Goal: Task Accomplishment & Management: Manage account settings

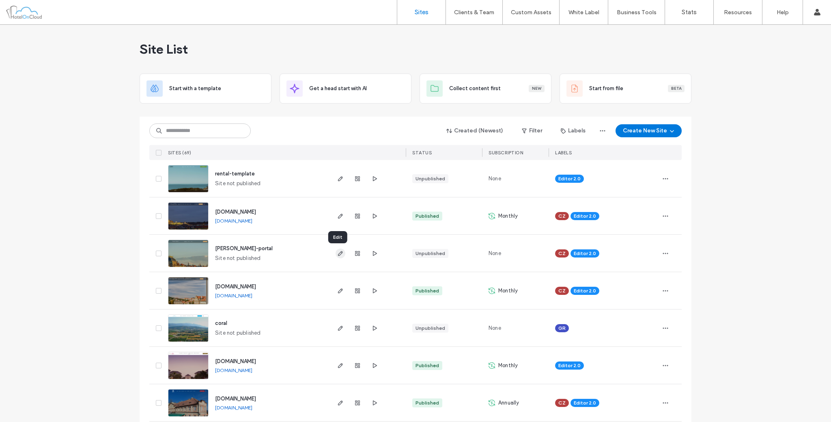
click at [339, 253] on icon "button" at bounding box center [340, 253] width 6 height 6
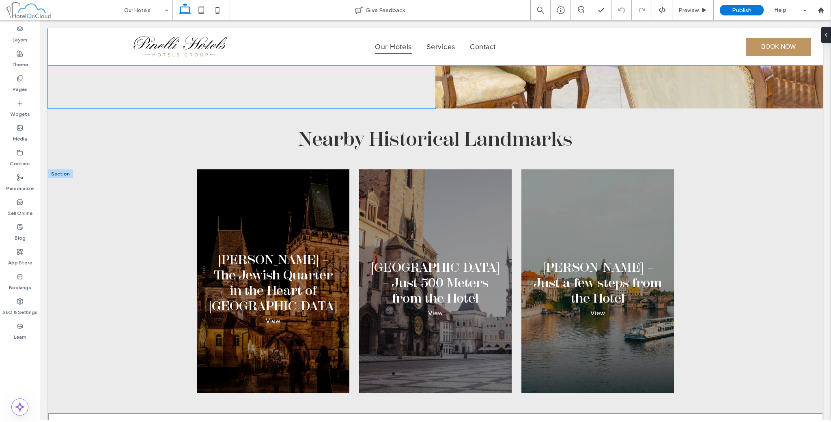
scroll to position [2097, 0]
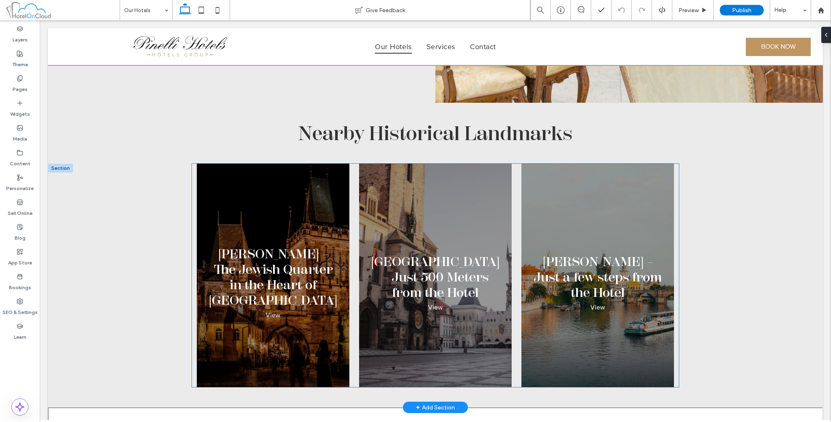
click at [270, 311] on p "View" at bounding box center [273, 315] width 15 height 8
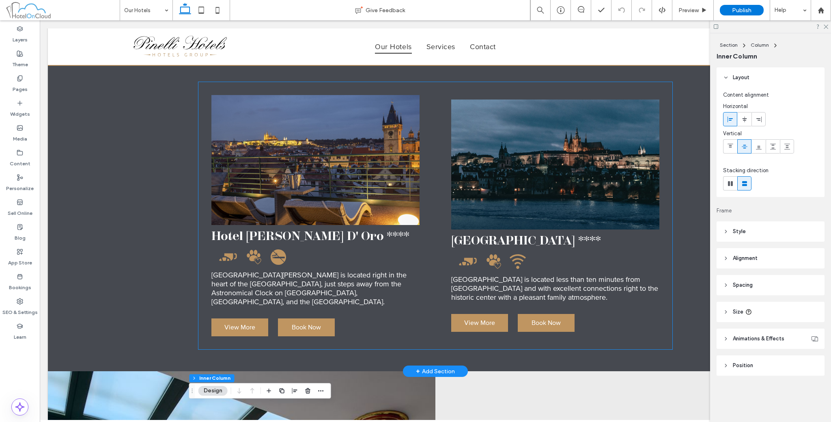
scroll to position [935, 0]
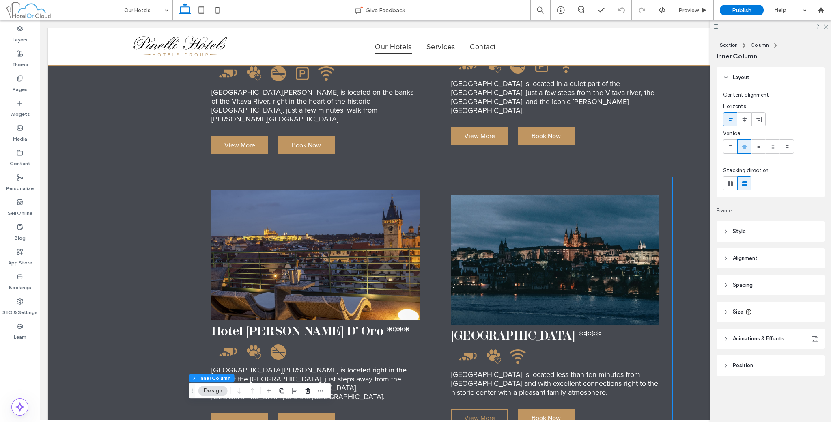
click at [496, 409] on link "View More" at bounding box center [479, 418] width 57 height 18
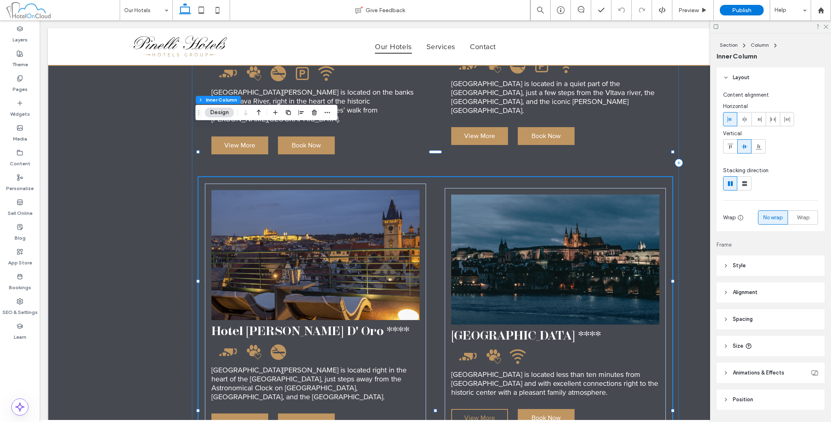
click at [496, 409] on link "View More" at bounding box center [479, 418] width 57 height 18
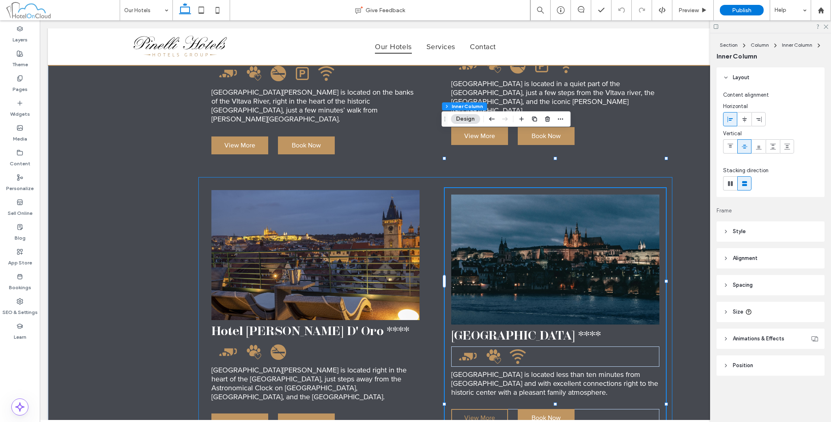
click at [496, 409] on link "View More" at bounding box center [479, 418] width 57 height 18
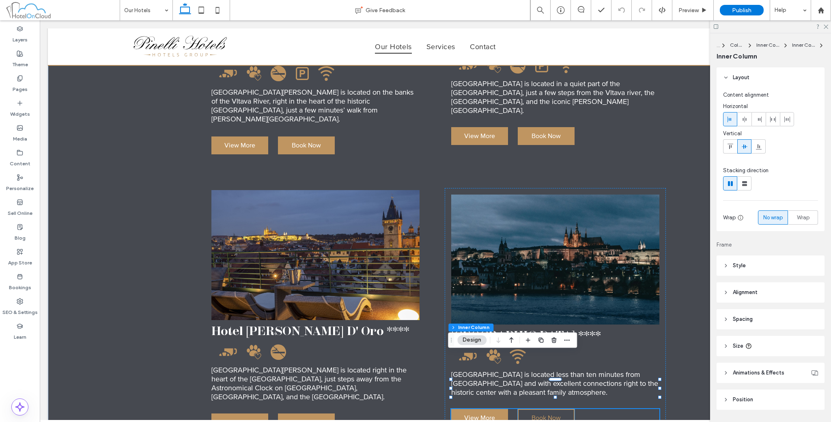
click at [544, 414] on span "Book Now" at bounding box center [546, 418] width 29 height 8
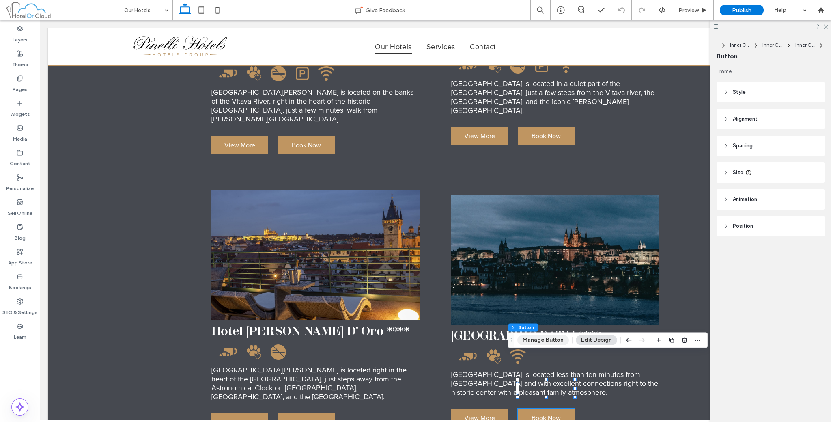
drag, startPoint x: 506, startPoint y: 329, endPoint x: 544, endPoint y: 341, distance: 40.1
click at [544, 342] on button "Manage Button" at bounding box center [544, 340] width 52 height 10
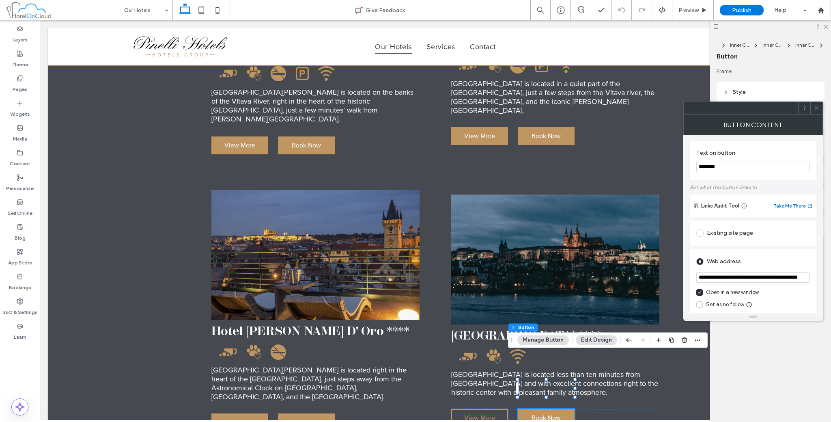
click at [458, 409] on link "View More" at bounding box center [479, 418] width 57 height 18
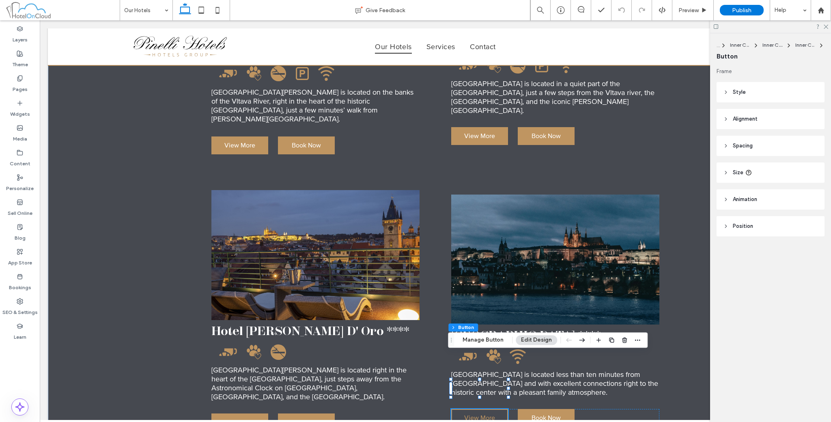
type input "**"
click at [458, 409] on link "View More" at bounding box center [479, 418] width 57 height 18
type input "*"
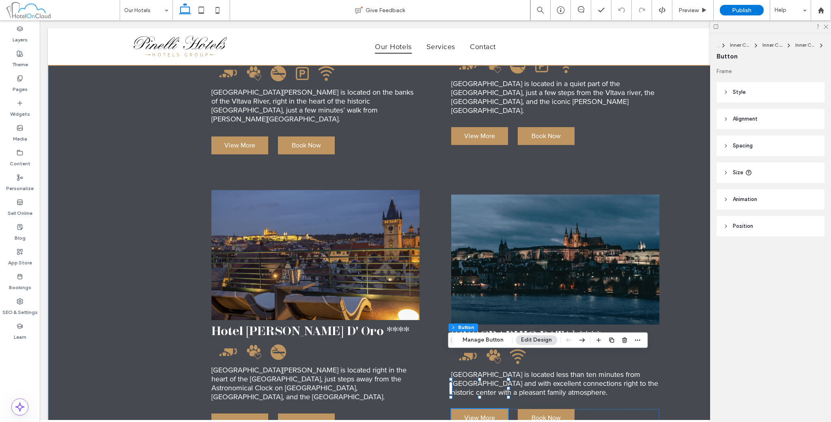
click at [494, 335] on div "Section Column Inner Column Inner Column Inner Column Button Manage Button Edit…" at bounding box center [548, 339] width 200 height 15
click at [492, 336] on button "Manage Button" at bounding box center [484, 340] width 52 height 10
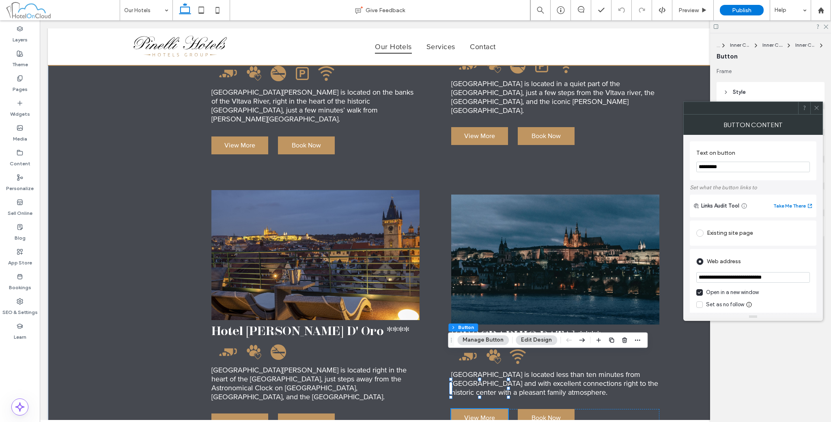
click at [817, 108] on use at bounding box center [817, 108] width 4 height 4
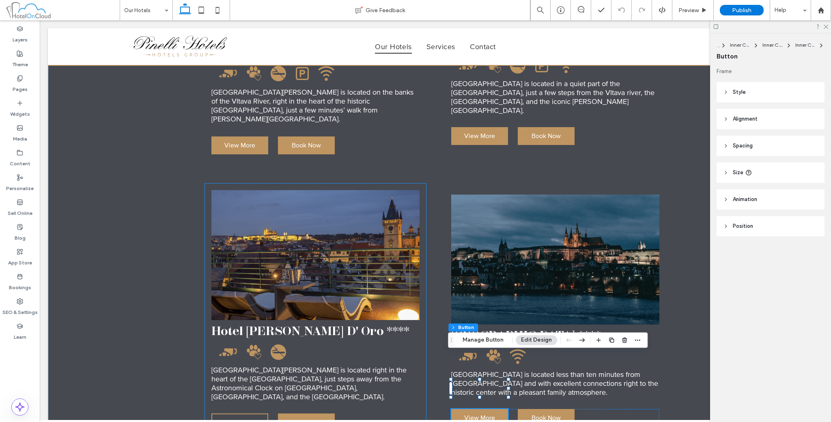
click at [231, 418] on span "View More" at bounding box center [240, 422] width 31 height 8
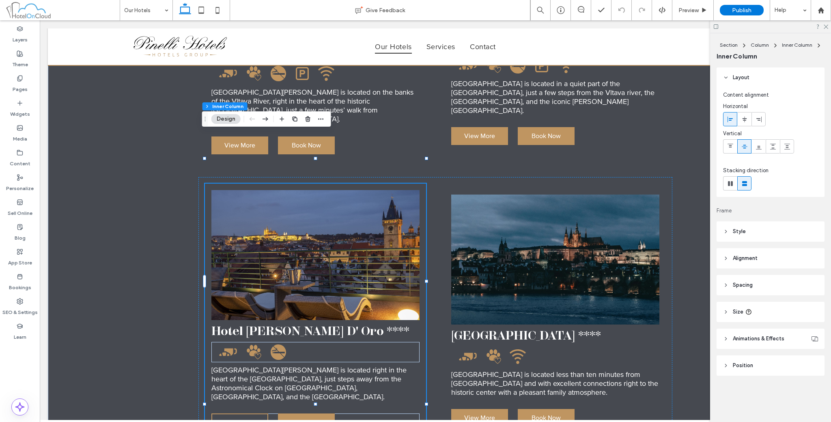
click at [231, 418] on span "View More" at bounding box center [240, 422] width 31 height 8
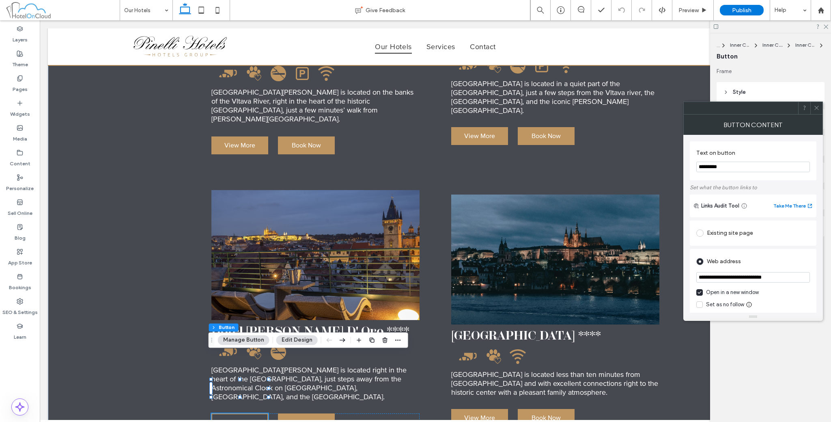
type input "**"
click at [284, 413] on link "Book Now" at bounding box center [306, 422] width 57 height 18
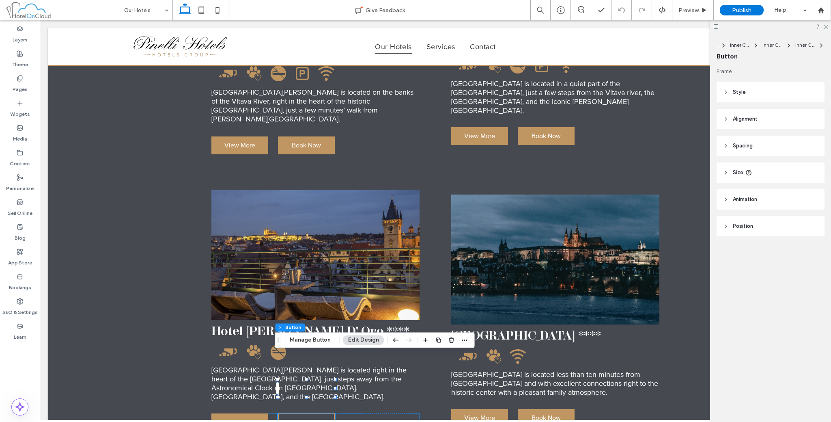
type input "**"
click at [284, 413] on link "Book Now" at bounding box center [306, 422] width 57 height 18
type input "*"
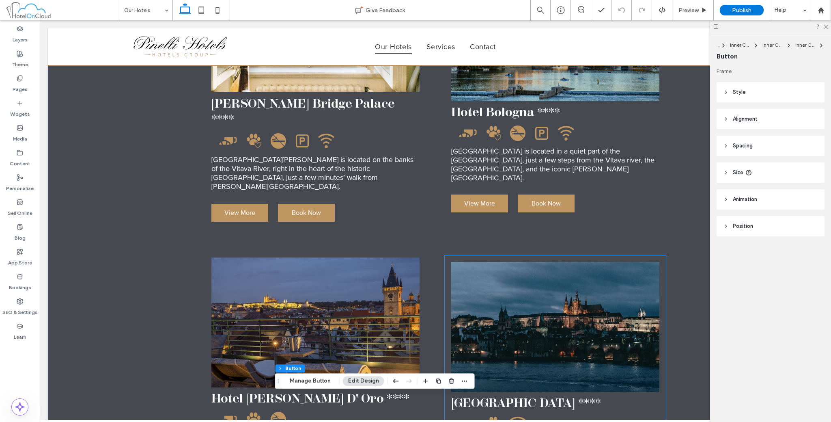
scroll to position [867, 0]
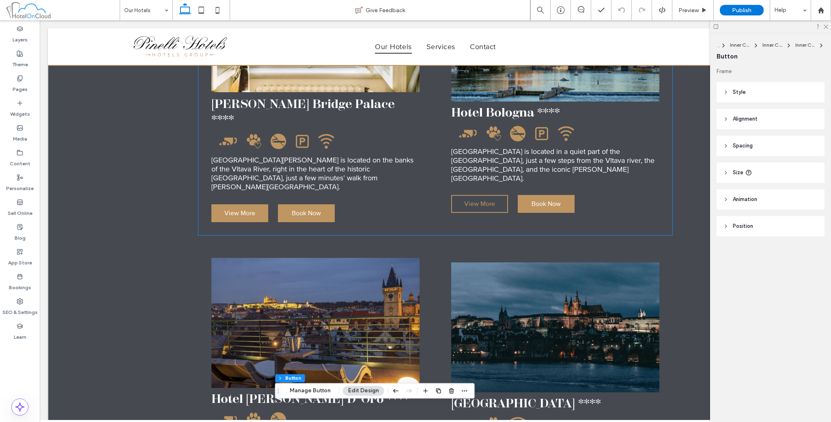
click at [492, 195] on link "View More" at bounding box center [479, 204] width 57 height 18
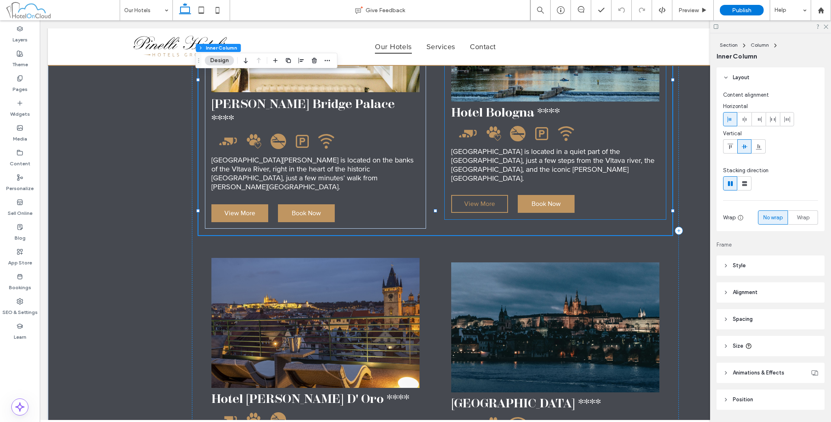
click at [490, 200] on span "View More" at bounding box center [479, 204] width 31 height 8
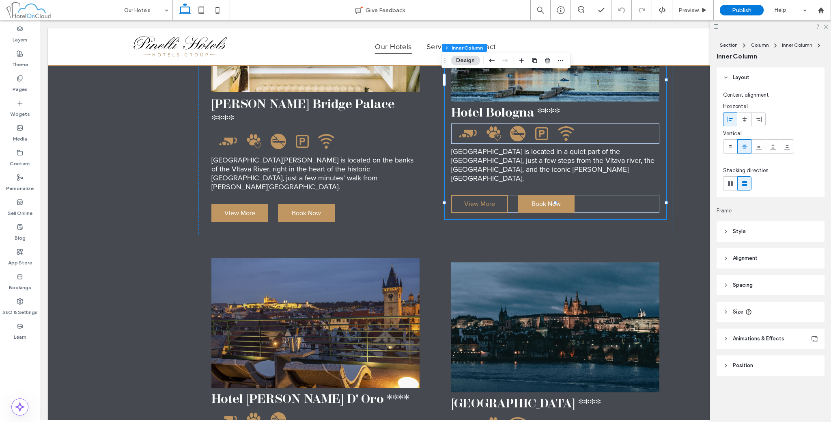
click at [490, 200] on span "View More" at bounding box center [479, 204] width 31 height 8
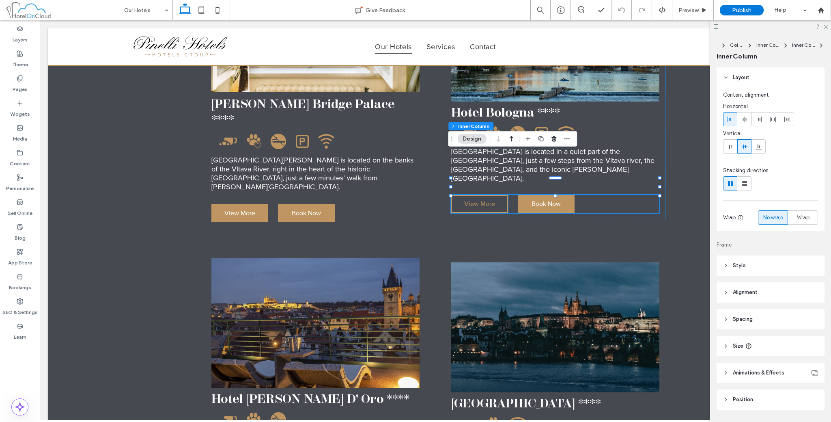
click at [481, 200] on span "View More" at bounding box center [479, 204] width 31 height 8
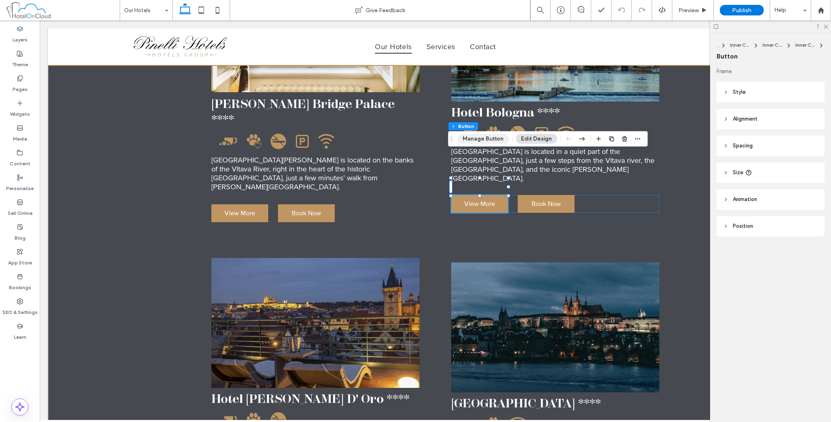
click at [476, 143] on button "Manage Button" at bounding box center [484, 139] width 52 height 10
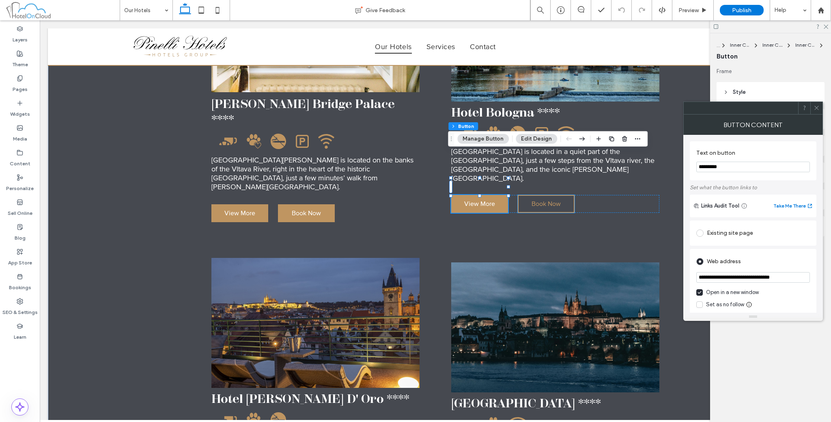
click at [534, 200] on span "Book Now" at bounding box center [546, 204] width 29 height 8
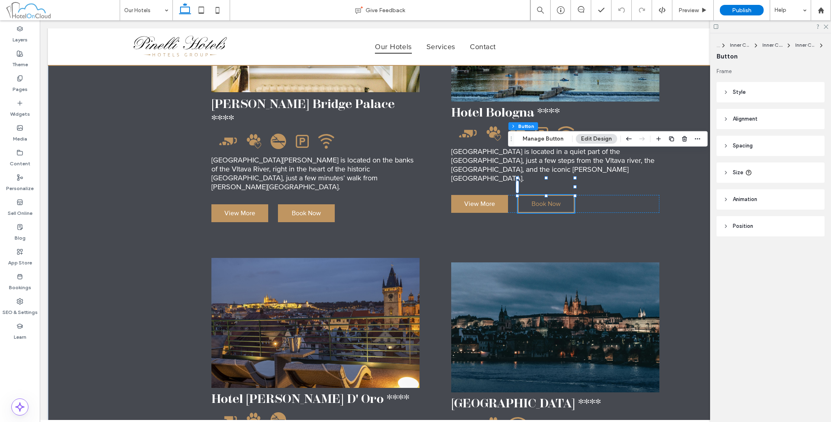
click at [536, 200] on span "Book Now" at bounding box center [546, 204] width 29 height 8
type input "*"
click at [540, 142] on button "Manage Button" at bounding box center [544, 139] width 52 height 10
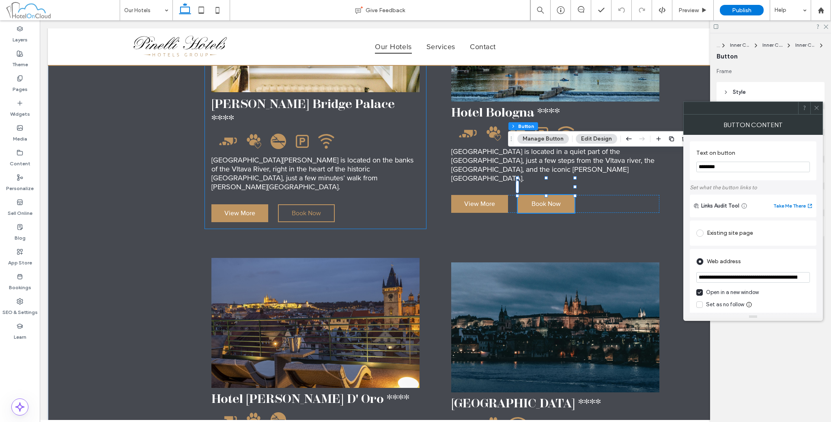
click at [313, 209] on span "Book Now" at bounding box center [306, 213] width 29 height 8
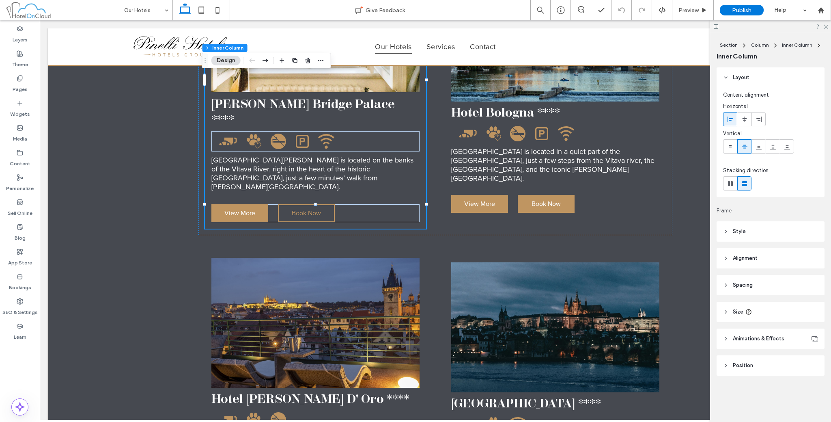
click at [313, 209] on span "Book Now" at bounding box center [306, 213] width 29 height 8
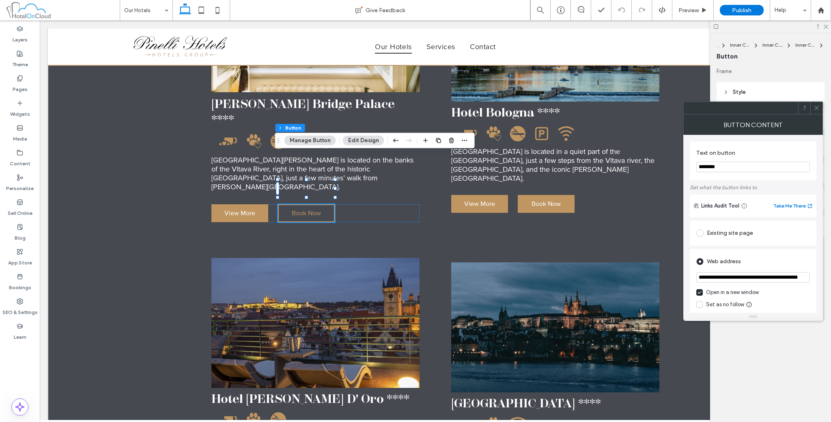
type input "**"
click at [240, 209] on span "View More" at bounding box center [240, 213] width 31 height 8
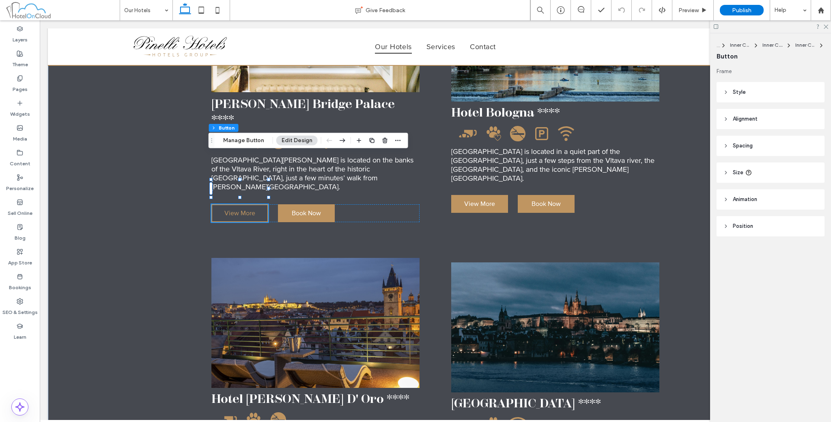
click at [240, 209] on span "View More" at bounding box center [240, 213] width 31 height 8
type input "*"
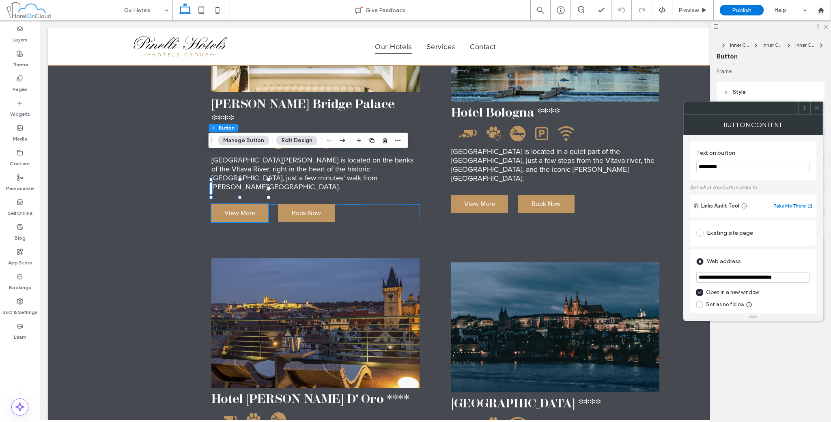
click at [816, 104] on span at bounding box center [817, 108] width 6 height 12
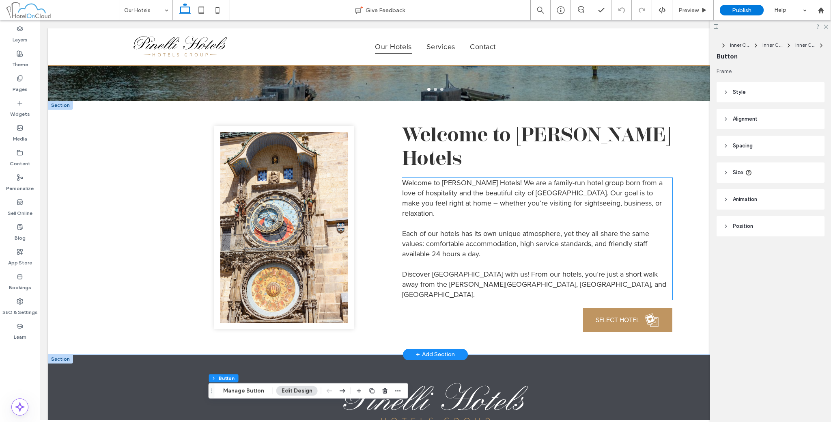
scroll to position [326, 0]
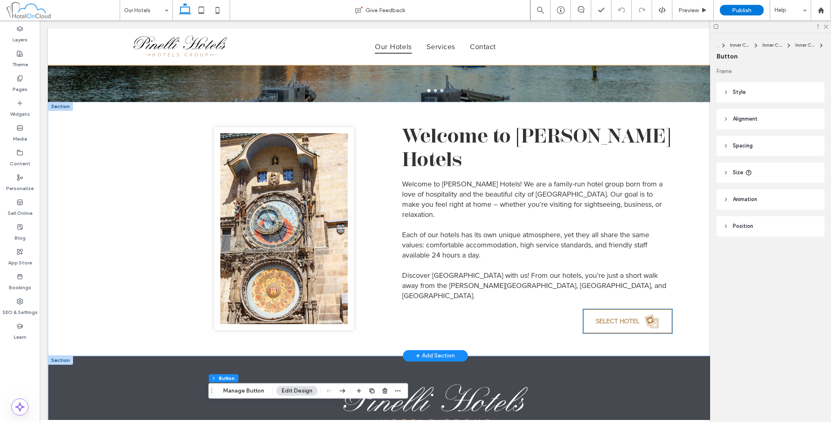
click at [616, 317] on span "SELECT HOTEL" at bounding box center [618, 321] width 44 height 8
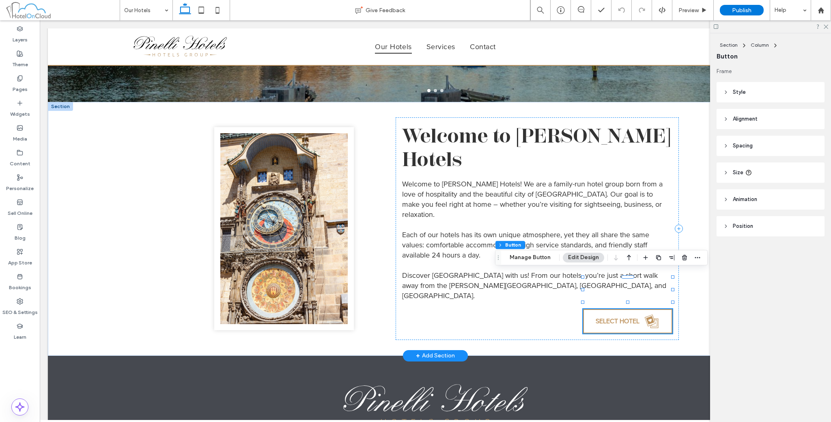
click at [616, 317] on span "SELECT HOTEL" at bounding box center [618, 321] width 44 height 8
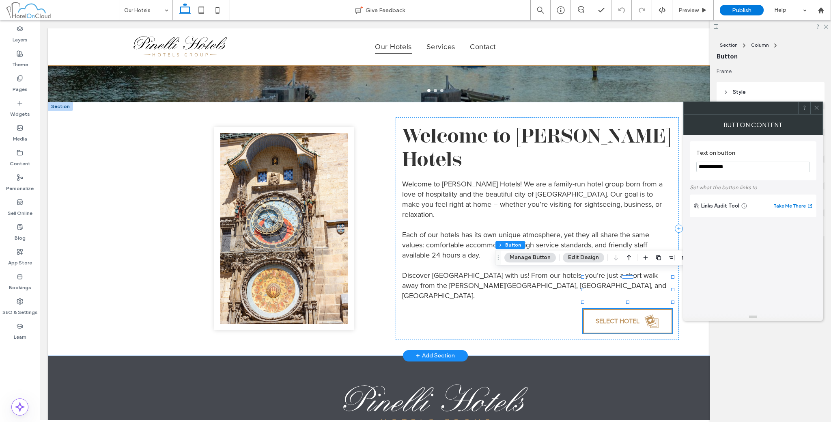
type input "*"
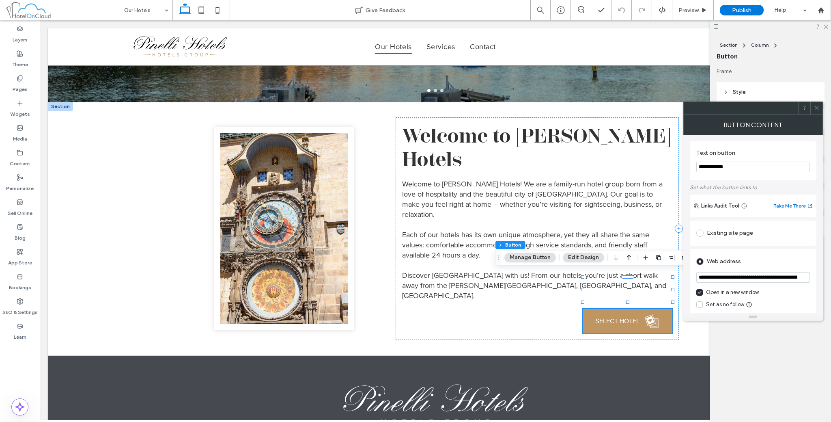
click at [814, 106] on div at bounding box center [817, 108] width 12 height 12
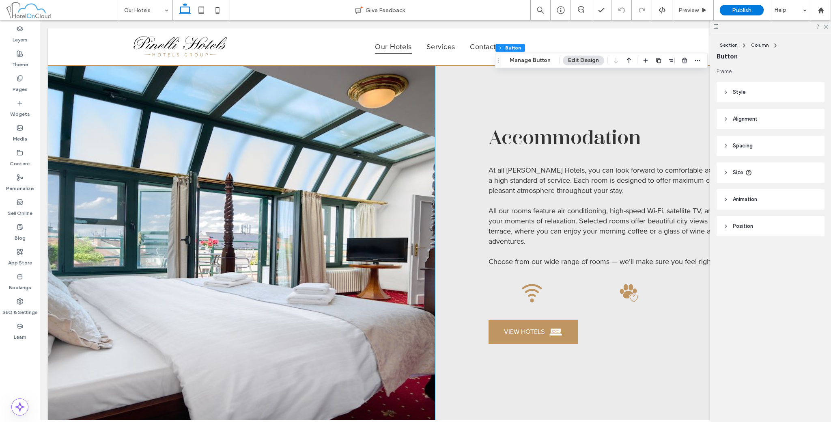
scroll to position [1138, 0]
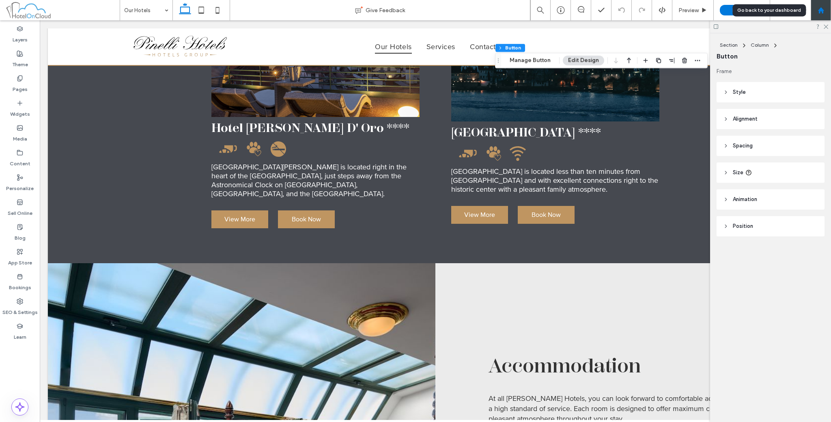
click at [822, 13] on icon at bounding box center [821, 10] width 7 height 7
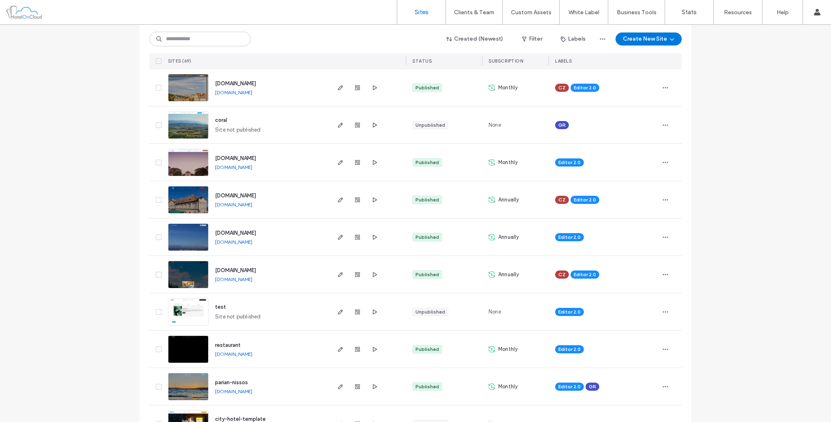
scroll to position [270, 0]
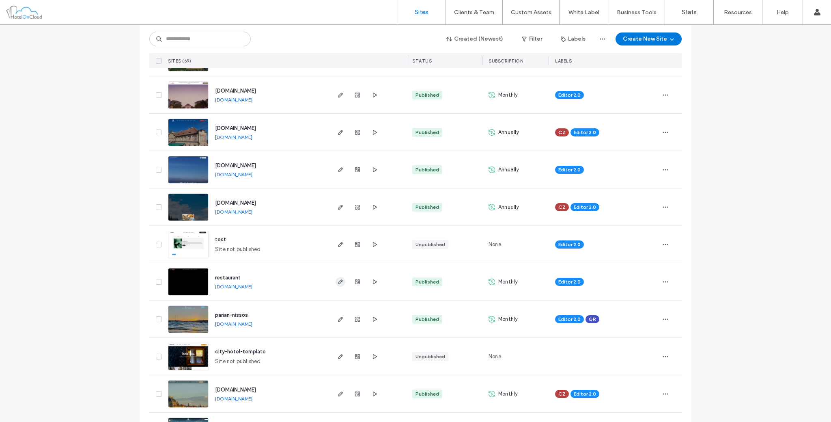
click at [341, 283] on icon "button" at bounding box center [340, 281] width 6 height 6
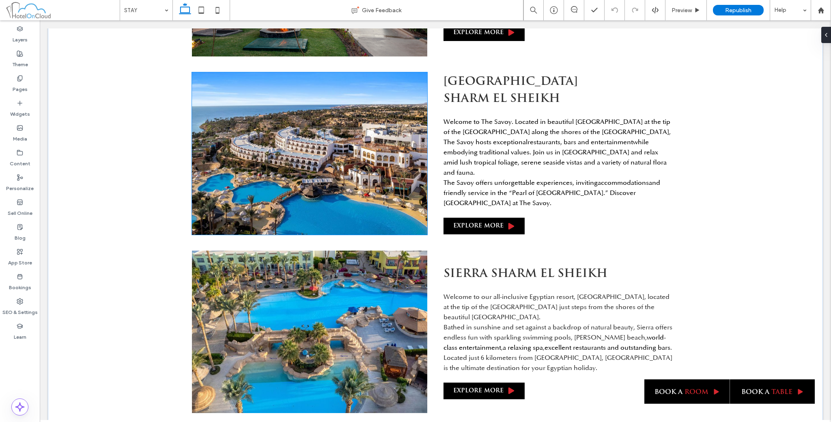
scroll to position [1015, 0]
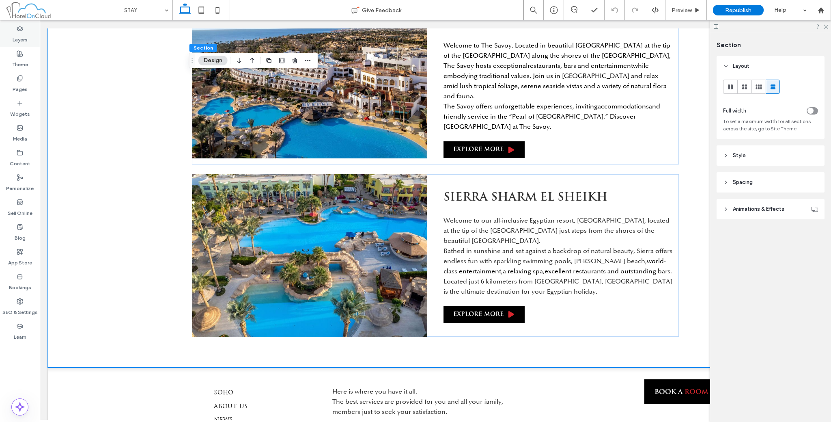
click at [15, 36] on label "Layers" at bounding box center [20, 37] width 15 height 11
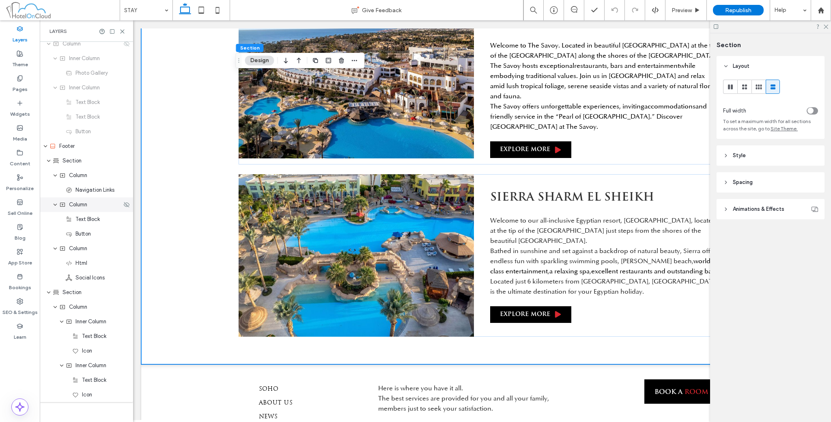
scroll to position [928, 0]
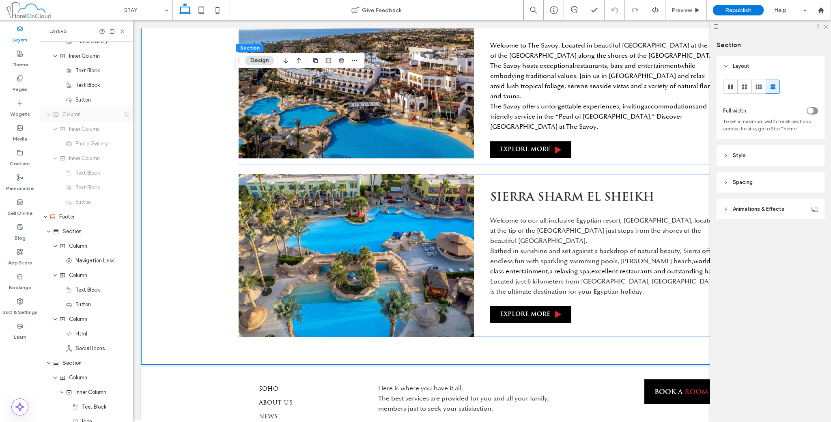
click at [125, 115] on icon at bounding box center [126, 114] width 6 height 6
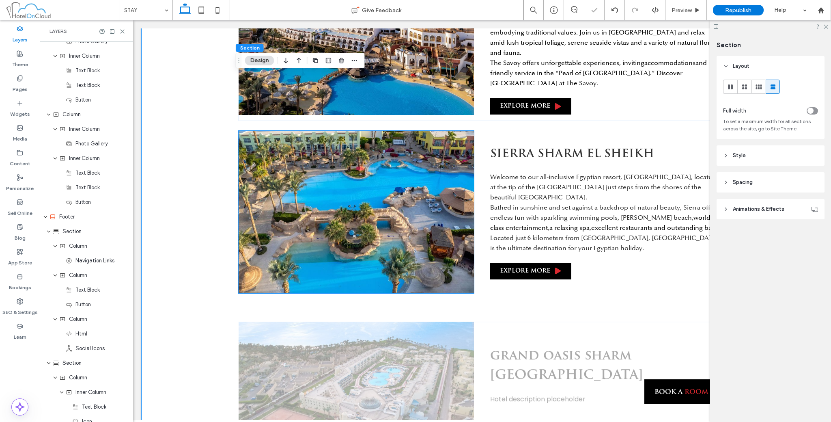
scroll to position [1139, 0]
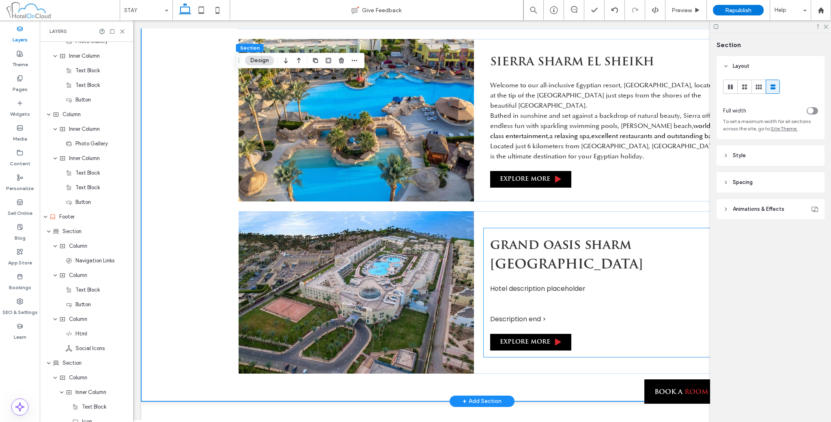
click at [546, 284] on span "Hotel description placeholder" at bounding box center [537, 288] width 95 height 9
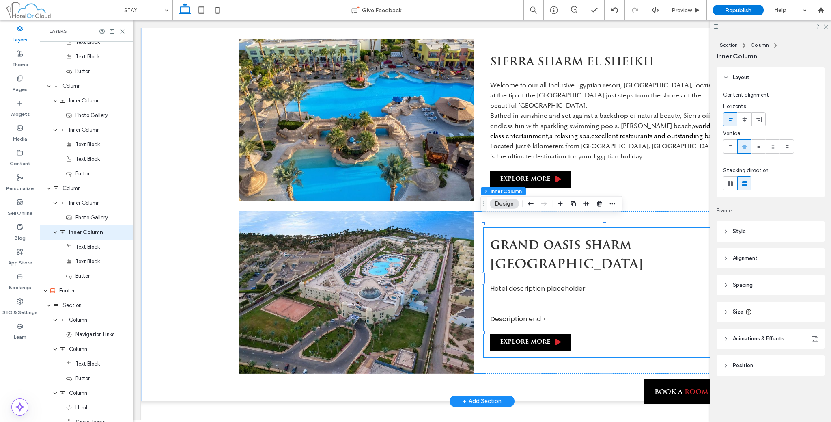
click at [546, 284] on span "Hotel description placeholder" at bounding box center [537, 288] width 95 height 9
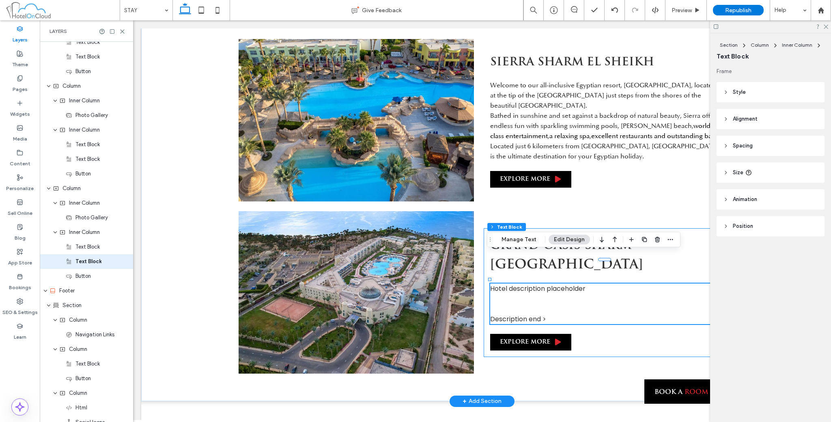
scroll to position [884, 0]
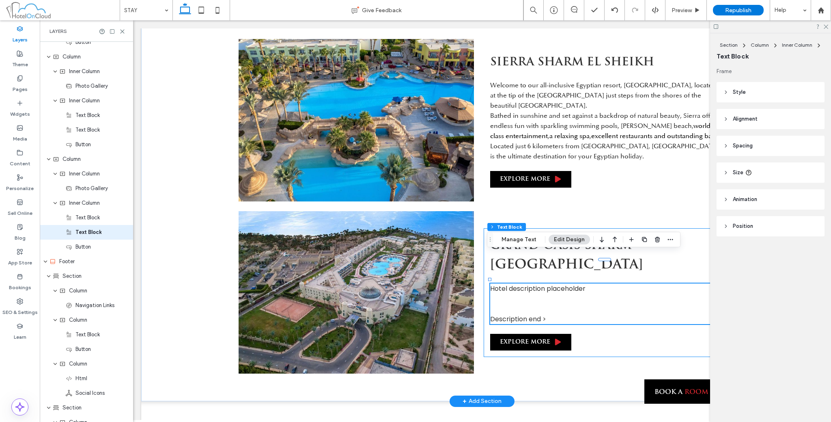
click at [546, 284] on span "Hotel description placeholder" at bounding box center [537, 288] width 95 height 9
type input "*******"
type input "**"
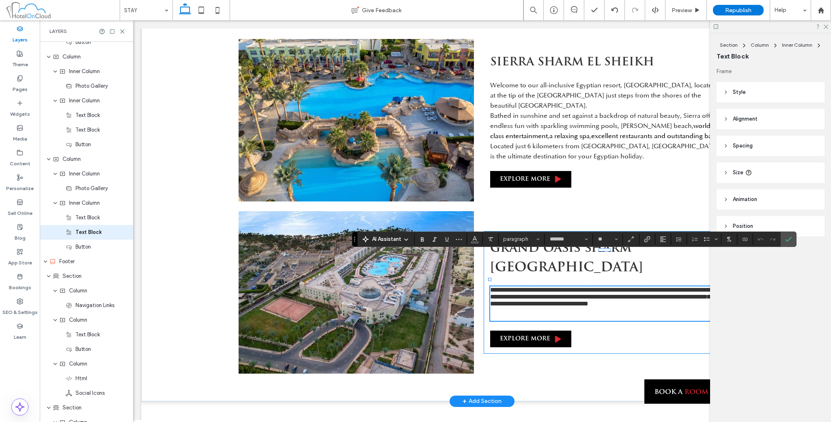
scroll to position [0, 0]
click at [788, 239] on use "Confirm" at bounding box center [789, 239] width 6 height 5
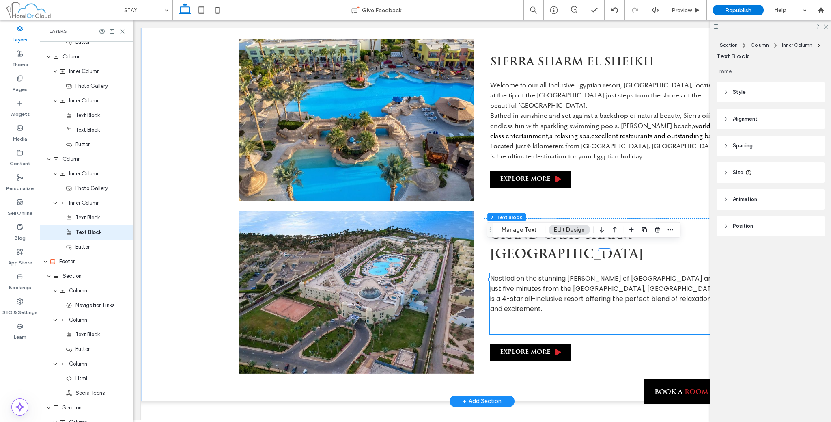
click at [543, 314] on p at bounding box center [604, 324] width 229 height 20
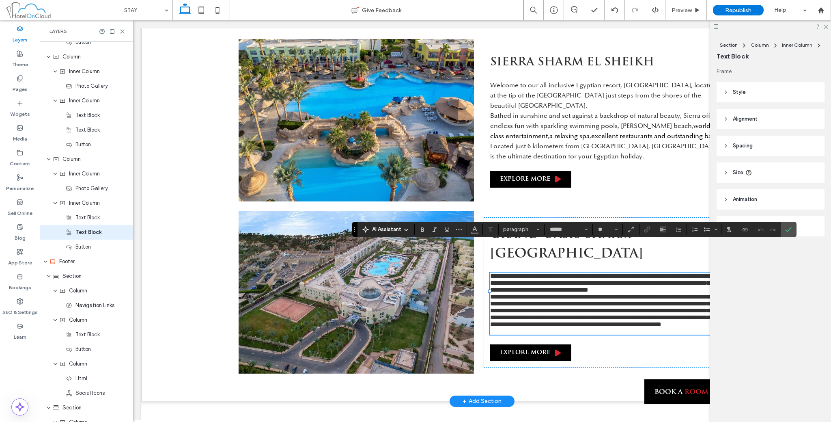
type input "*******"
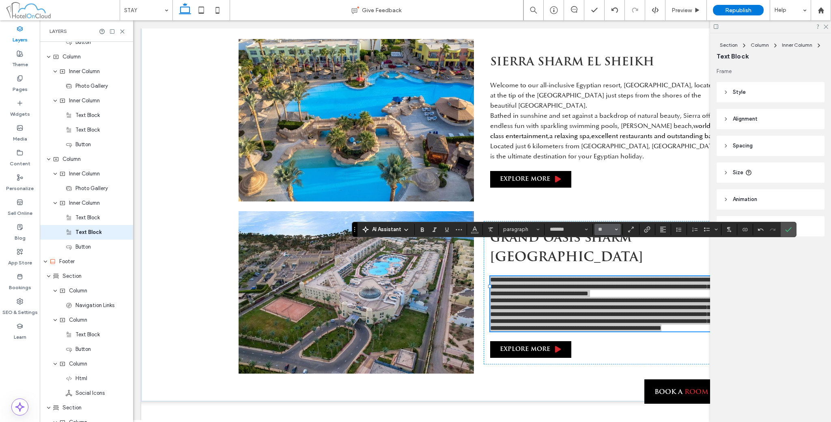
click at [617, 226] on span "Size" at bounding box center [616, 229] width 3 height 11
click at [570, 226] on input "*******" at bounding box center [566, 229] width 35 height 6
type input "**"
click at [583, 274] on label "Optima Medium" at bounding box center [573, 275] width 54 height 18
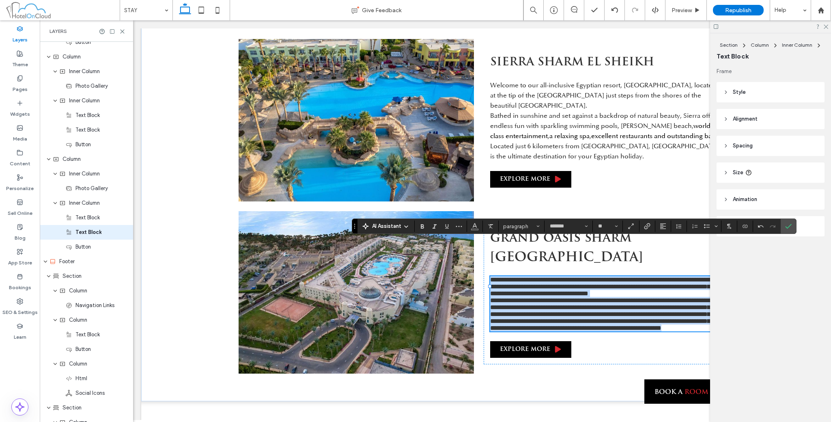
type input "**********"
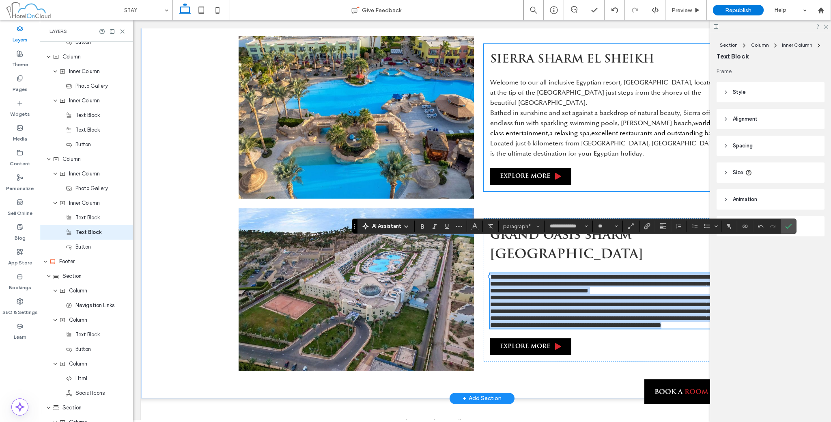
click at [572, 109] on span "Bathed in sunshine and set against a backdrop of natural beauty, Sierra offers …" at bounding box center [604, 118] width 229 height 18
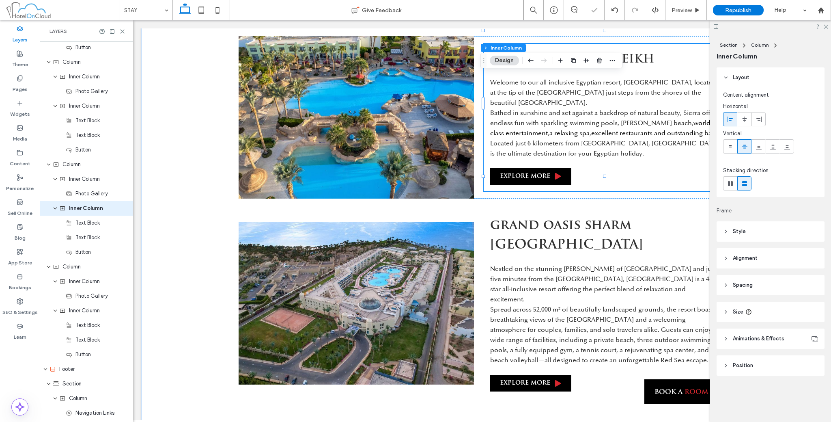
click at [572, 109] on span "Bathed in sunshine and set against a backdrop of natural beauty, Sierra offers …" at bounding box center [604, 118] width 229 height 18
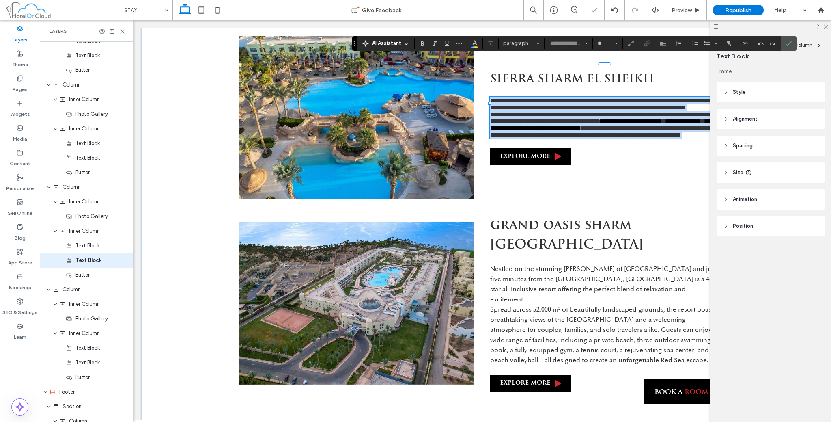
type input "**********"
type input "**"
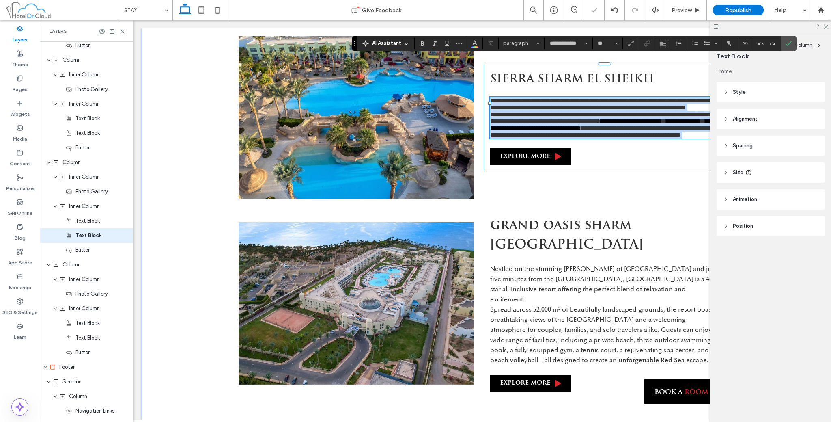
scroll to position [782, 0]
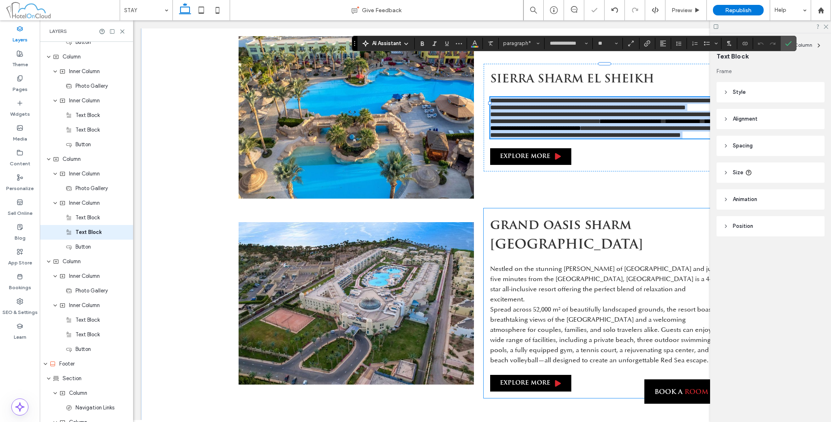
click at [600, 265] on span "Nestled on the stunning rocky shores of Sharks Bay and just five minutes from t…" at bounding box center [603, 284] width 227 height 39
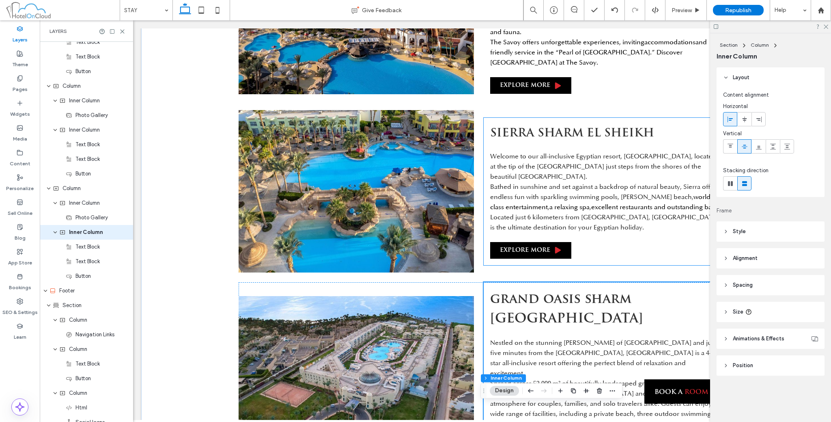
scroll to position [1074, 0]
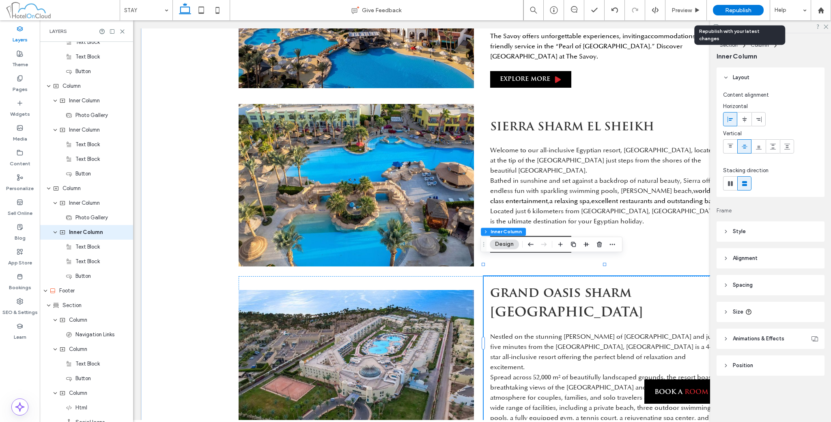
click at [740, 7] on span "Republish" at bounding box center [738, 10] width 26 height 7
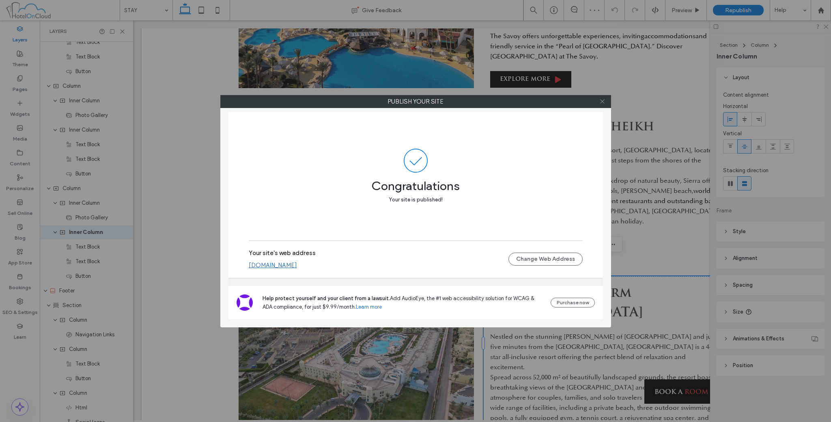
click at [604, 102] on icon at bounding box center [603, 101] width 6 height 6
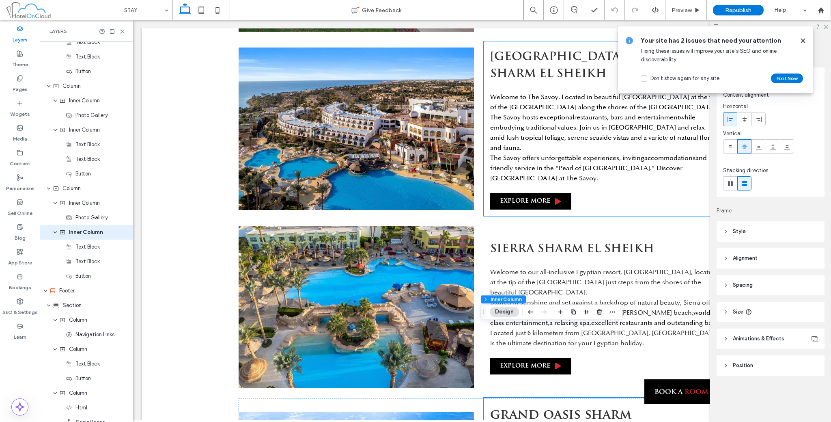
scroll to position [871, 0]
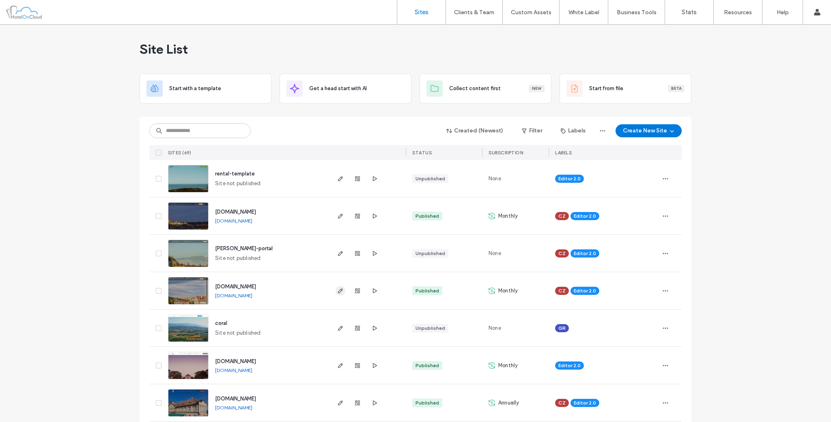
click at [337, 288] on icon "button" at bounding box center [340, 290] width 6 height 6
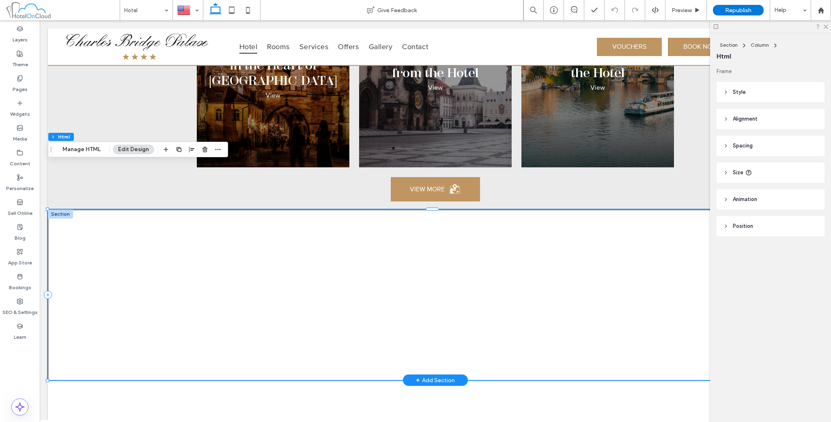
click at [63, 209] on div at bounding box center [60, 213] width 25 height 9
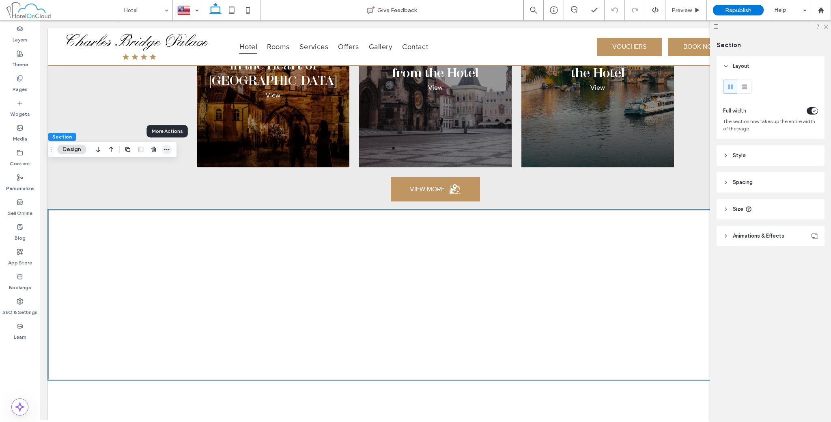
click at [169, 153] on span "button" at bounding box center [167, 150] width 10 height 10
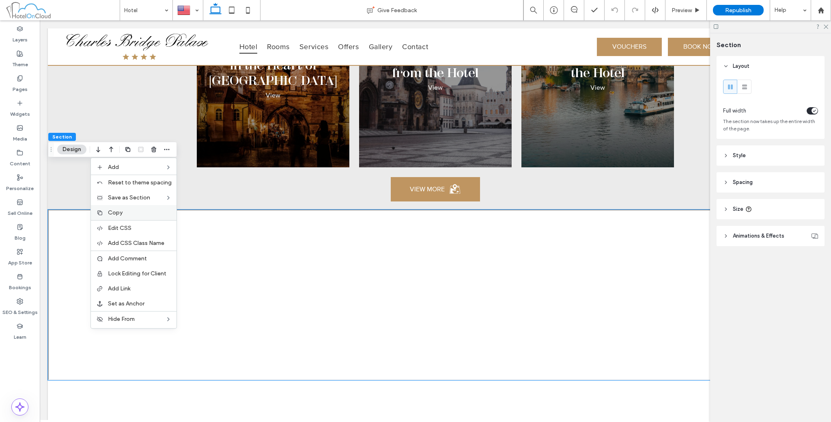
click at [154, 212] on label "Copy" at bounding box center [140, 212] width 64 height 7
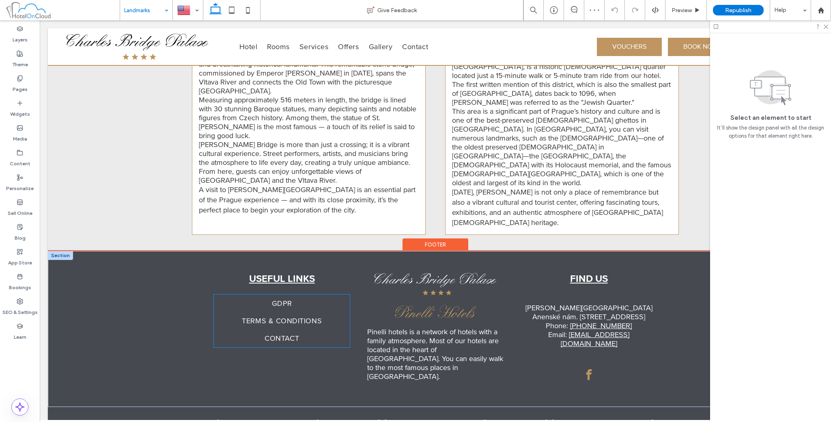
scroll to position [862, 0]
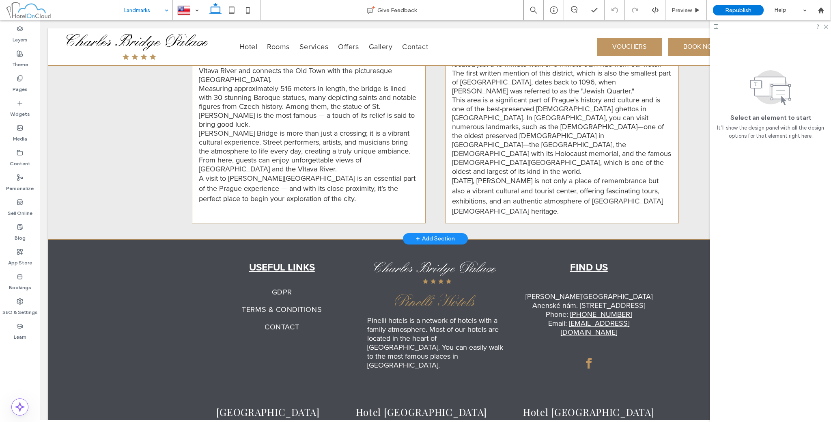
click at [420, 234] on div "+ Add Section" at bounding box center [435, 238] width 39 height 9
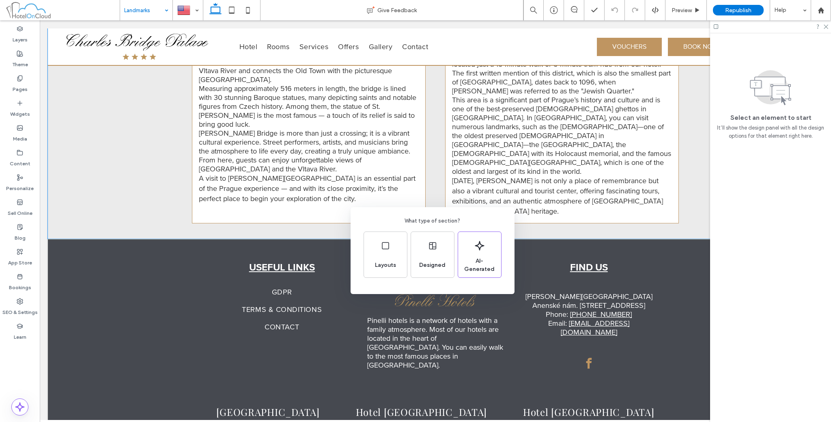
drag, startPoint x: 375, startPoint y: 191, endPoint x: 355, endPoint y: 188, distance: 20.2
click at [355, 188] on div "What type of section? Layouts Designed AI-Generated" at bounding box center [415, 231] width 831 height 462
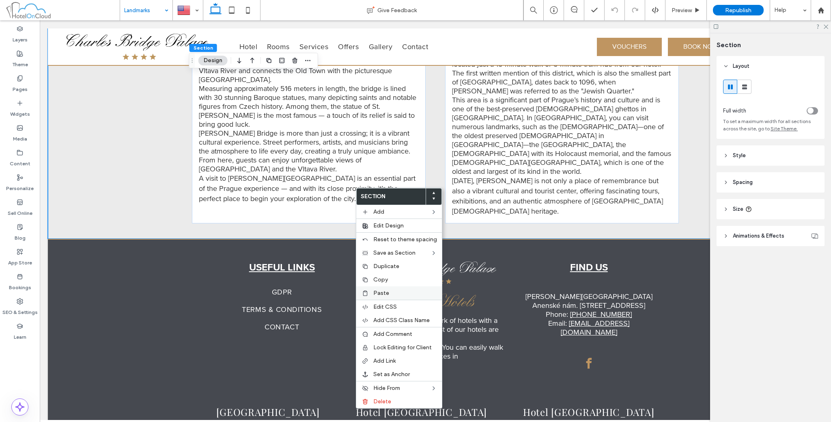
click at [395, 289] on label "Paste" at bounding box center [405, 292] width 64 height 7
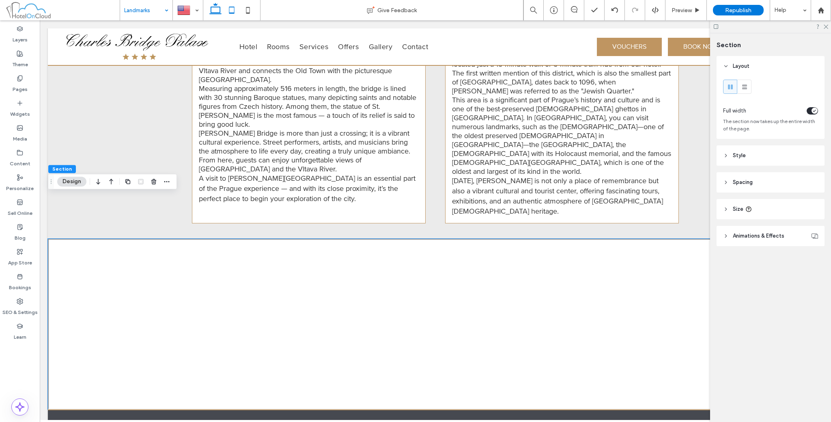
click at [233, 11] on icon at bounding box center [232, 10] width 16 height 16
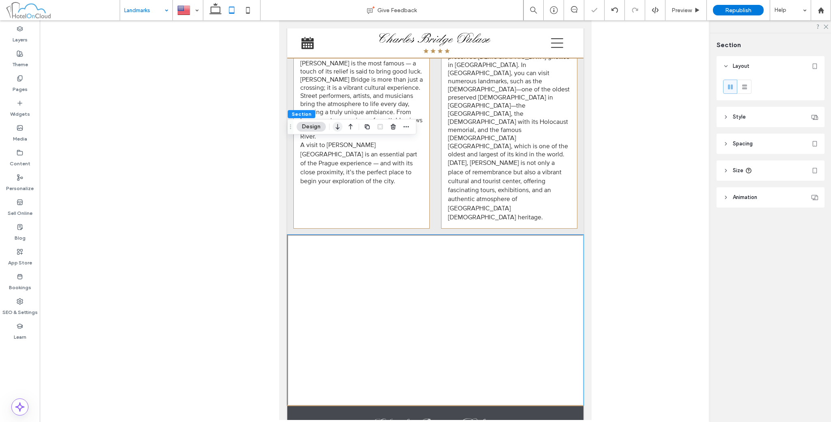
scroll to position [1002, 0]
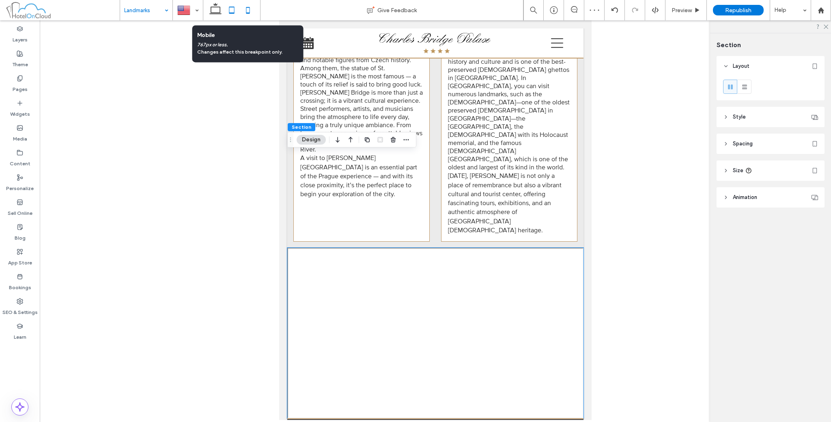
click at [252, 9] on icon at bounding box center [248, 10] width 16 height 16
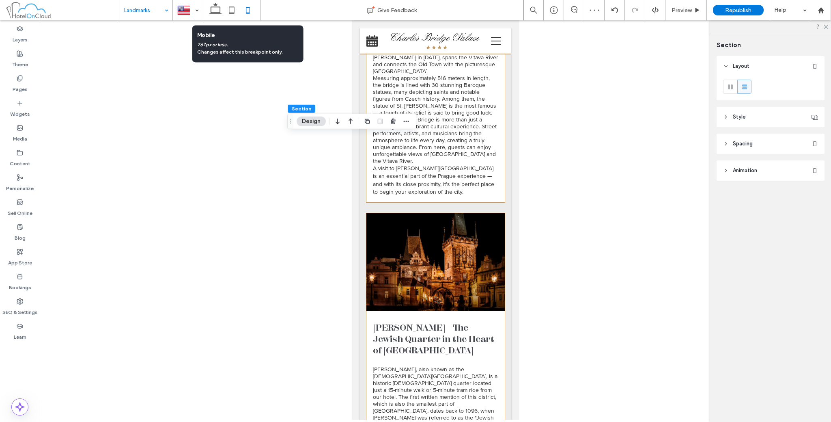
scroll to position [1363, 0]
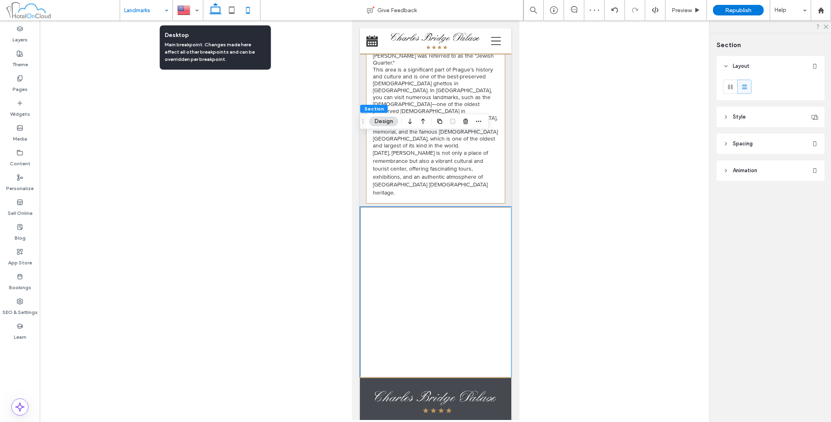
click at [218, 6] on icon at bounding box center [215, 10] width 16 height 16
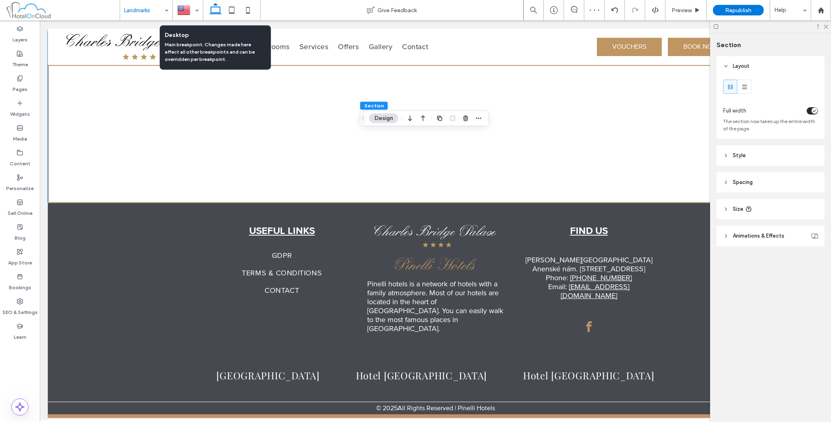
scroll to position [926, 0]
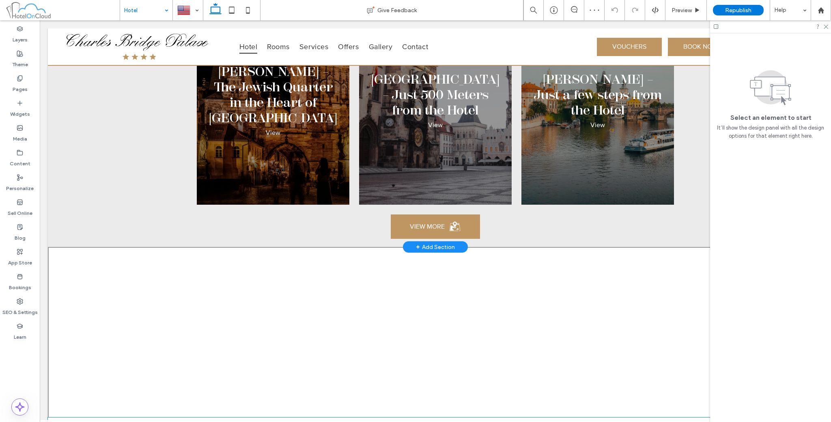
scroll to position [1624, 0]
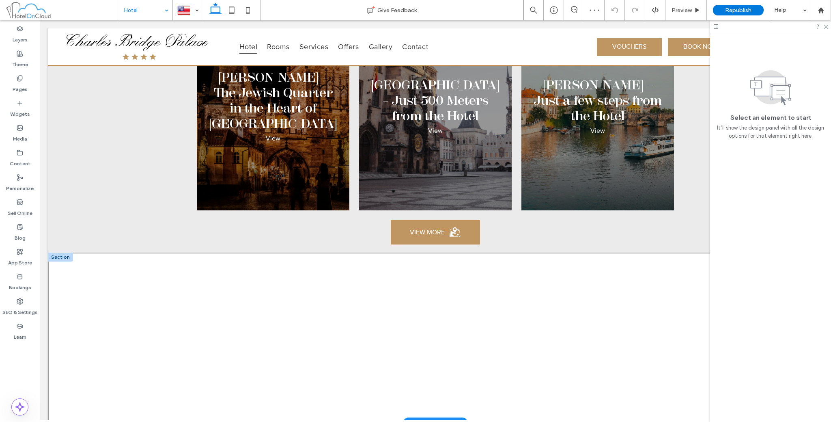
click at [65, 253] on div at bounding box center [60, 257] width 25 height 9
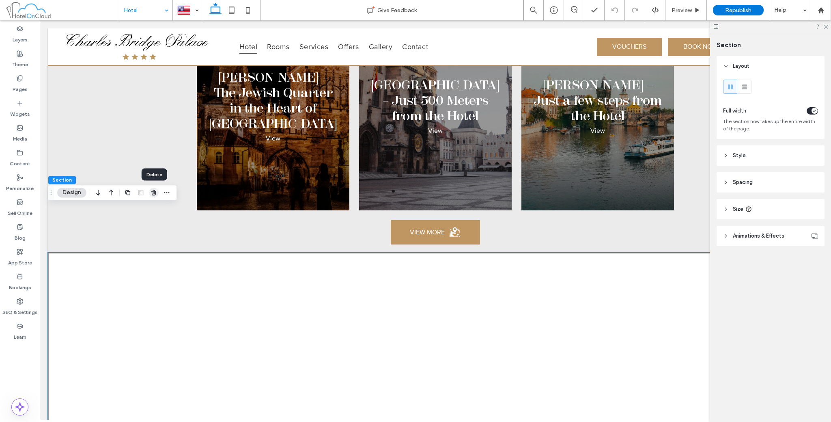
click at [155, 194] on use "button" at bounding box center [153, 192] width 5 height 5
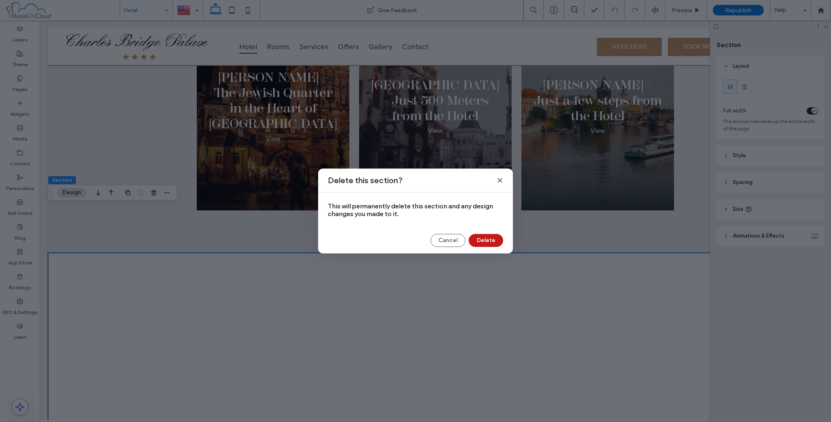
click at [484, 242] on button "Delete" at bounding box center [486, 240] width 35 height 13
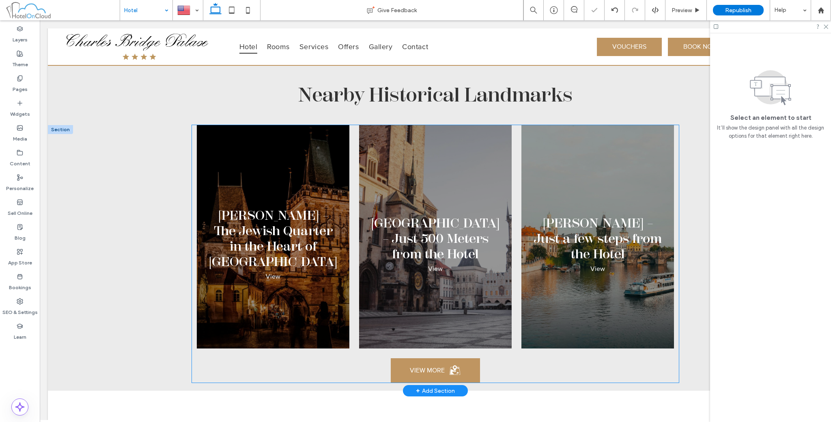
scroll to position [1218, 0]
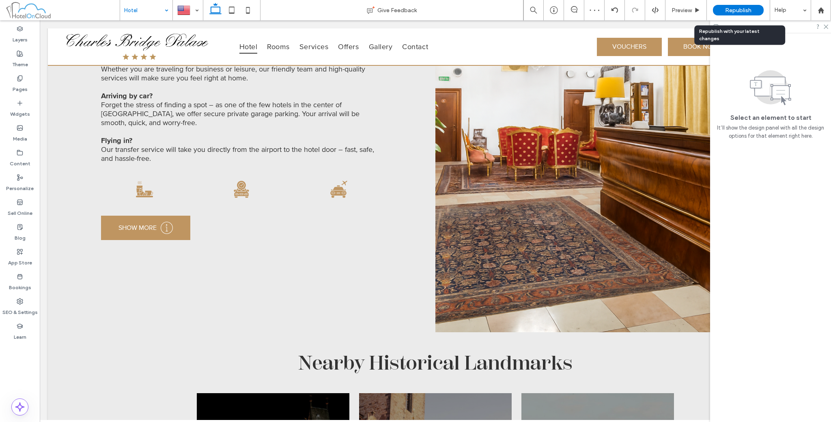
click at [747, 8] on span "Republish" at bounding box center [738, 10] width 26 height 7
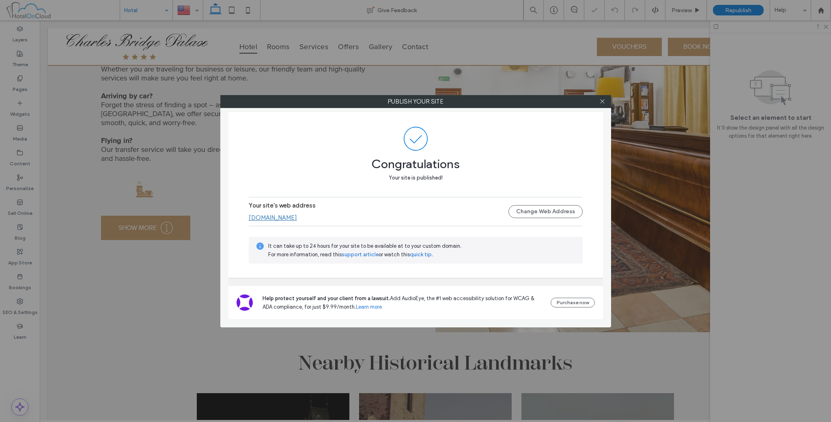
click at [608, 99] on div at bounding box center [603, 101] width 12 height 12
click at [605, 99] on icon at bounding box center [603, 101] width 6 height 6
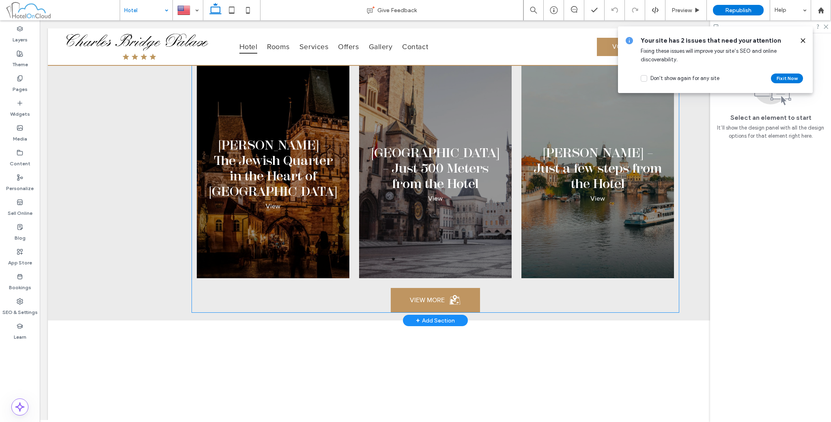
scroll to position [1691, 0]
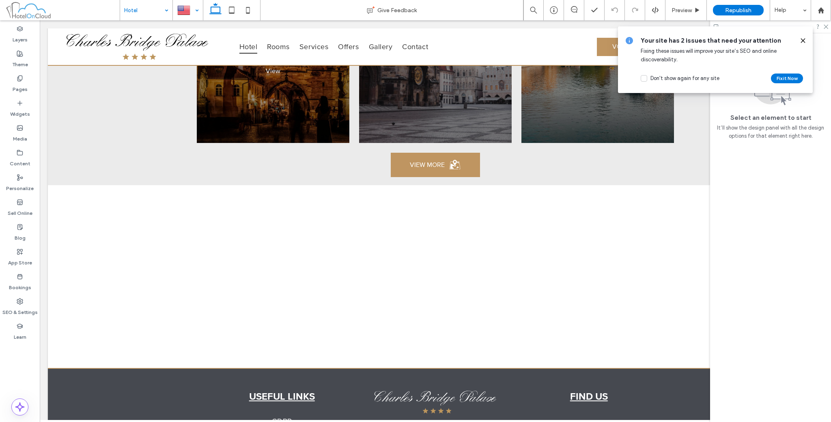
click at [195, 5] on div at bounding box center [187, 9] width 29 height 19
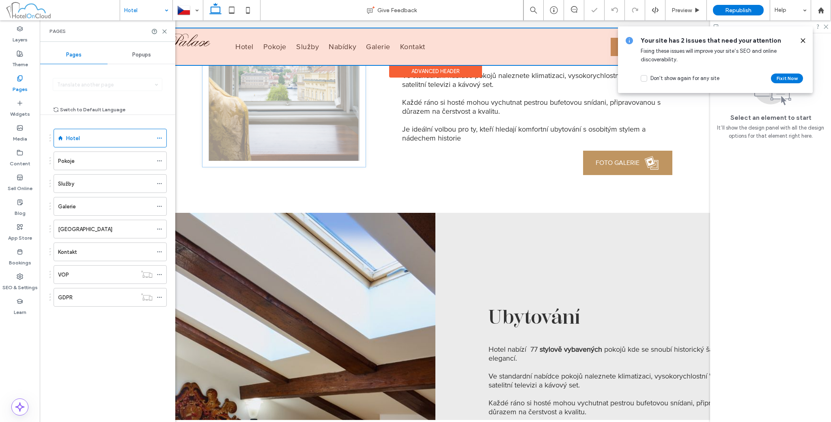
scroll to position [744, 0]
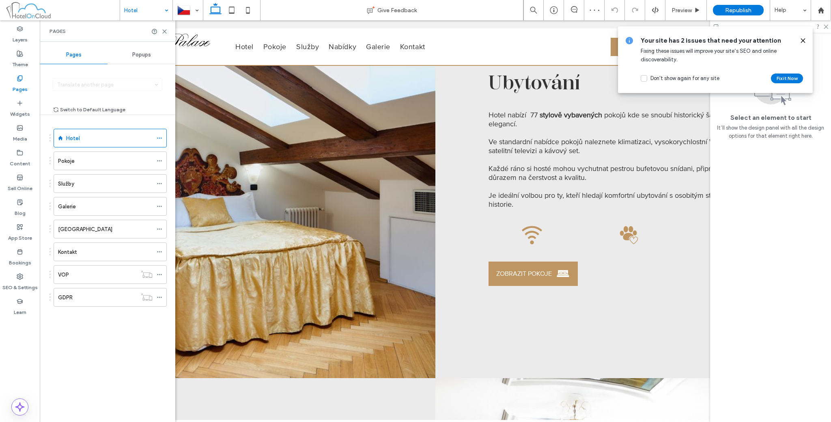
click at [168, 33] on div "Pages" at bounding box center [108, 31] width 136 height 22
drag, startPoint x: 166, startPoint y: 30, endPoint x: 126, endPoint y: 10, distance: 44.3
click at [166, 30] on icon at bounding box center [165, 31] width 6 height 6
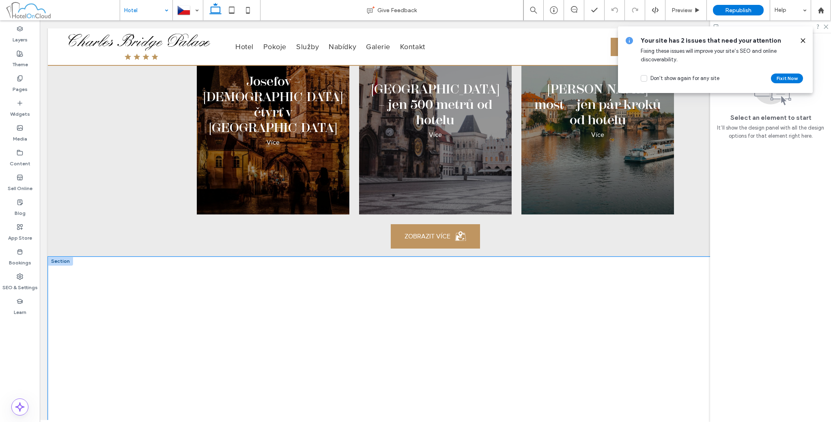
scroll to position [1513, 0]
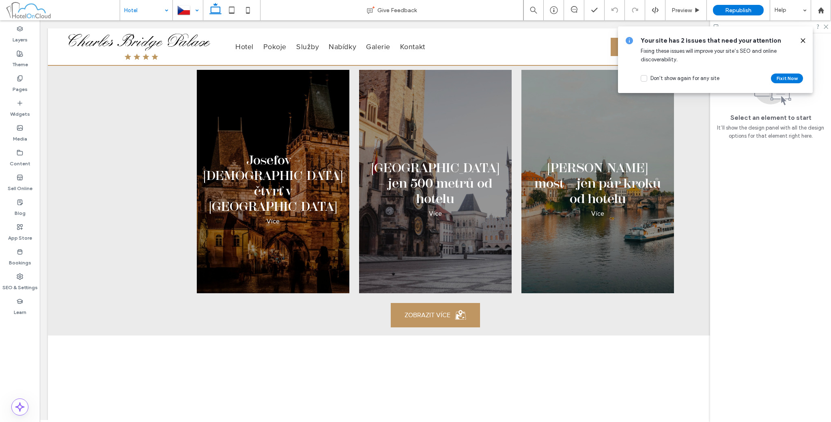
click at [181, 12] on div at bounding box center [187, 9] width 29 height 19
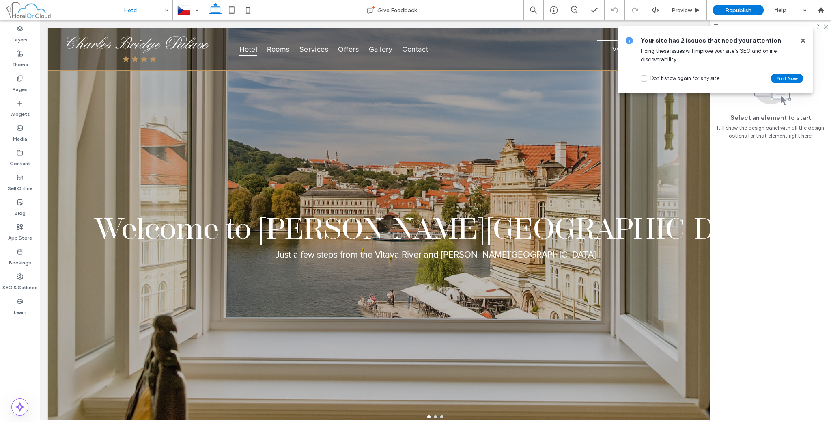
scroll to position [0, 0]
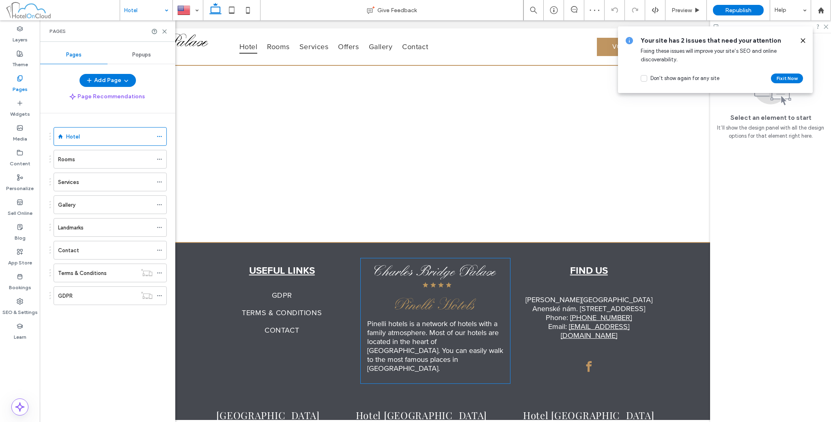
scroll to position [1411, 0]
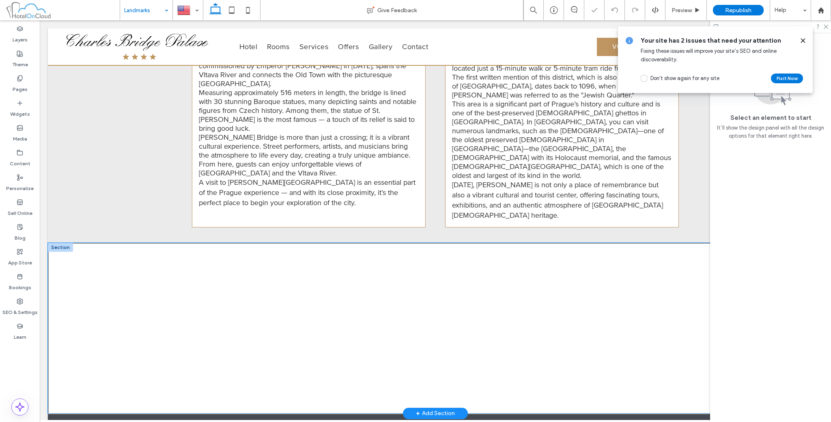
scroll to position [947, 0]
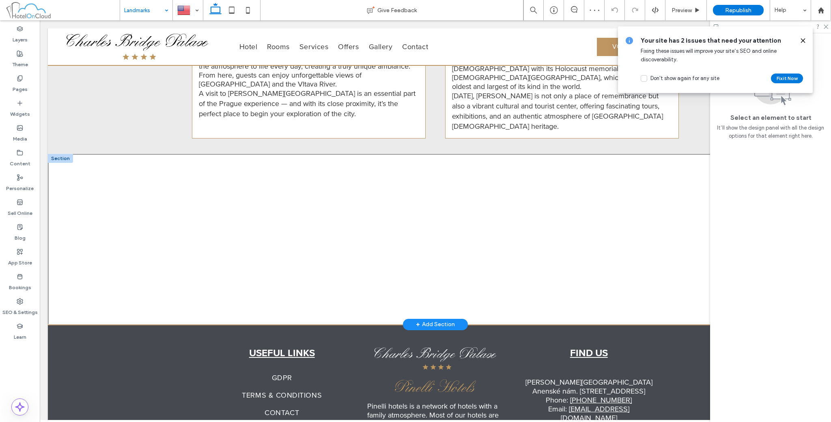
click at [60, 154] on div at bounding box center [60, 158] width 25 height 9
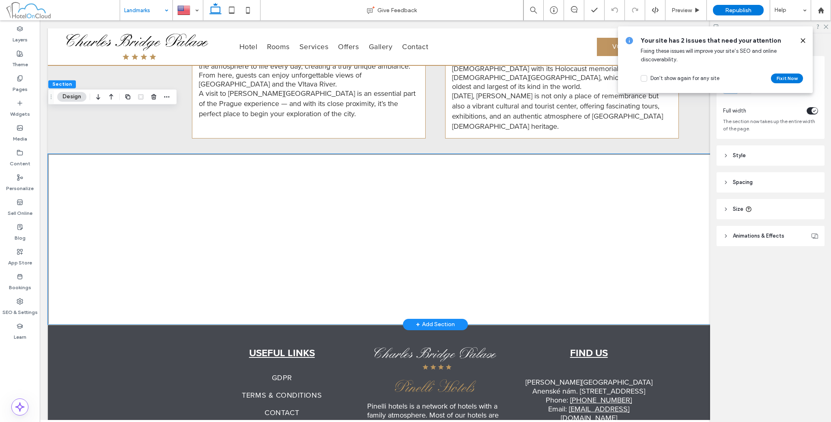
click at [143, 154] on div at bounding box center [435, 239] width 775 height 171
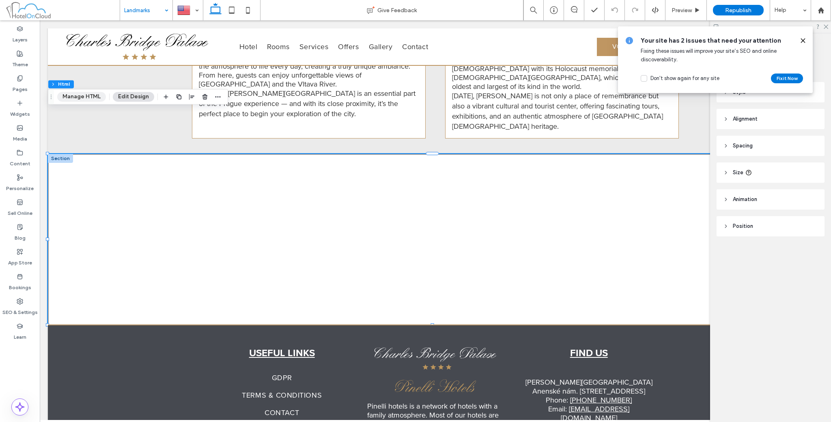
click at [95, 94] on button "Manage HTML" at bounding box center [81, 97] width 49 height 10
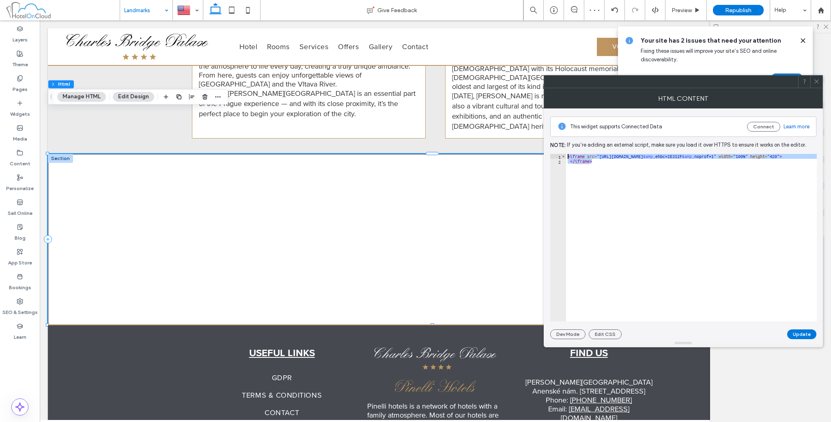
drag, startPoint x: 604, startPoint y: 160, endPoint x: 567, endPoint y: 154, distance: 37.5
click at [567, 154] on div "< iframe src = "https://www.google.com/maps/d/embed?mid=1LQDywsEoF9NhCuNRqVcmfP…" at bounding box center [740, 239] width 349 height 171
type textarea "**********"
click at [813, 80] on div at bounding box center [817, 82] width 12 height 12
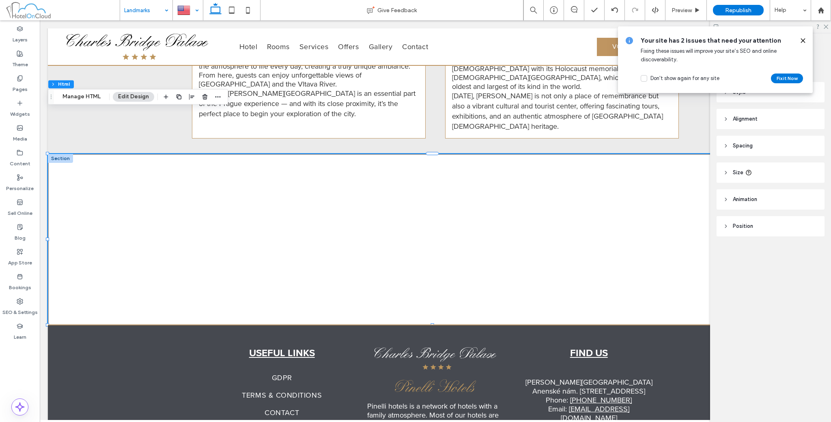
click at [194, 13] on div at bounding box center [187, 9] width 29 height 19
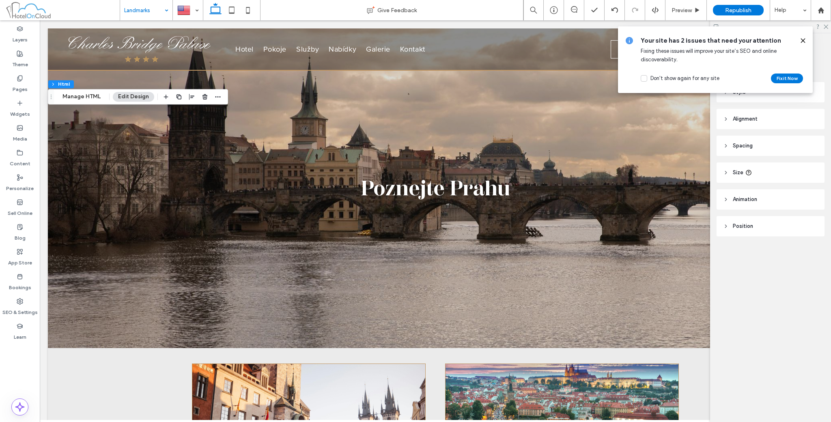
scroll to position [0, 0]
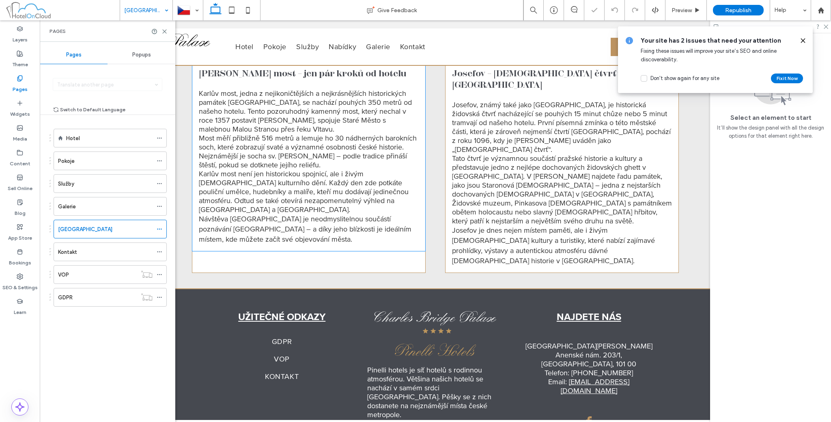
scroll to position [812, 0]
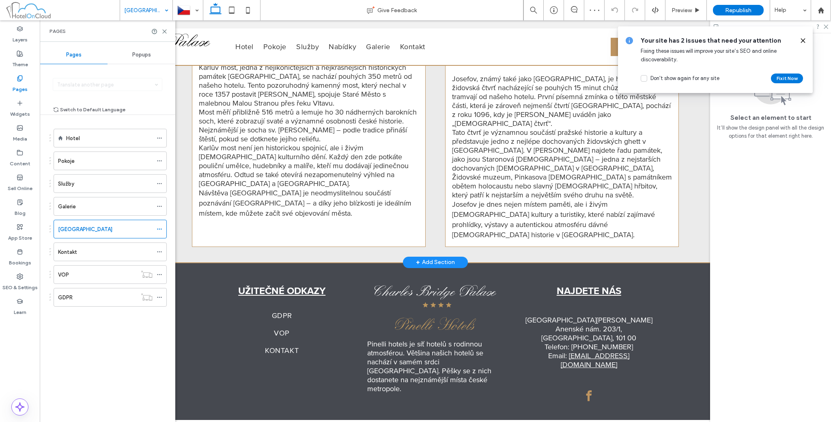
click at [430, 258] on div "+ Add Section" at bounding box center [435, 262] width 39 height 9
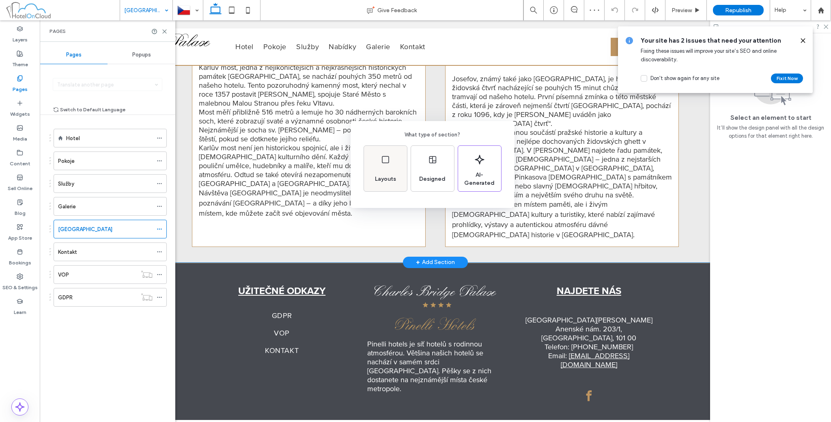
click at [390, 186] on div "Layouts" at bounding box center [386, 179] width 28 height 18
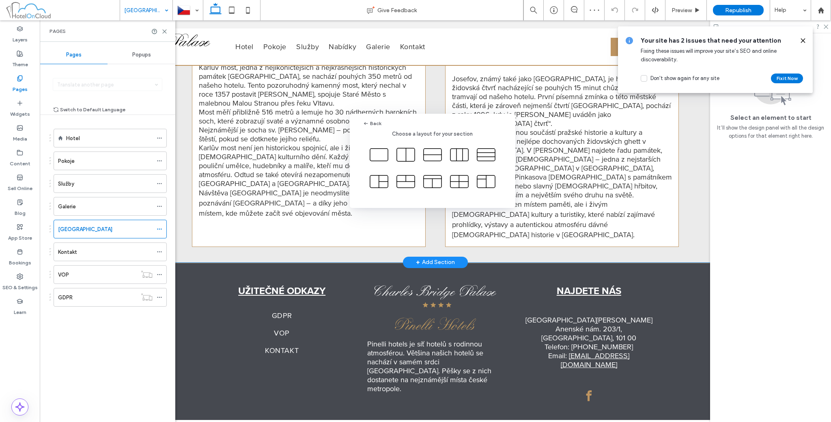
click at [379, 139] on div "Back Choose a layout for your section" at bounding box center [433, 155] width 140 height 73
click at [373, 154] on icon at bounding box center [379, 155] width 20 height 20
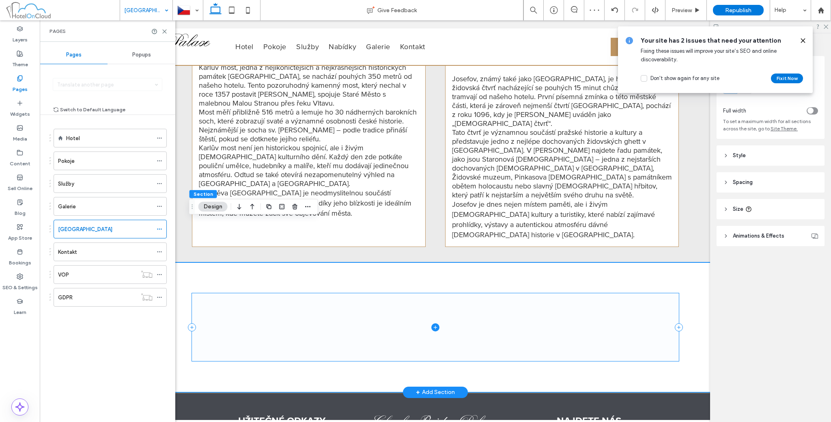
click at [247, 293] on span at bounding box center [435, 327] width 487 height 68
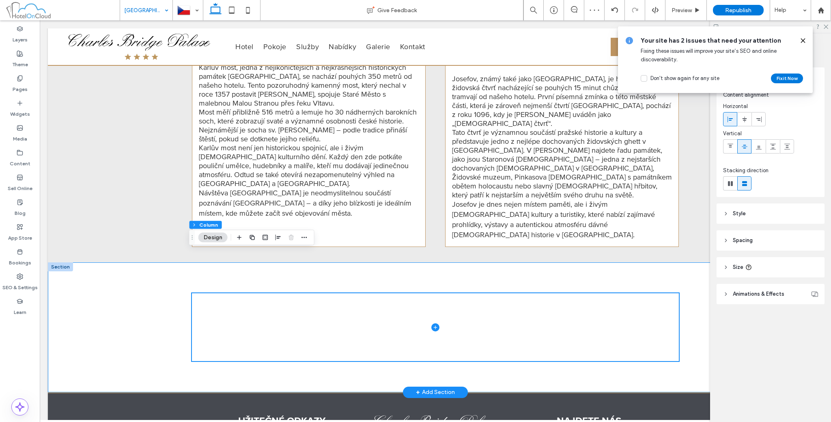
click at [135, 262] on div at bounding box center [435, 327] width 775 height 130
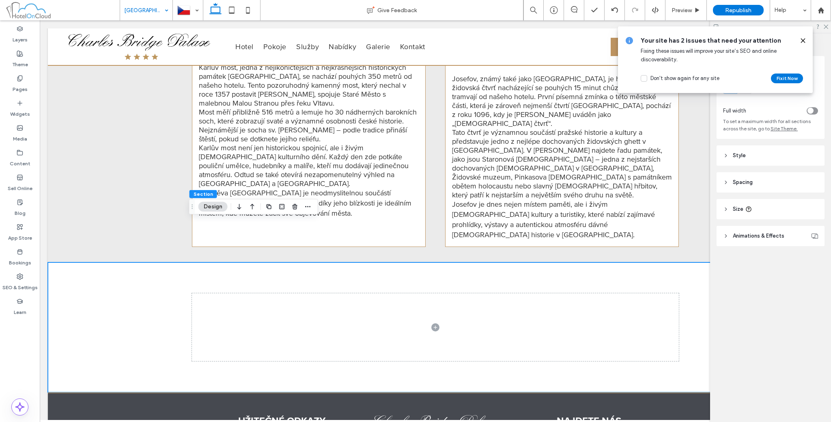
click at [810, 112] on div "toggle" at bounding box center [811, 111] width 6 height 6
click at [763, 178] on header "Spacing" at bounding box center [771, 182] width 108 height 20
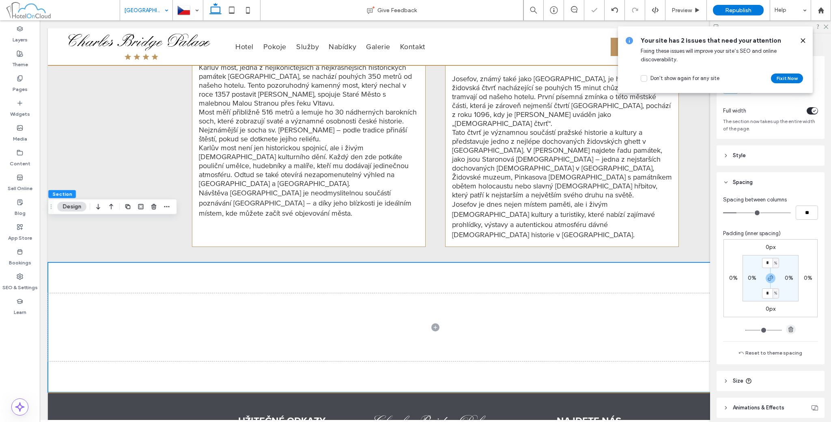
click at [789, 329] on use "button" at bounding box center [791, 328] width 5 height 5
type input "*"
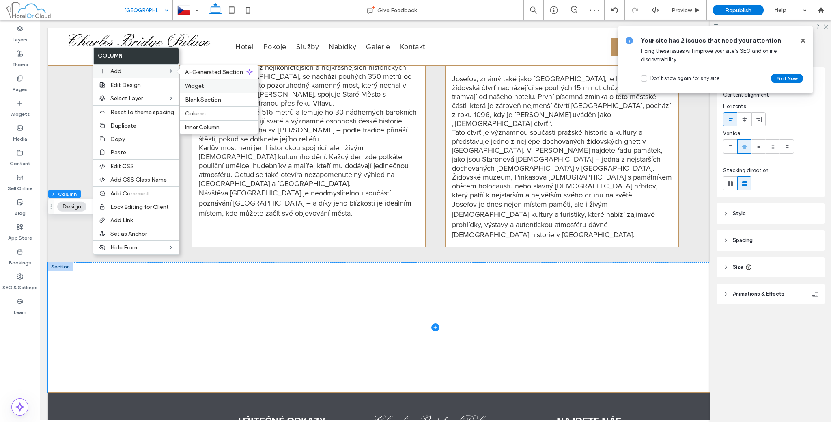
click at [196, 79] on div "Widget" at bounding box center [219, 86] width 78 height 14
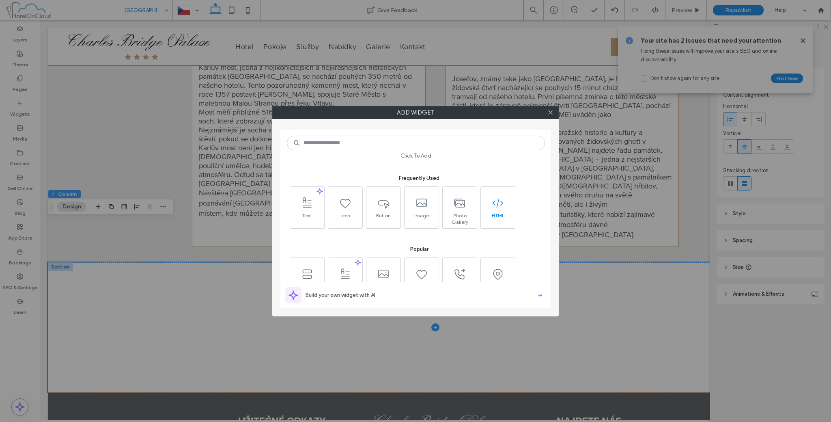
scroll to position [0, 0]
click at [499, 197] on icon at bounding box center [498, 203] width 13 height 13
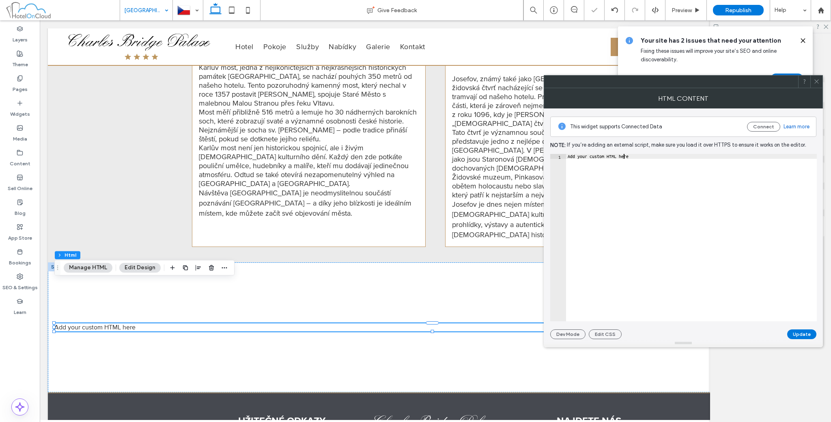
click at [624, 156] on div "Add your custom HTML here" at bounding box center [691, 242] width 251 height 177
paste textarea "Cursor at row 1"
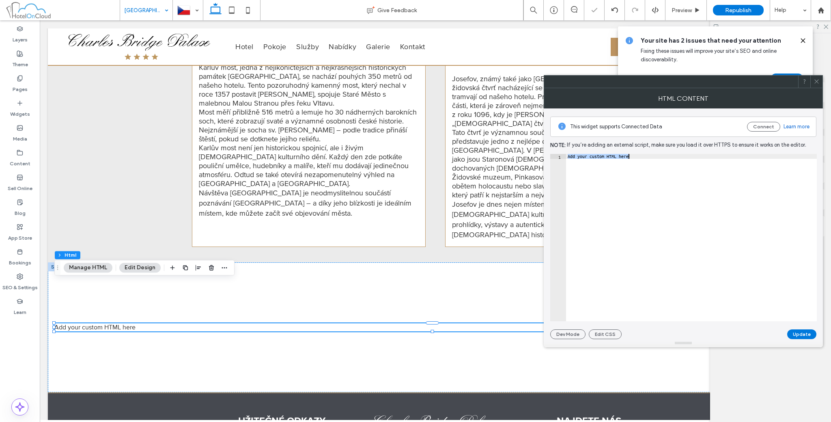
type textarea "*********"
click at [793, 334] on button "Update" at bounding box center [802, 334] width 29 height 10
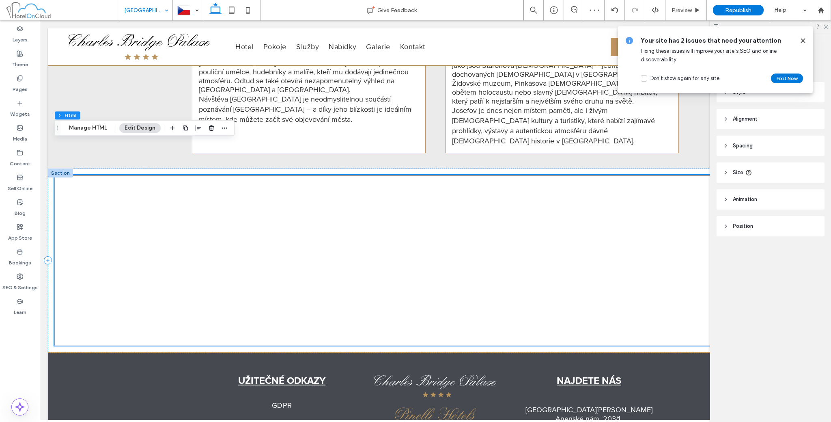
scroll to position [907, 0]
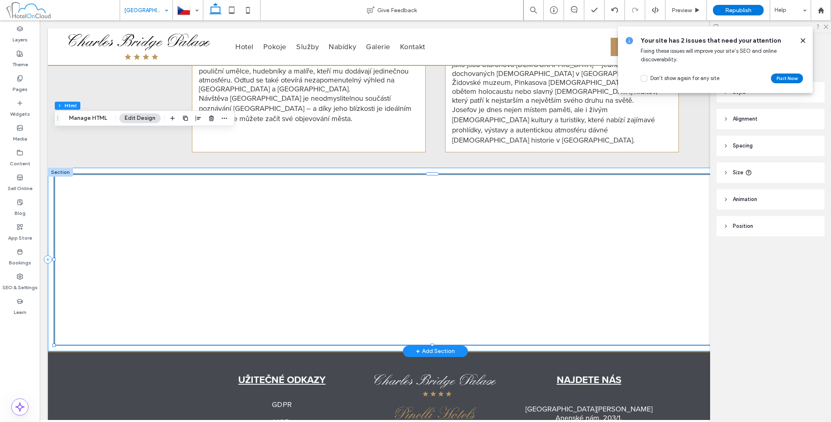
click at [49, 181] on div at bounding box center [435, 260] width 775 height 184
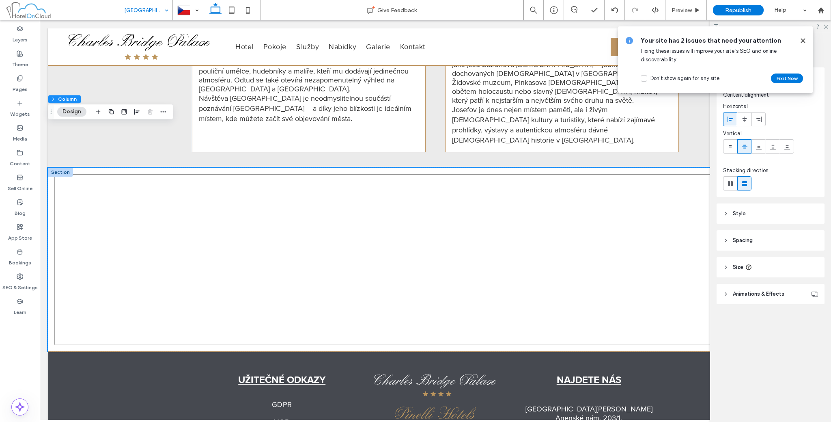
click at [729, 243] on header "Spacing" at bounding box center [771, 240] width 108 height 20
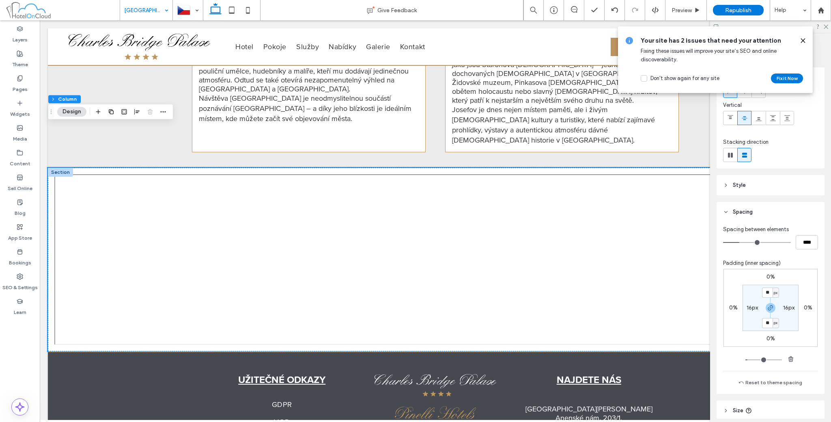
scroll to position [67, 0]
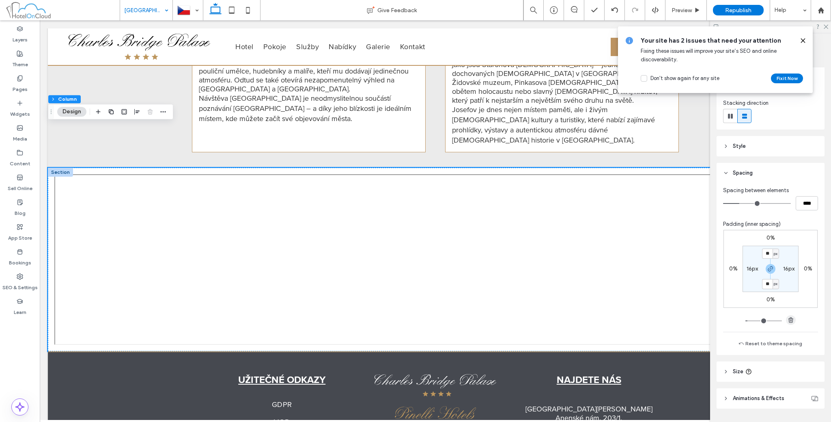
click at [789, 319] on use "button" at bounding box center [791, 319] width 5 height 5
type input "*"
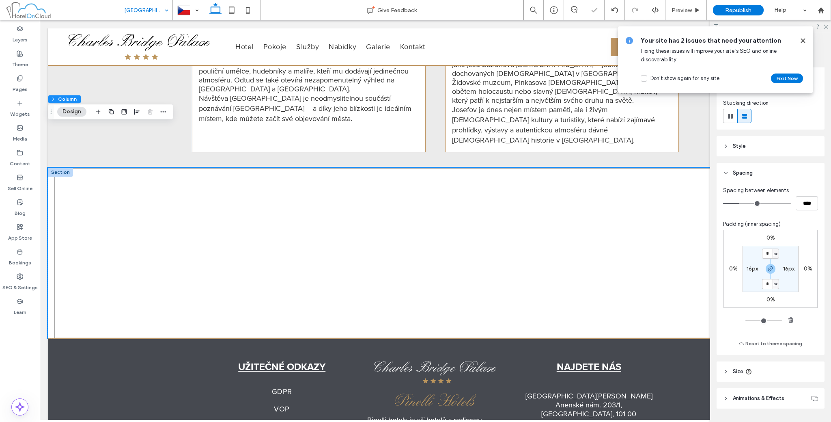
click at [786, 263] on section "* px 16px * px 16px" at bounding box center [771, 269] width 56 height 46
click at [786, 266] on label "16px" at bounding box center [789, 268] width 11 height 7
click at [792, 322] on span "button" at bounding box center [791, 320] width 10 height 10
type input "*"
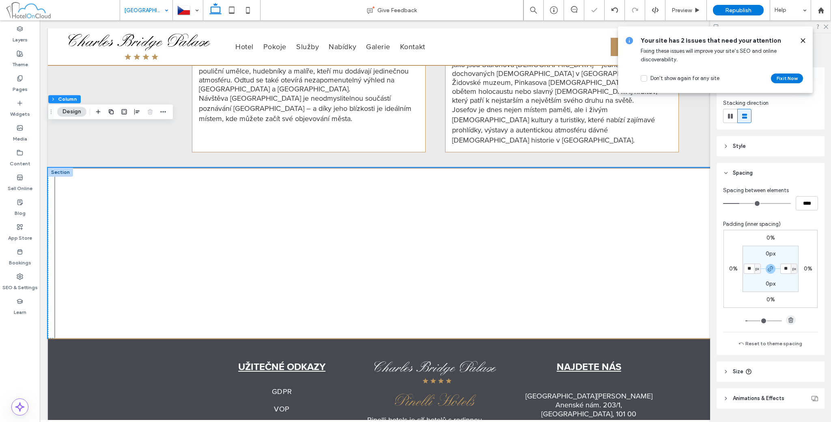
type input "*"
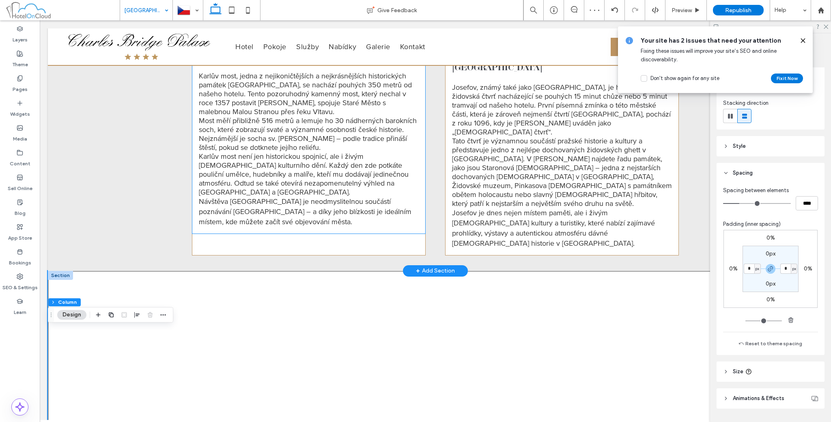
scroll to position [839, 0]
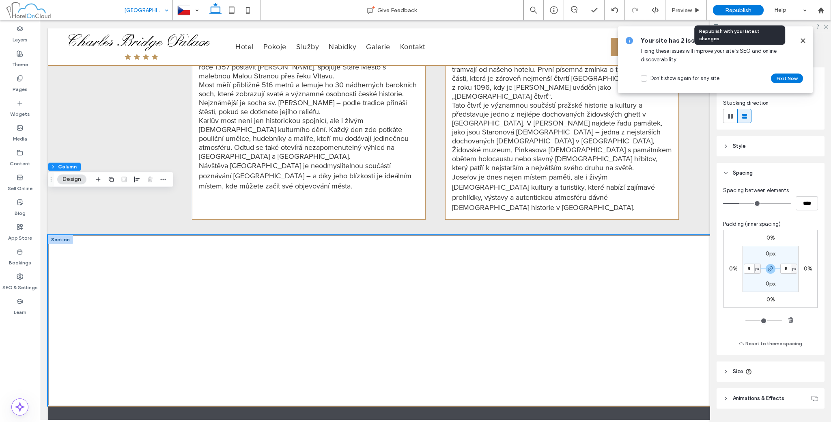
click at [736, 8] on span "Republish" at bounding box center [738, 10] width 26 height 7
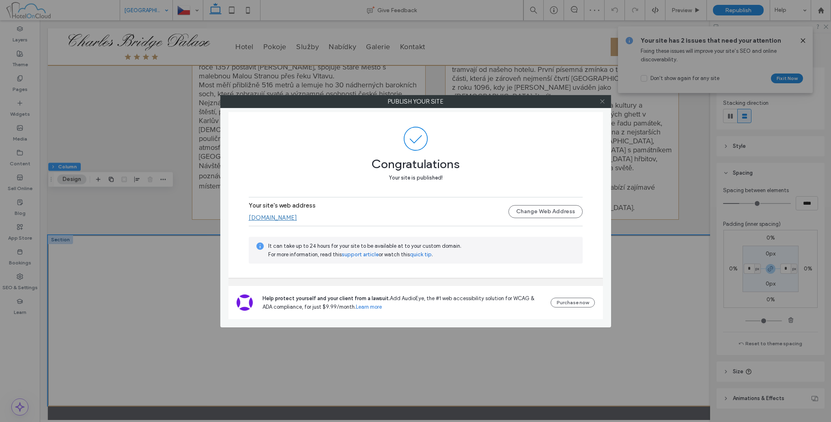
click at [604, 100] on icon at bounding box center [603, 101] width 6 height 6
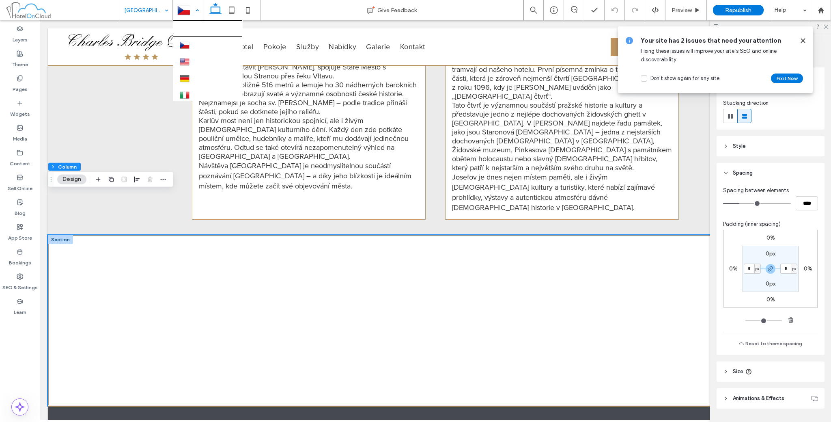
click at [177, 12] on div at bounding box center [187, 9] width 29 height 19
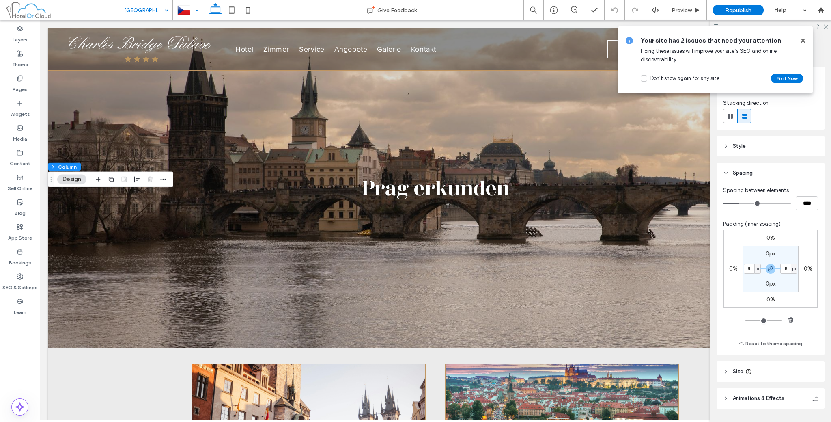
scroll to position [0, 0]
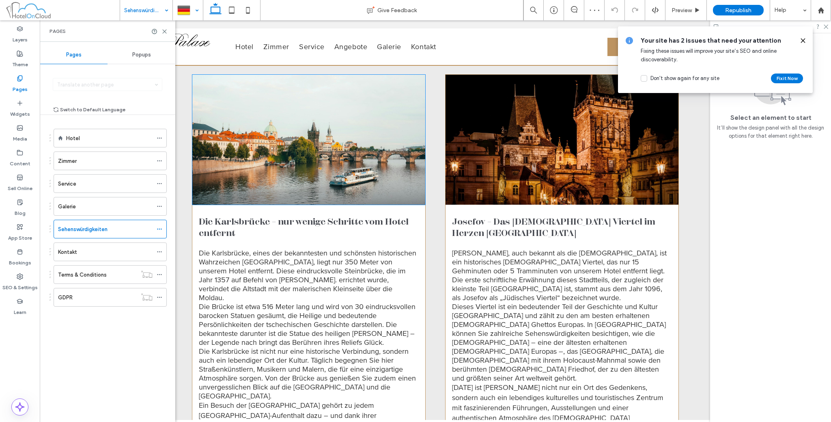
scroll to position [744, 0]
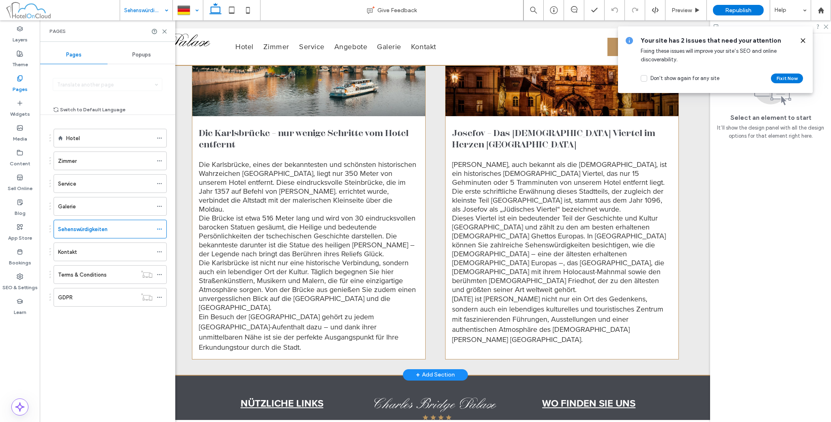
click at [438, 370] on div "+ Add Section" at bounding box center [435, 374] width 39 height 9
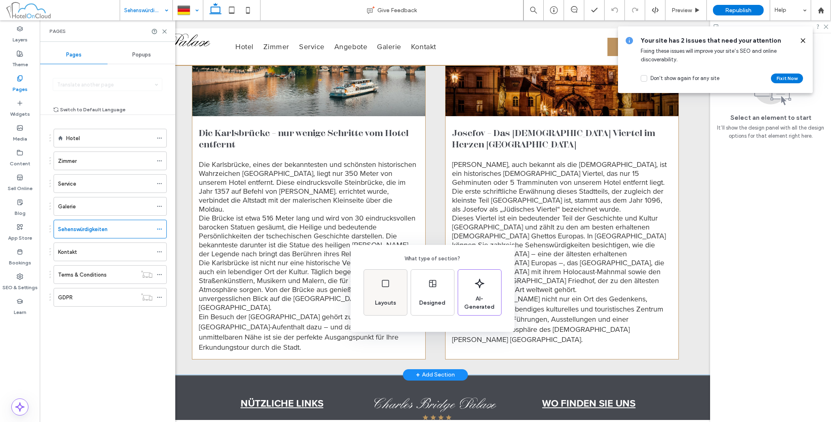
click at [390, 302] on span "Layouts" at bounding box center [386, 303] width 28 height 8
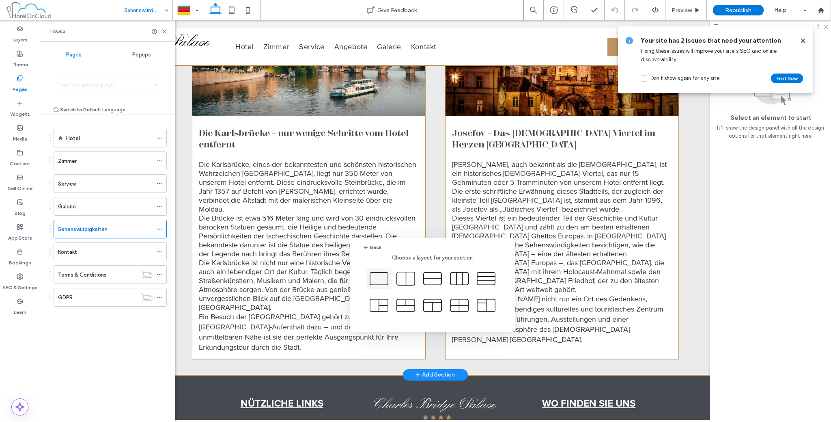
click at [377, 279] on icon at bounding box center [379, 278] width 20 height 20
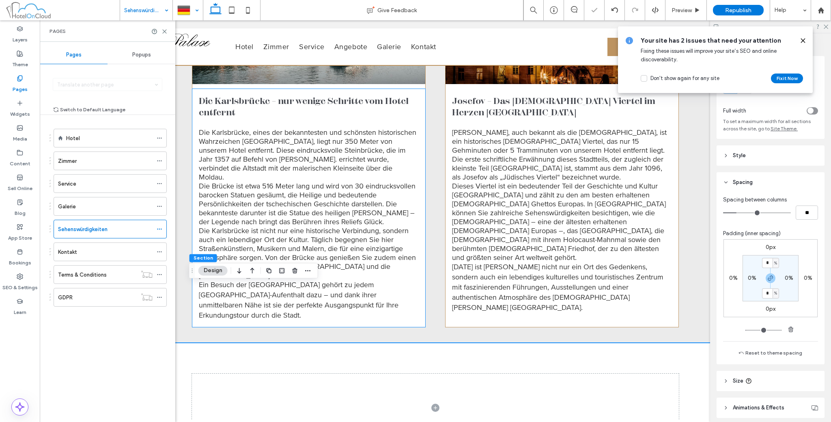
scroll to position [812, 0]
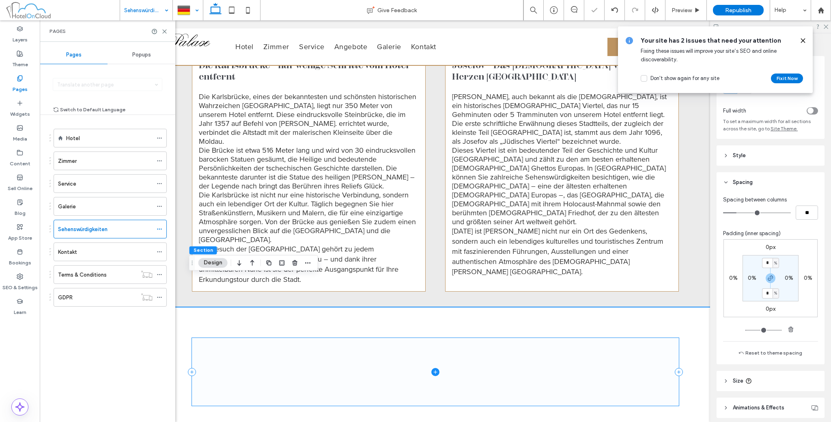
click at [296, 338] on span at bounding box center [435, 372] width 487 height 68
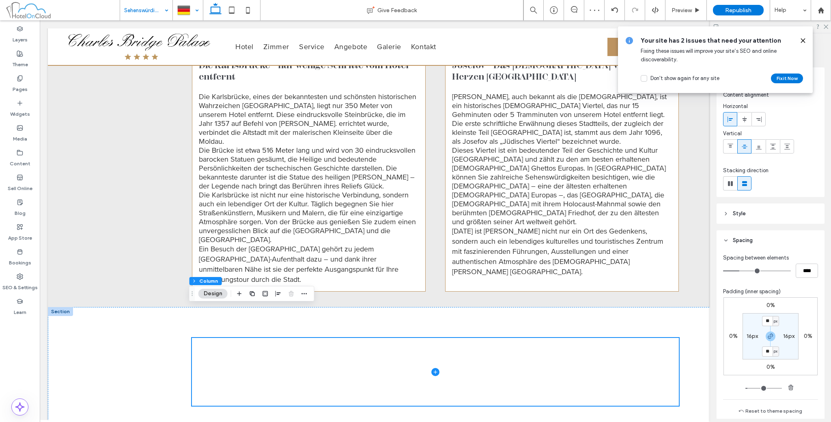
click at [794, 386] on div "0% 0% 0% 0% ** px 16px ** px 16px" at bounding box center [770, 344] width 95 height 95
click at [789, 386] on icon "button" at bounding box center [791, 387] width 6 height 6
type input "*"
click at [780, 336] on div "16px" at bounding box center [789, 335] width 18 height 7
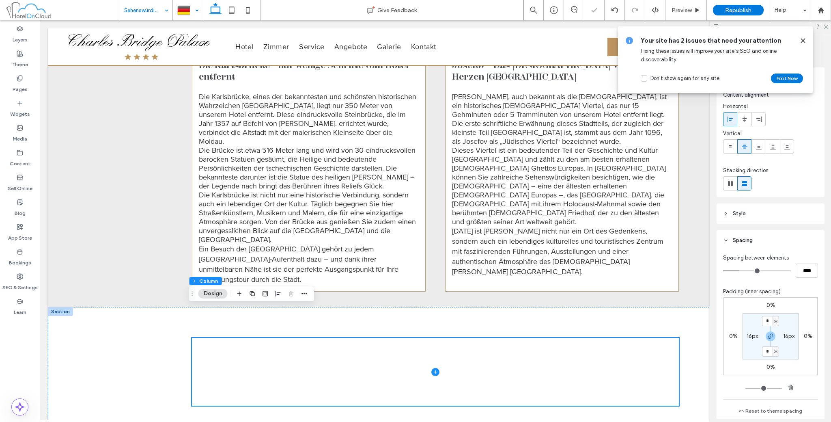
click at [783, 340] on section "* px 16px * px 16px" at bounding box center [771, 336] width 56 height 46
click at [789, 385] on use "button" at bounding box center [791, 386] width 5 height 5
click at [785, 337] on label "16px" at bounding box center [789, 335] width 11 height 7
click at [787, 391] on span "button" at bounding box center [791, 387] width 10 height 10
type input "*"
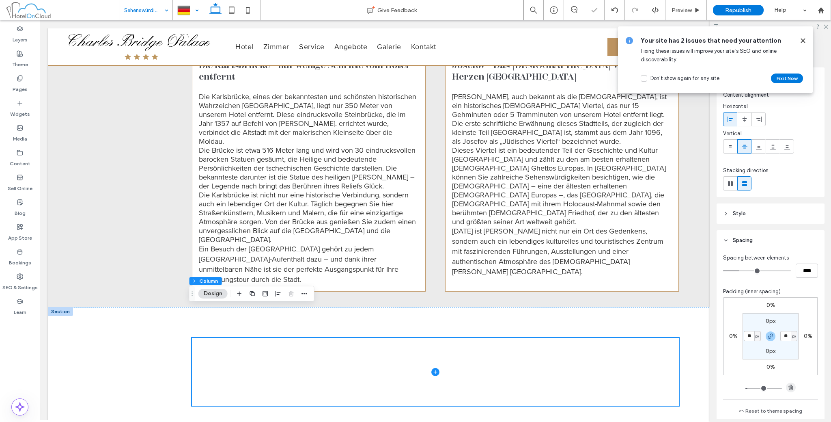
type input "*"
click at [689, 358] on div at bounding box center [435, 372] width 775 height 130
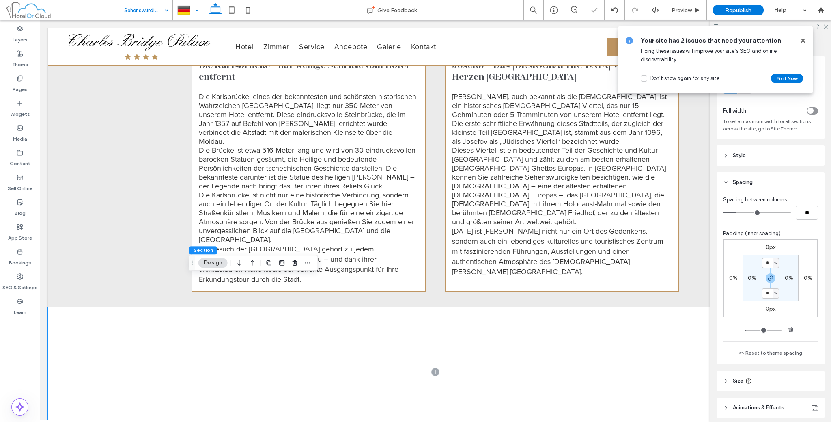
click at [807, 117] on div at bounding box center [784, 111] width 69 height 14
click at [808, 112] on div "toggle" at bounding box center [811, 111] width 6 height 6
click at [764, 264] on input "*" at bounding box center [767, 263] width 11 height 10
click at [792, 327] on span "button" at bounding box center [791, 329] width 10 height 10
type input "*"
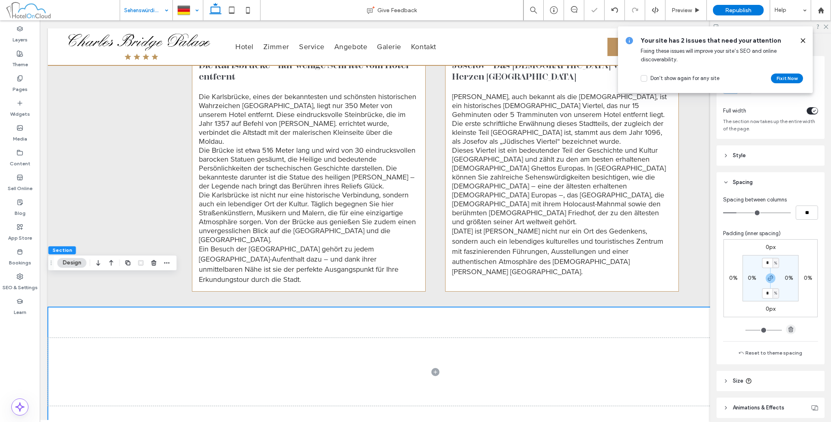
type input "*"
click at [491, 336] on span at bounding box center [435, 372] width 775 height 130
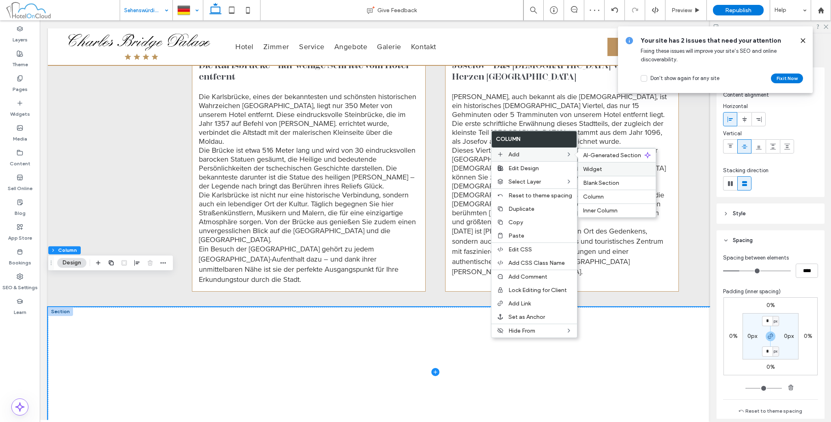
click at [596, 170] on span "Widget" at bounding box center [592, 169] width 19 height 7
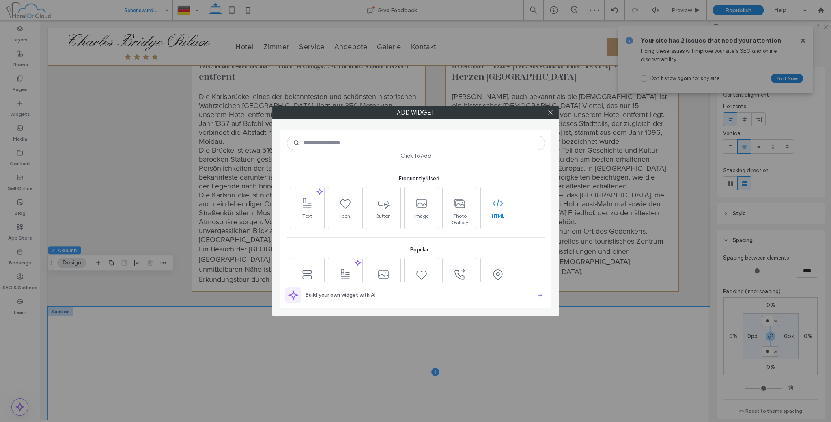
click at [495, 208] on icon at bounding box center [498, 203] width 13 height 13
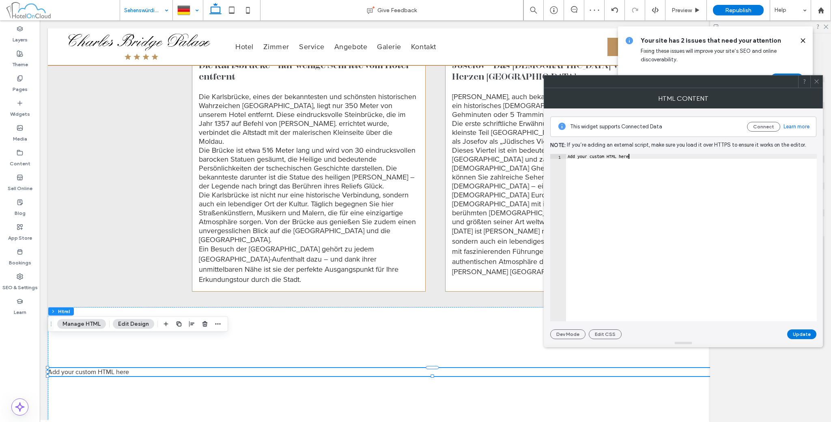
click at [634, 172] on div "Add your custom HTML here" at bounding box center [691, 242] width 251 height 177
paste textarea "Cursor at row 1"
type textarea "*********"
click at [798, 341] on div at bounding box center [683, 343] width 279 height 8
click at [800, 336] on button "Update" at bounding box center [802, 334] width 29 height 10
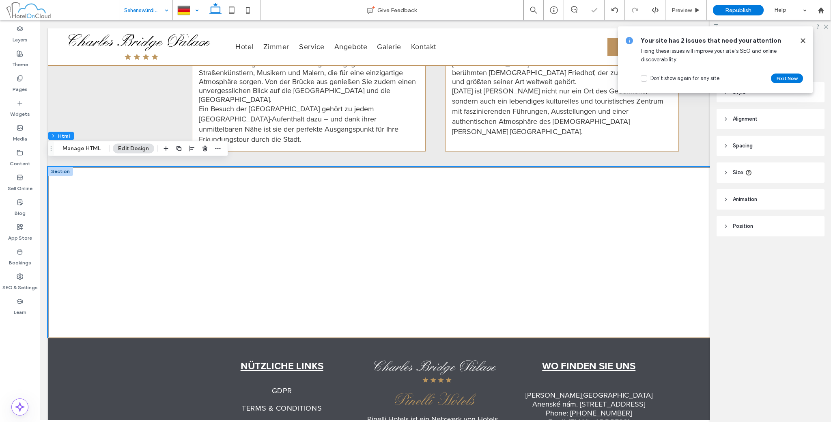
scroll to position [956, 0]
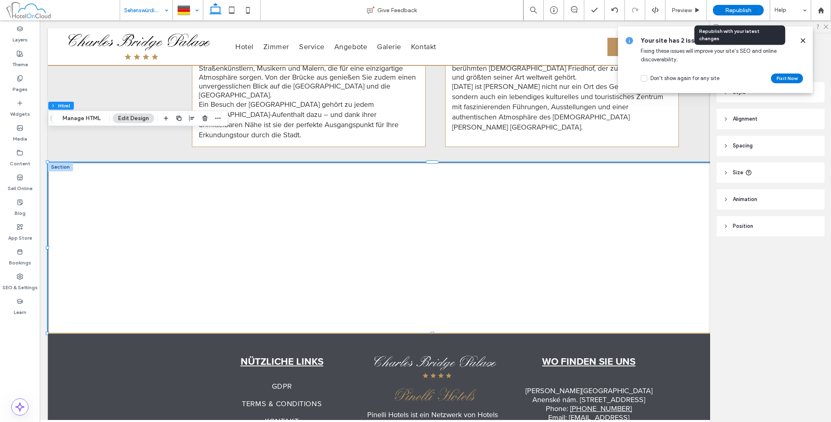
click at [725, 8] on span "Republish" at bounding box center [738, 10] width 26 height 7
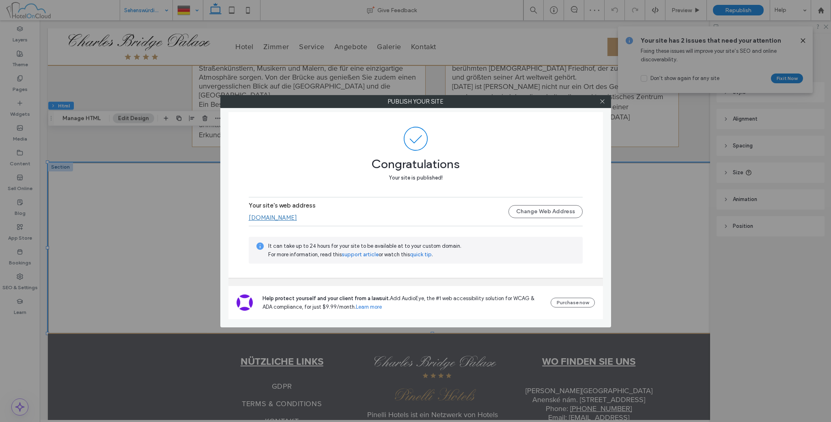
click at [190, 14] on div "Publish your site Congratulations Your site is published! Your site's web addre…" at bounding box center [415, 211] width 831 height 422
click at [603, 98] on icon at bounding box center [603, 101] width 6 height 6
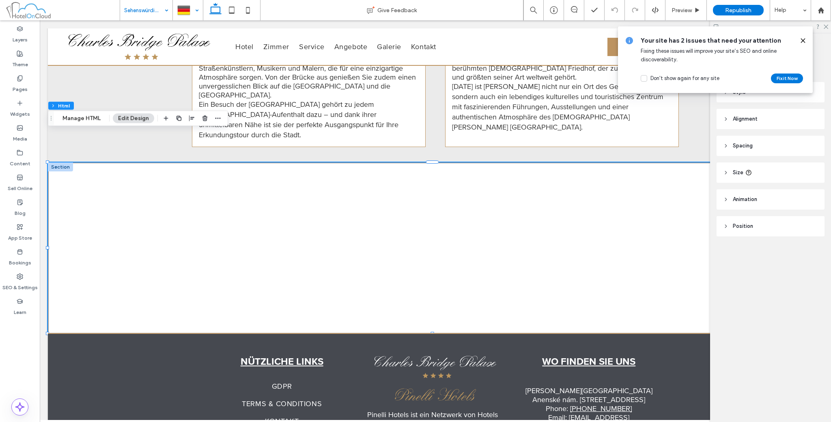
click at [185, 10] on div at bounding box center [187, 9] width 29 height 19
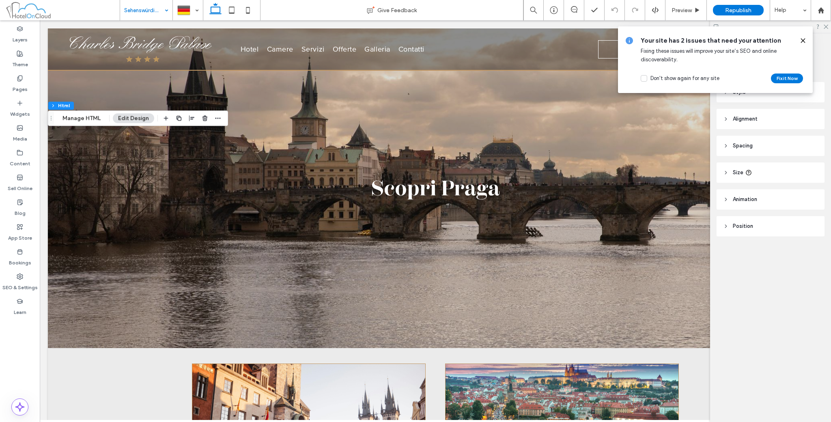
scroll to position [0, 0]
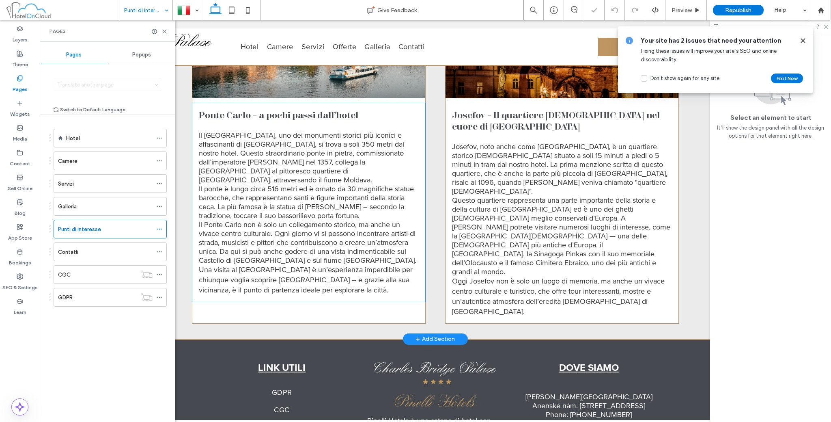
scroll to position [855, 0]
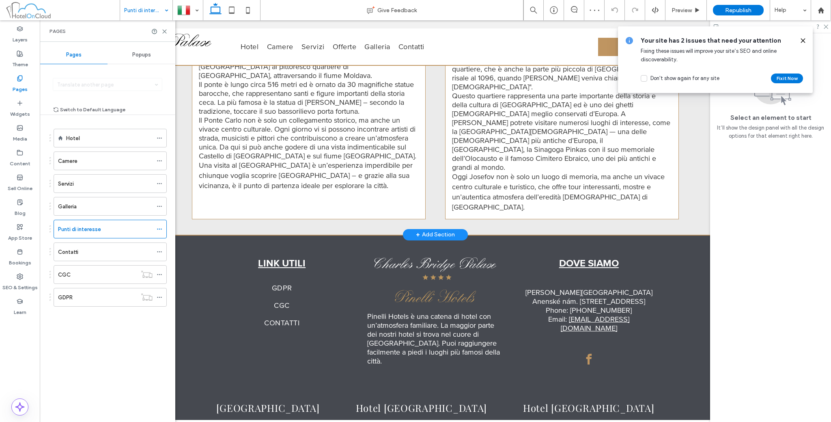
click at [403, 229] on div "+ Add Section" at bounding box center [435, 234] width 65 height 11
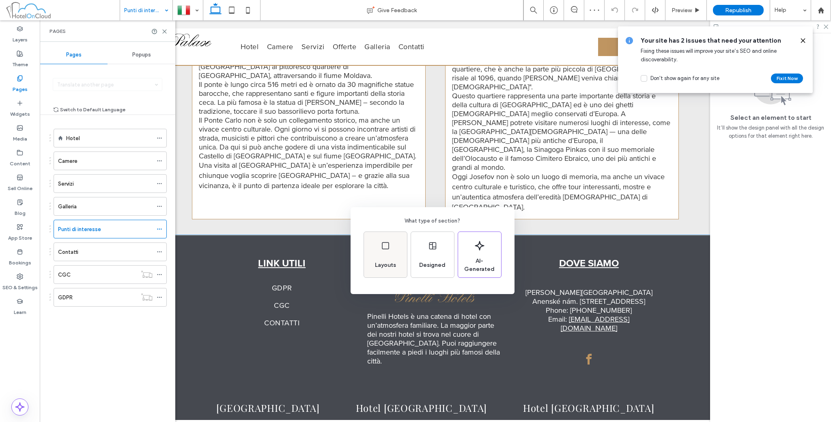
click at [398, 254] on div "Layouts" at bounding box center [385, 254] width 43 height 45
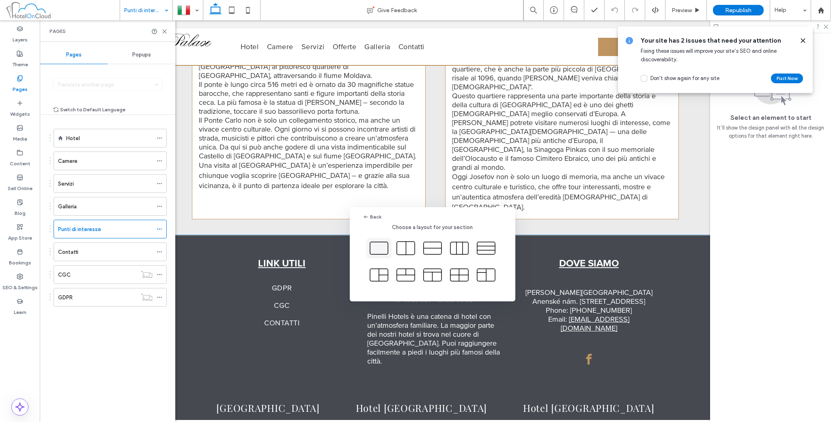
drag, startPoint x: 373, startPoint y: 248, endPoint x: 334, endPoint y: 228, distance: 44.9
click at [373, 248] on icon at bounding box center [379, 248] width 20 height 20
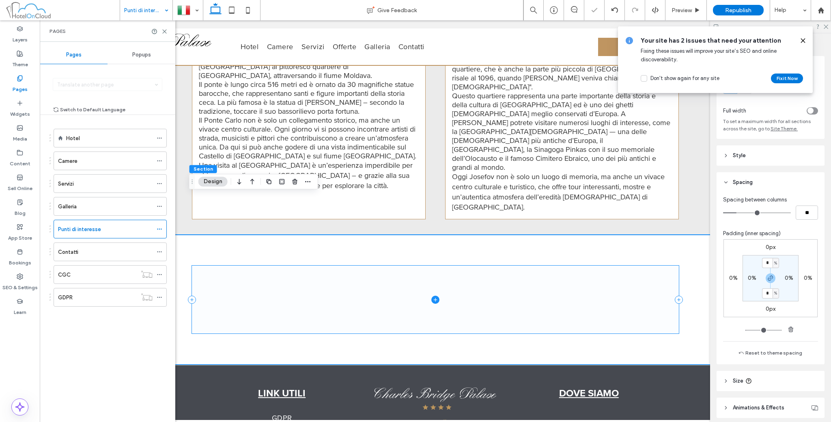
click at [273, 266] on span at bounding box center [435, 300] width 487 height 68
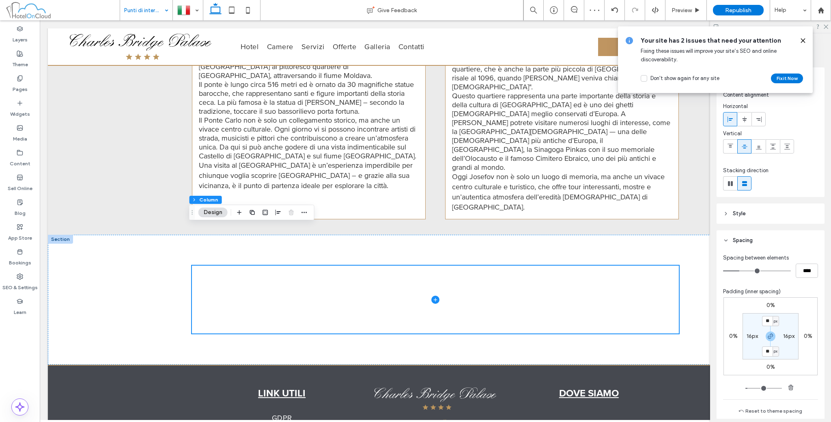
click at [788, 332] on label "16px" at bounding box center [789, 335] width 11 height 7
click at [791, 391] on span "button" at bounding box center [791, 387] width 10 height 10
type input "*"
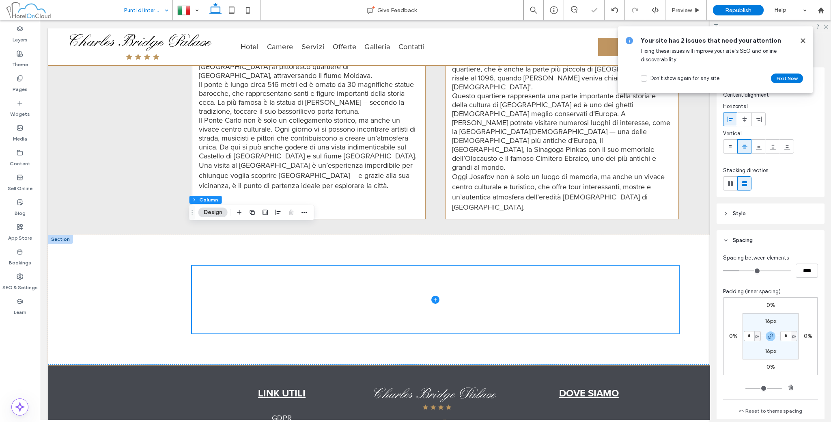
click at [773, 356] on section "16px * px 16px * px" at bounding box center [771, 336] width 56 height 46
click at [771, 354] on label "16px" at bounding box center [770, 351] width 11 height 7
drag, startPoint x: 791, startPoint y: 385, endPoint x: 773, endPoint y: 380, distance: 19.0
click at [791, 386] on use "button" at bounding box center [791, 386] width 5 height 5
type input "*"
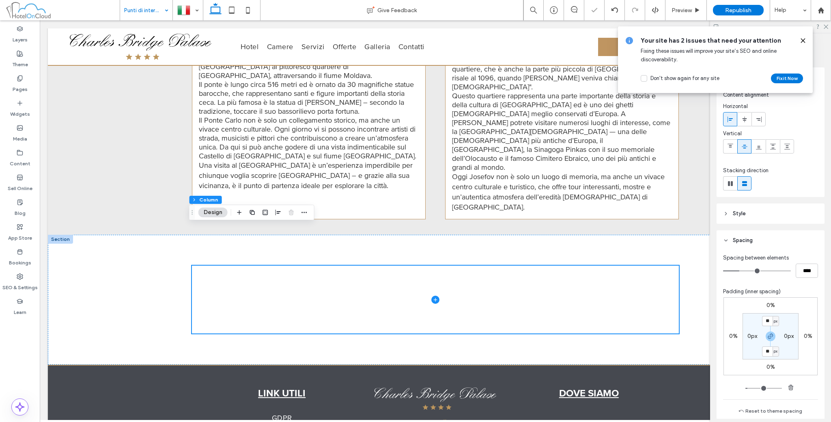
type input "*"
click at [691, 262] on div at bounding box center [435, 300] width 775 height 130
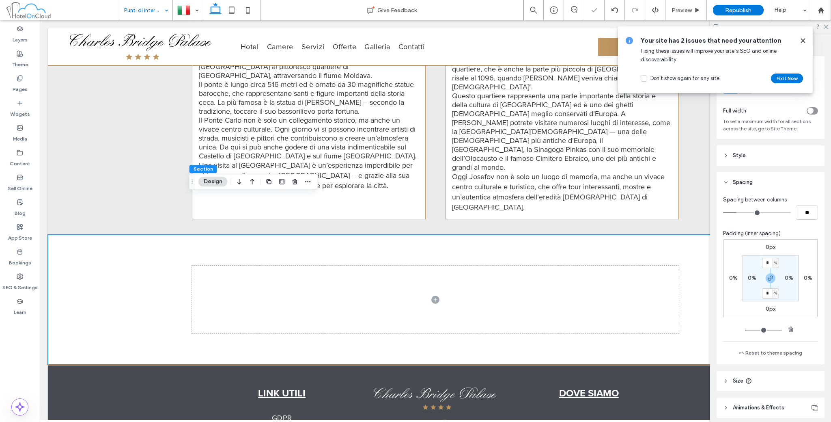
click at [810, 110] on div "toggle" at bounding box center [812, 110] width 11 height 7
click at [763, 259] on input "*" at bounding box center [767, 263] width 11 height 10
click at [788, 332] on icon "button" at bounding box center [791, 329] width 6 height 6
type input "*"
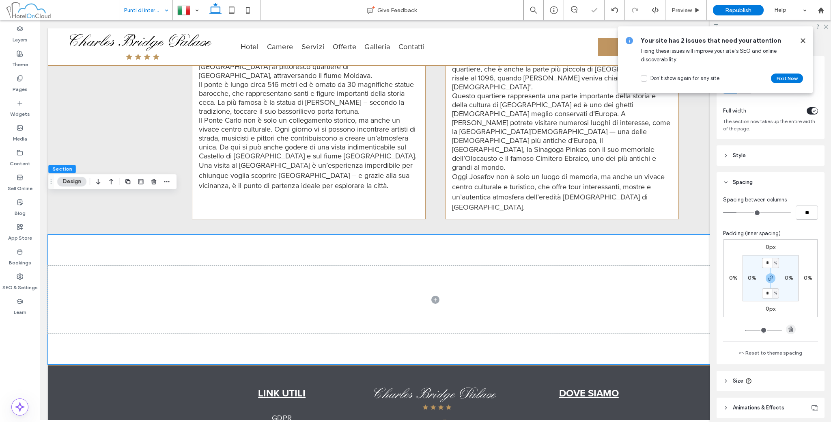
type input "*"
click at [474, 269] on span at bounding box center [435, 300] width 775 height 130
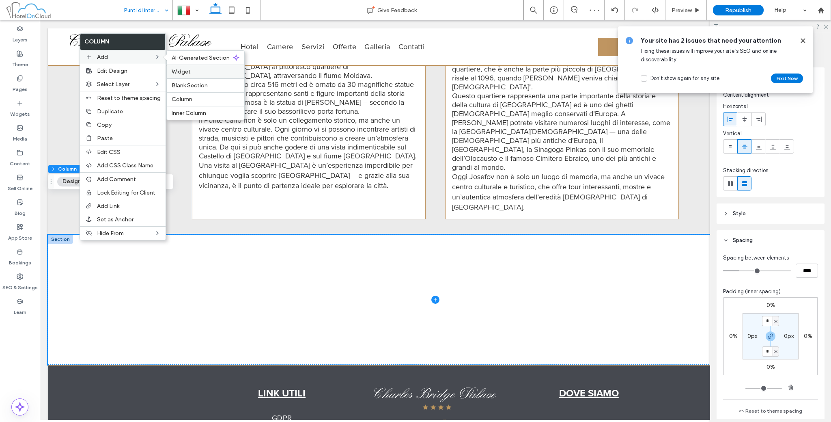
click at [201, 73] on label "Widget" at bounding box center [206, 71] width 68 height 7
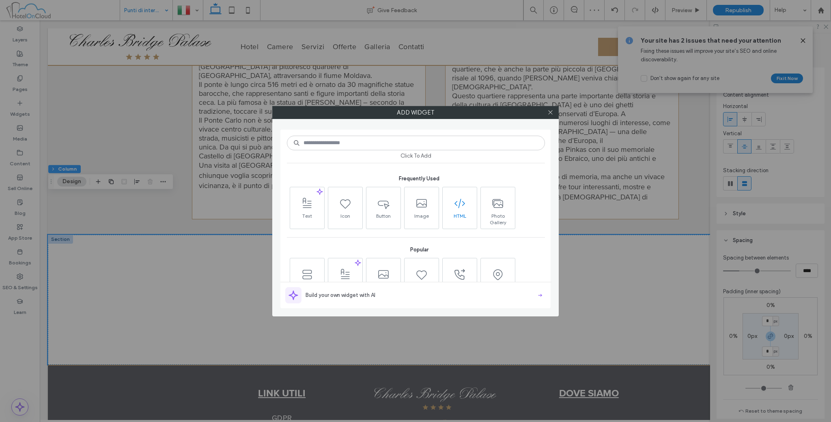
click at [471, 216] on span "HTML" at bounding box center [460, 218] width 34 height 11
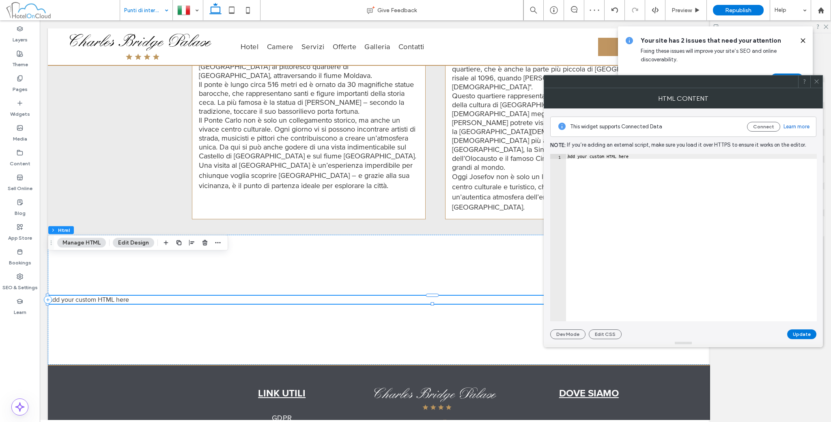
click at [643, 159] on div "Add your custom HTML here" at bounding box center [691, 242] width 251 height 177
paste textarea "Cursor at row 1"
type textarea "*********"
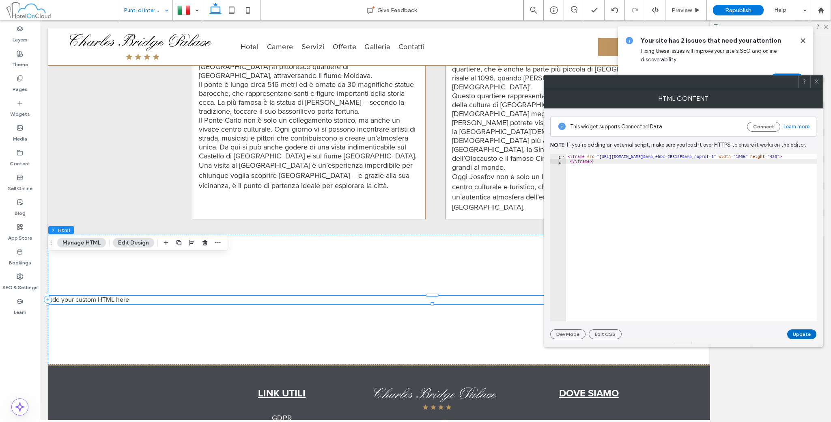
click at [798, 329] on button "Update" at bounding box center [802, 334] width 29 height 10
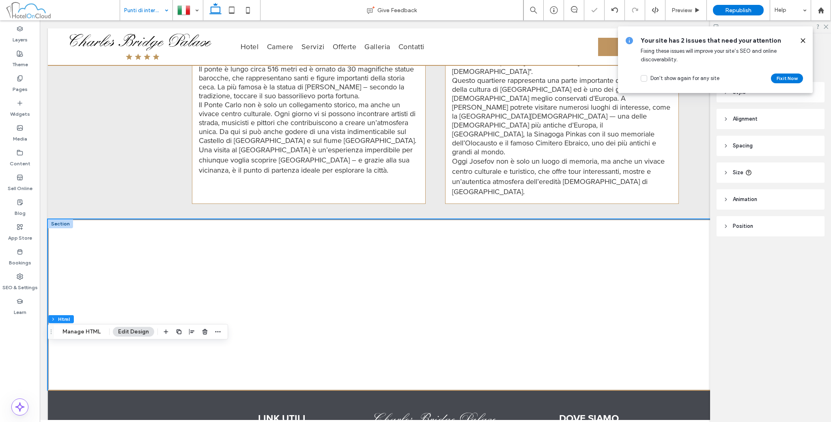
scroll to position [918, 0]
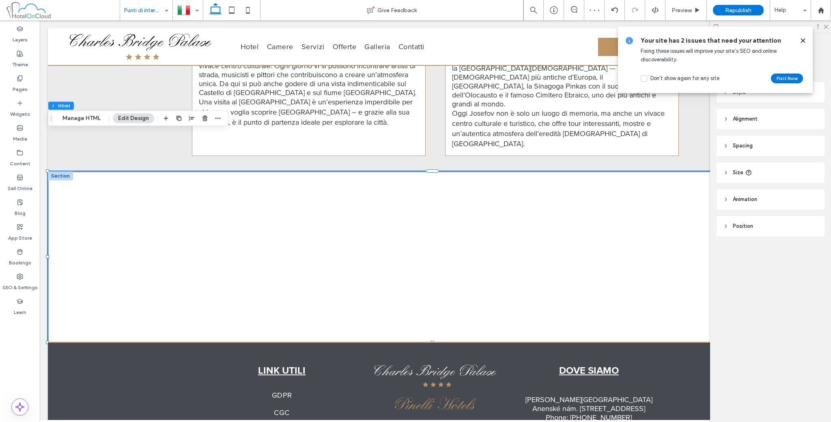
click at [806, 39] on icon at bounding box center [803, 40] width 6 height 6
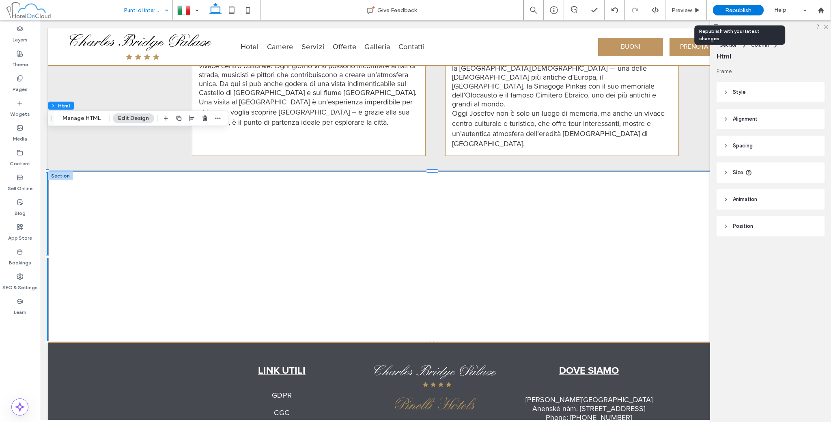
click at [740, 13] on span "Republish" at bounding box center [738, 10] width 26 height 7
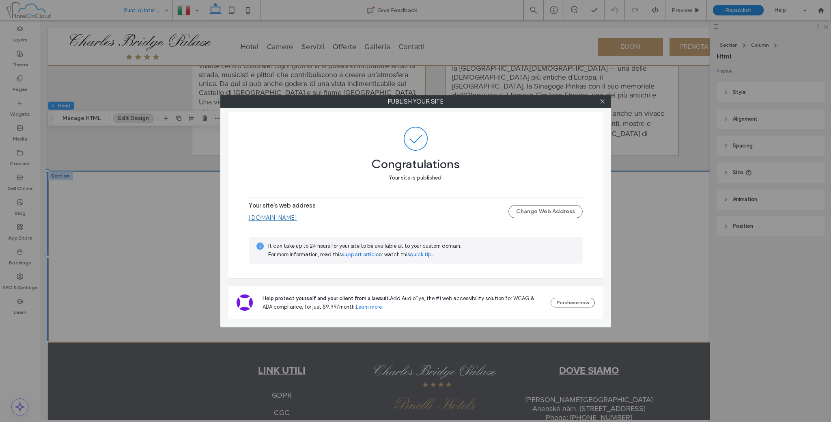
drag, startPoint x: 104, startPoint y: 133, endPoint x: 149, endPoint y: 124, distance: 46.3
click at [104, 133] on div "Publish your site Congratulations Your site is published! Your site's web addre…" at bounding box center [415, 211] width 831 height 422
click at [602, 95] on span at bounding box center [603, 101] width 6 height 12
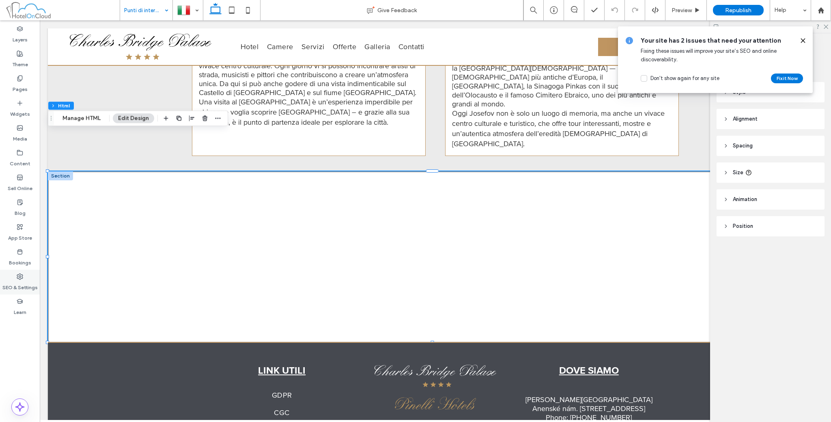
click at [17, 289] on label "SEO & Settings" at bounding box center [19, 285] width 35 height 11
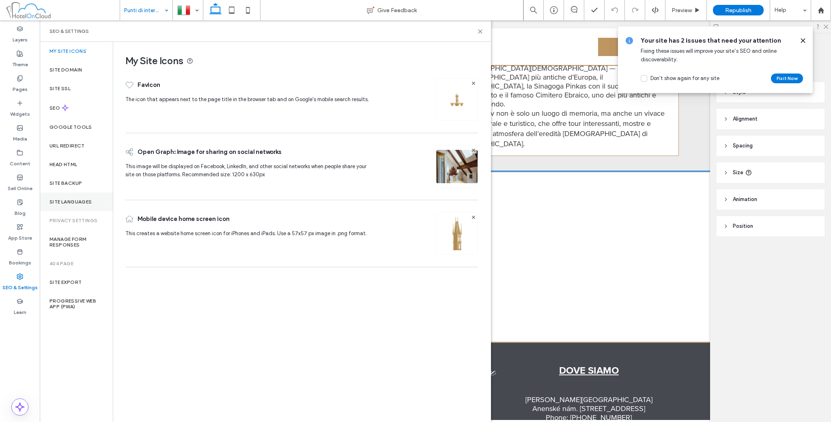
click at [85, 195] on div "Site Languages" at bounding box center [76, 201] width 73 height 19
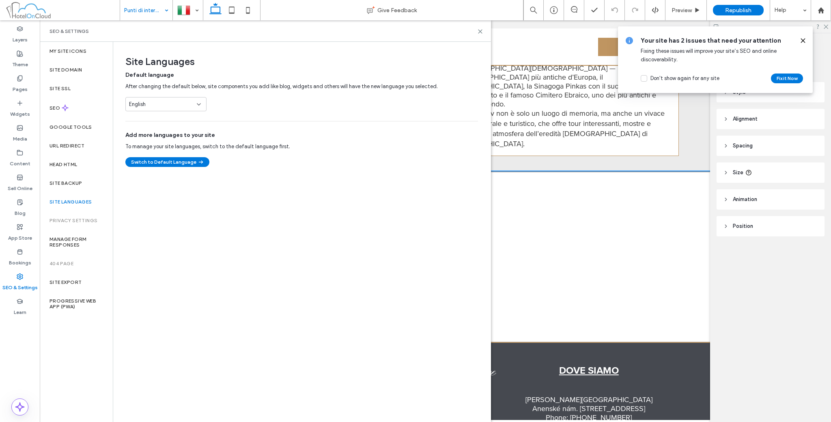
click at [182, 106] on div "English" at bounding box center [161, 104] width 64 height 8
click at [158, 224] on div "Site Languages Default language After changing the default below, site componen…" at bounding box center [301, 231] width 377 height 379
click at [174, 164] on button "Switch to Default Language" at bounding box center [167, 162] width 84 height 10
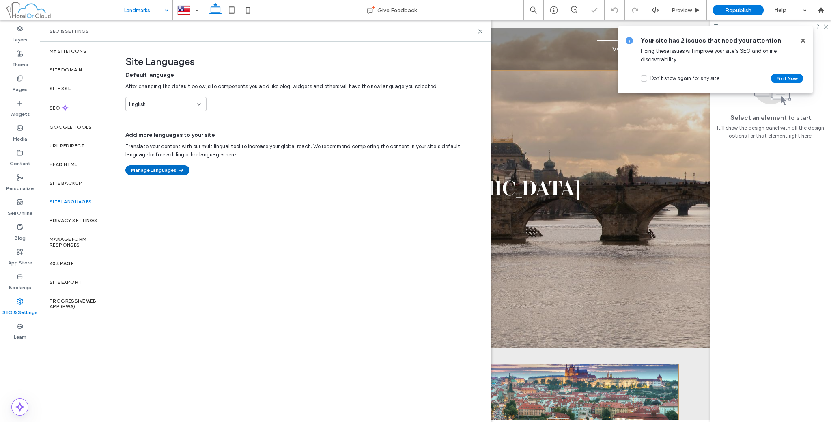
click at [166, 166] on button "Manage Languages" at bounding box center [157, 170] width 64 height 10
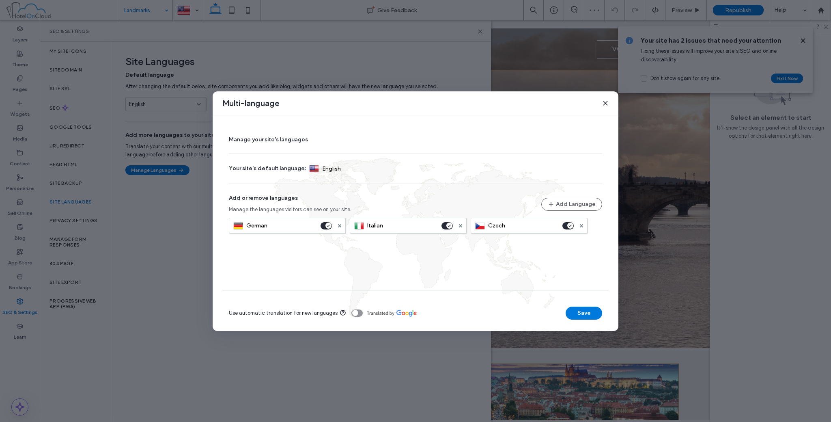
click at [601, 102] on div "Multi-language" at bounding box center [416, 103] width 406 height 24
click at [606, 102] on icon at bounding box center [605, 103] width 6 height 6
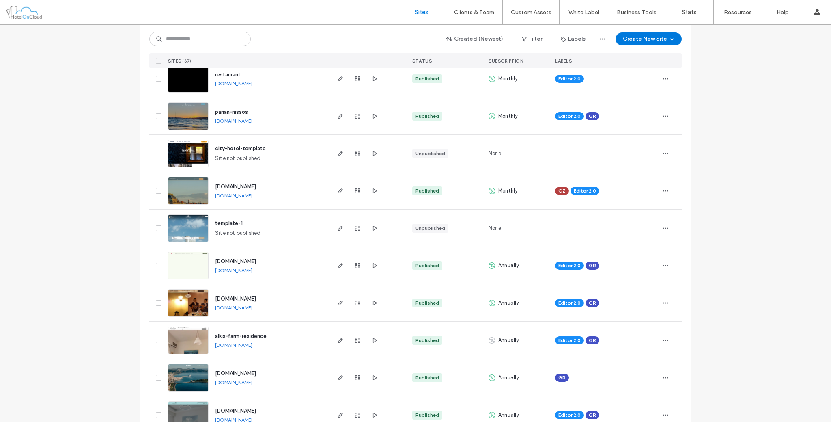
scroll to position [338, 0]
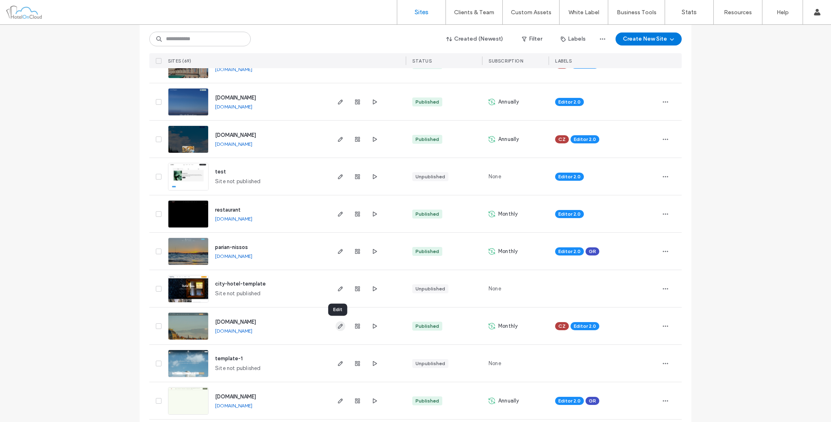
click at [339, 325] on use "button" at bounding box center [340, 326] width 5 height 5
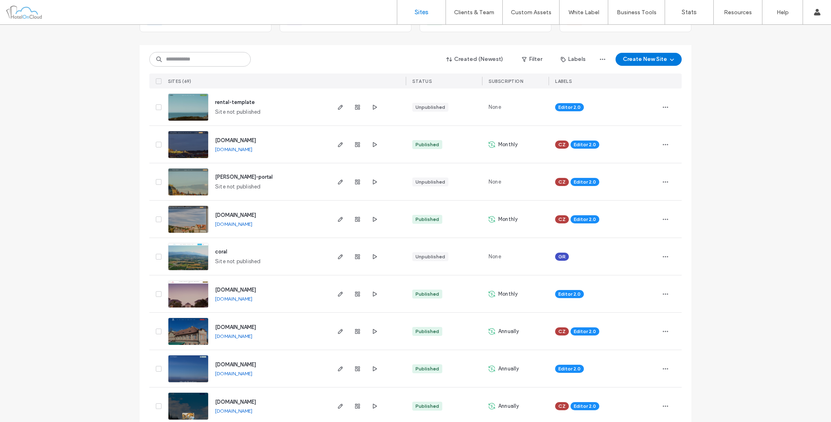
scroll to position [67, 0]
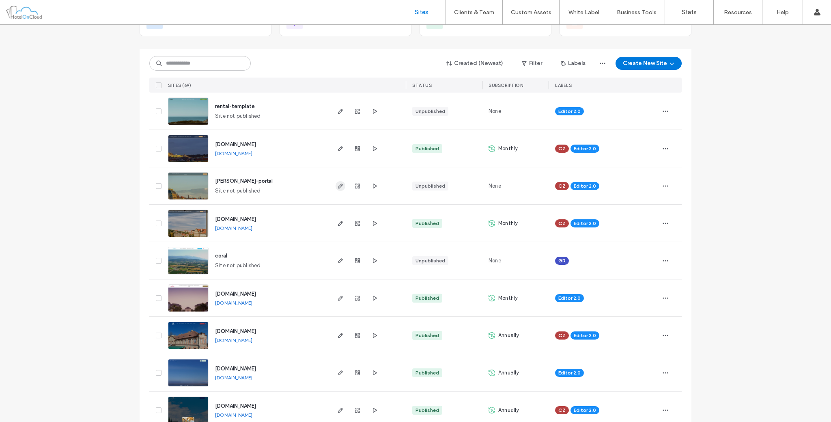
click at [338, 184] on use "button" at bounding box center [340, 186] width 5 height 5
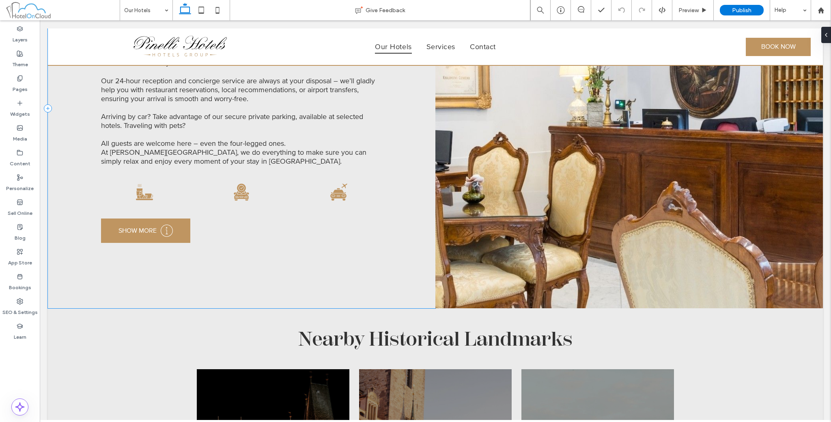
scroll to position [1351, 0]
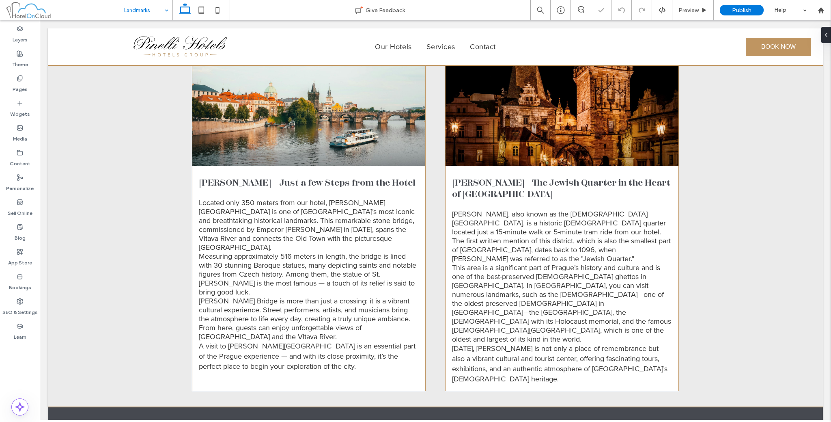
scroll to position [388, 0]
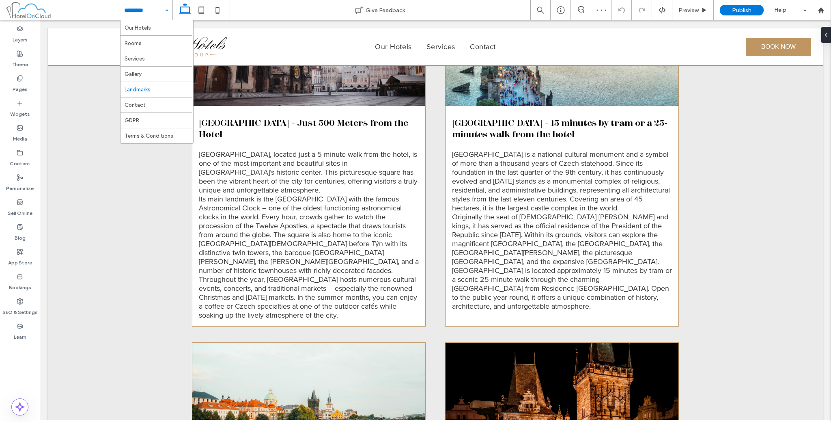
click at [163, 14] on div "Our Hotels Rooms Services Gallery Landmarks Contact GDPR Terms & Conditions" at bounding box center [146, 10] width 52 height 20
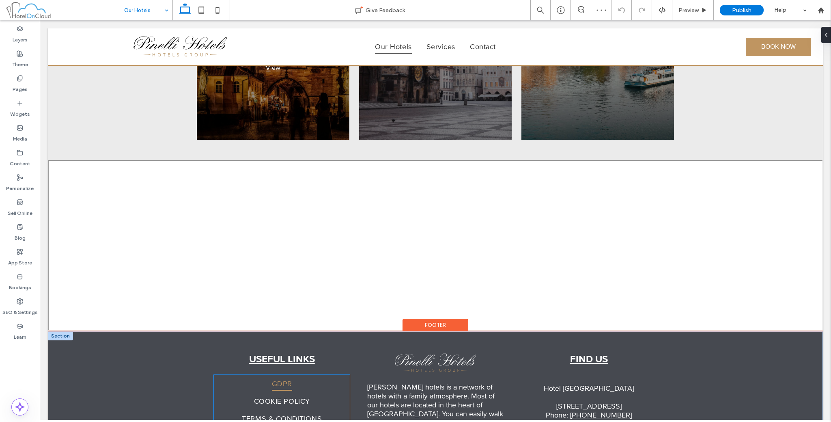
scroll to position [2368, 0]
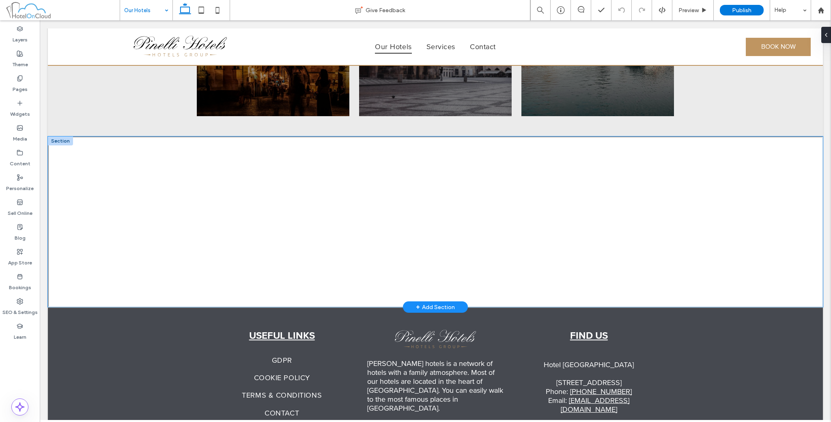
click at [187, 162] on div at bounding box center [435, 221] width 775 height 171
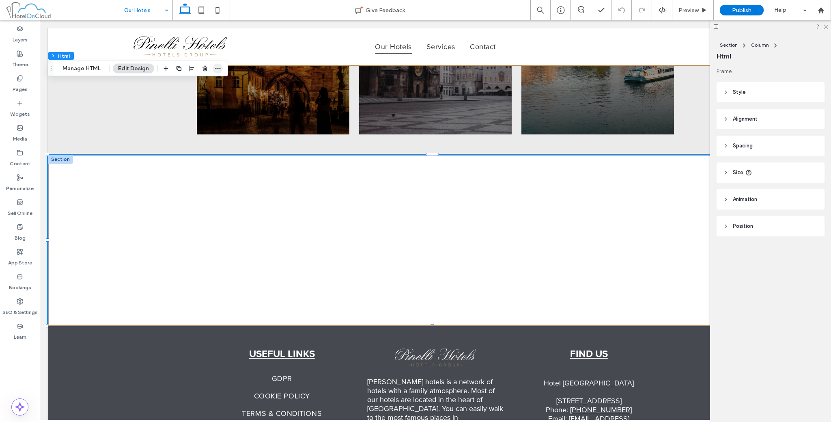
click at [220, 69] on icon "button" at bounding box center [218, 68] width 6 height 6
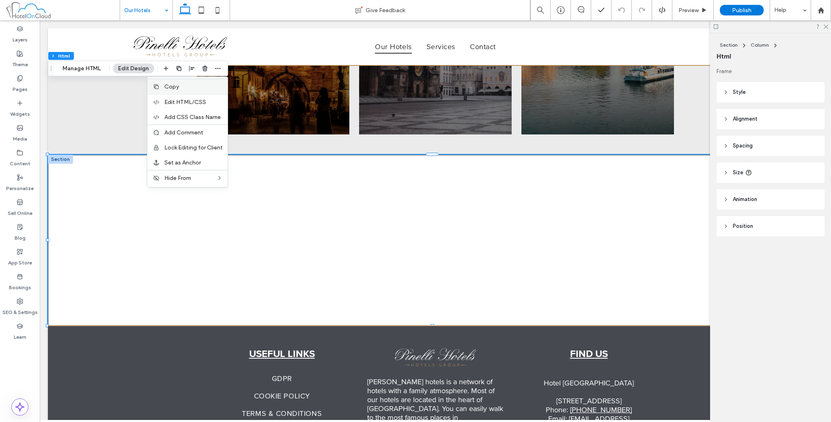
click at [159, 84] on div at bounding box center [156, 86] width 8 height 6
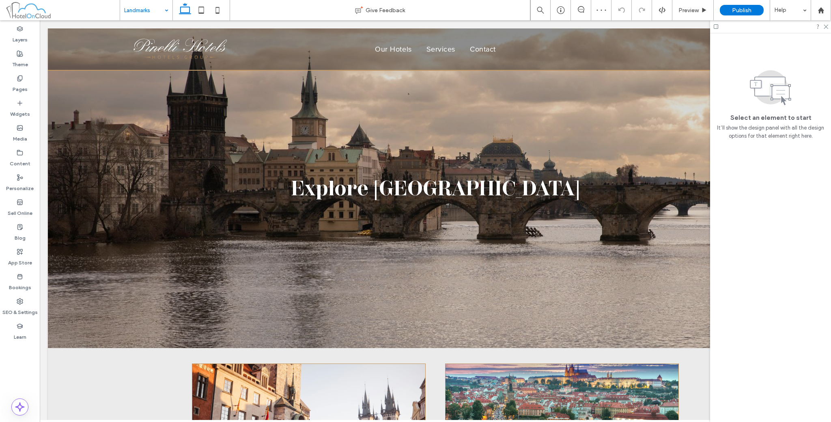
scroll to position [0, 0]
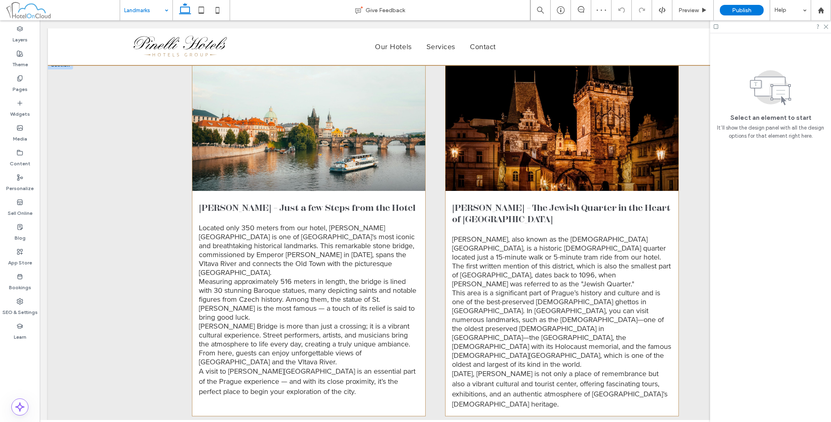
scroll to position [862, 0]
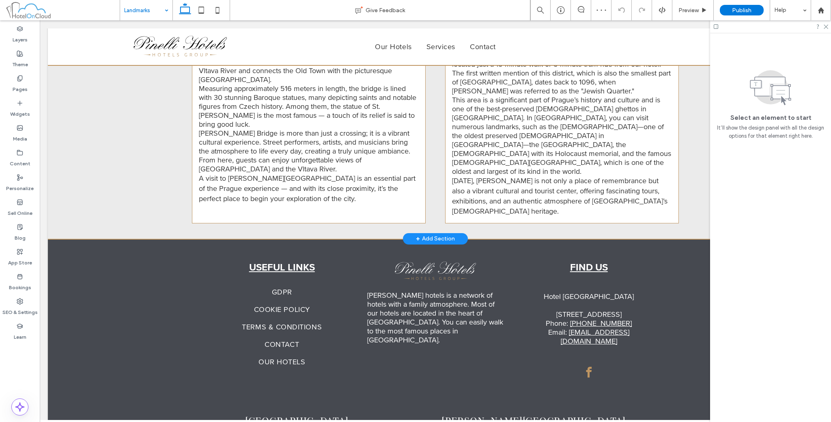
click at [422, 234] on div "+ Add Section" at bounding box center [435, 238] width 39 height 9
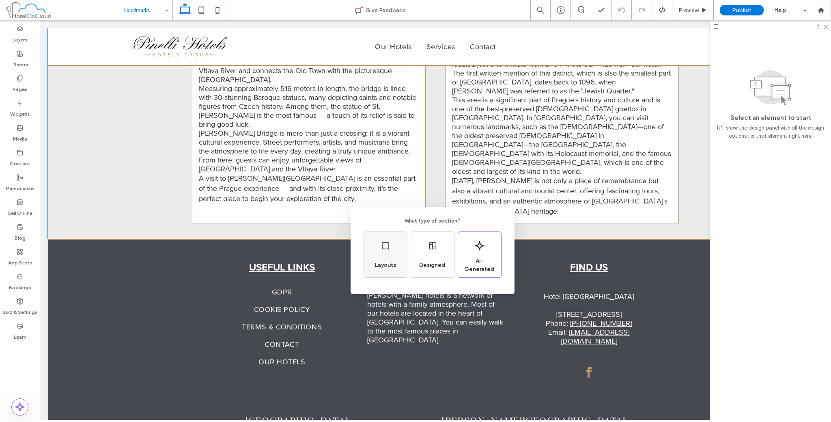
click at [382, 247] on icon at bounding box center [386, 246] width 10 height 10
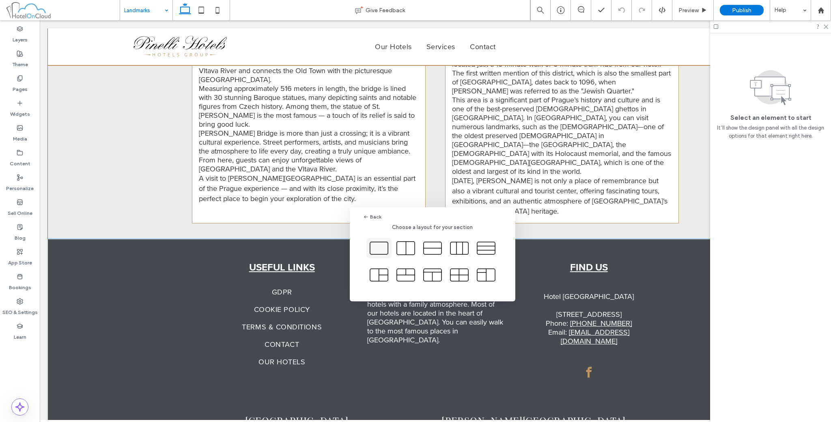
click at [380, 249] on icon at bounding box center [379, 248] width 20 height 20
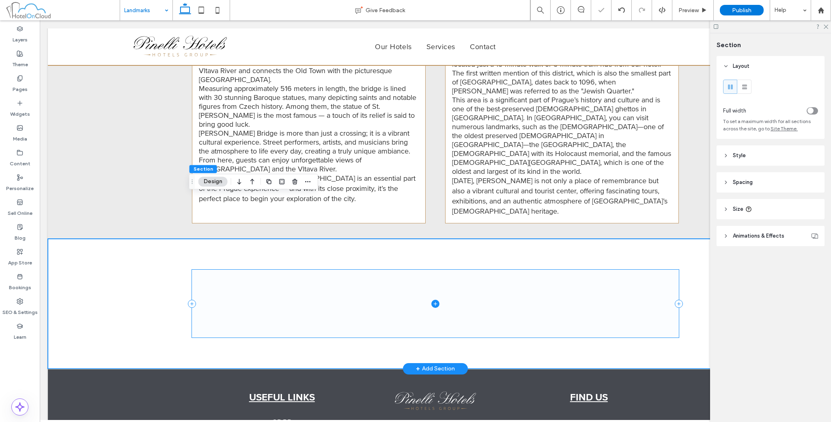
click at [236, 270] on span at bounding box center [435, 304] width 487 height 68
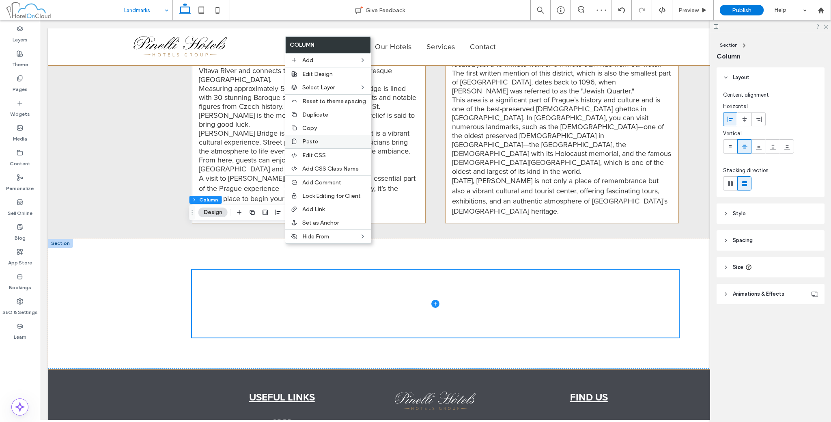
click at [311, 142] on span "Paste" at bounding box center [310, 141] width 16 height 7
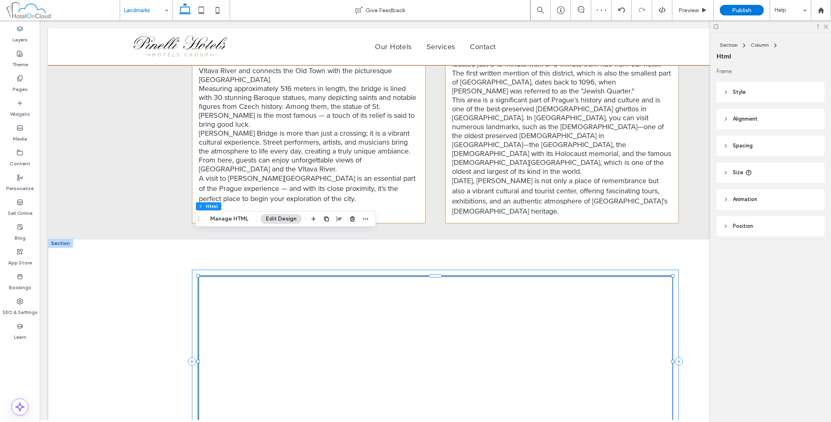
click at [192, 270] on div at bounding box center [435, 362] width 487 height 184
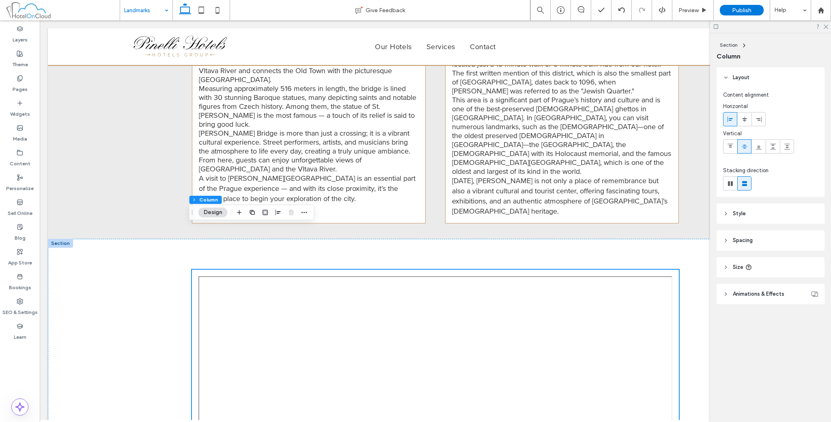
click at [744, 244] on header "Spacing" at bounding box center [771, 240] width 108 height 20
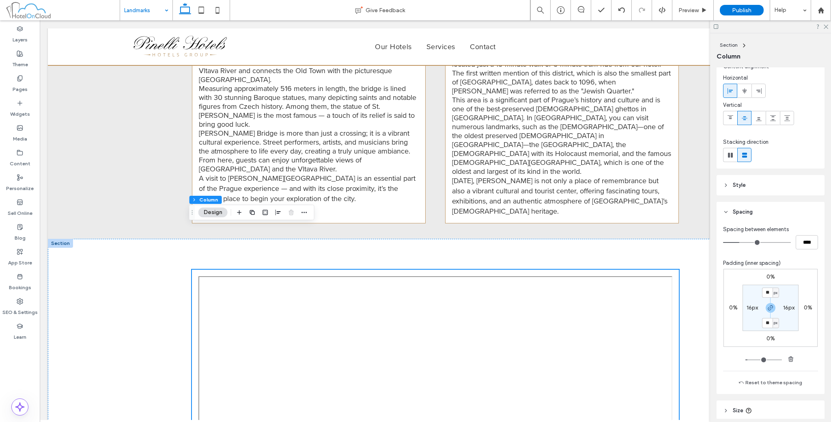
scroll to position [67, 0]
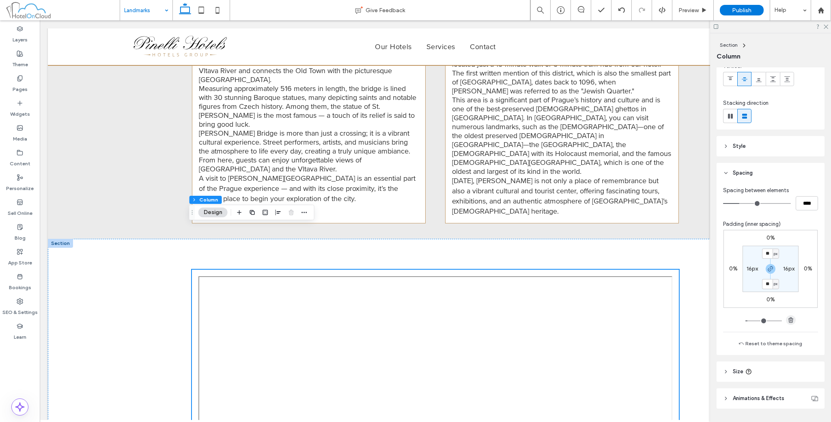
click at [789, 315] on span "button" at bounding box center [791, 320] width 10 height 10
type input "*"
click at [785, 268] on label "16px" at bounding box center [789, 268] width 11 height 7
click at [788, 322] on icon "button" at bounding box center [791, 320] width 6 height 6
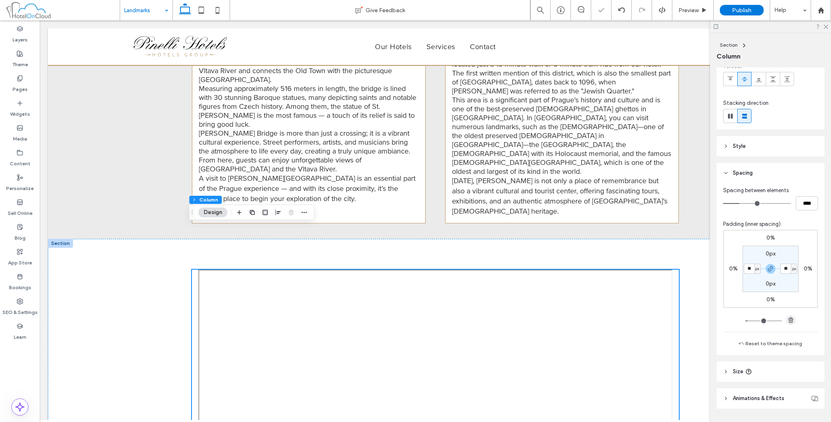
type input "*"
click at [690, 304] on div at bounding box center [435, 355] width 775 height 233
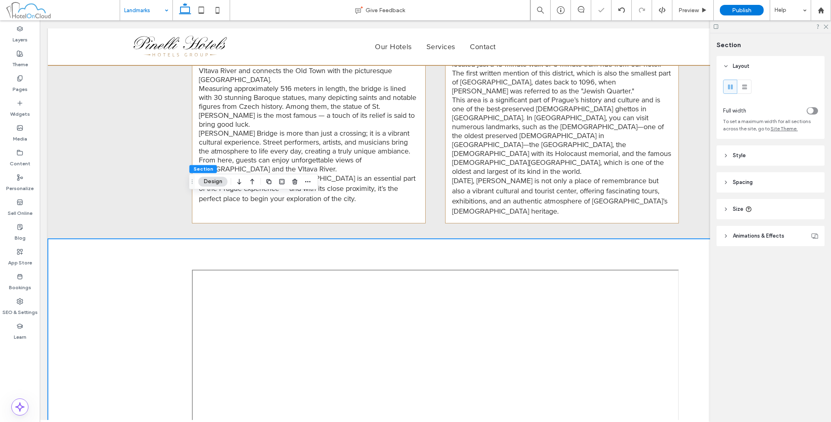
click at [743, 178] on header "Spacing" at bounding box center [771, 182] width 108 height 20
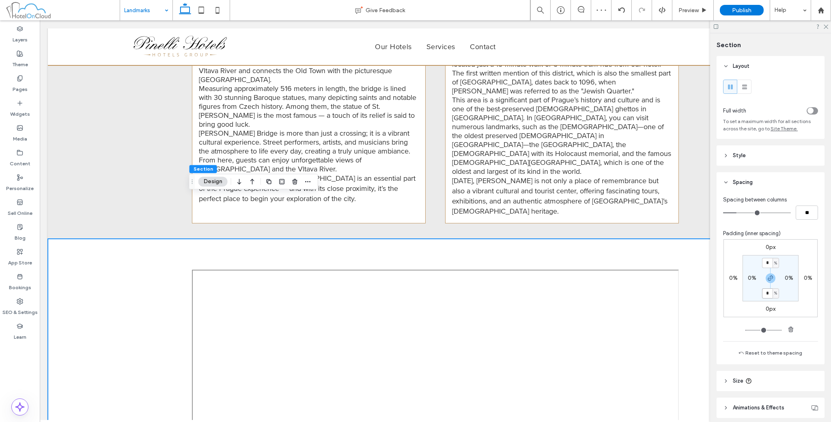
click at [764, 291] on input "*" at bounding box center [767, 293] width 11 height 10
click at [790, 326] on icon "button" at bounding box center [791, 329] width 6 height 6
type input "*"
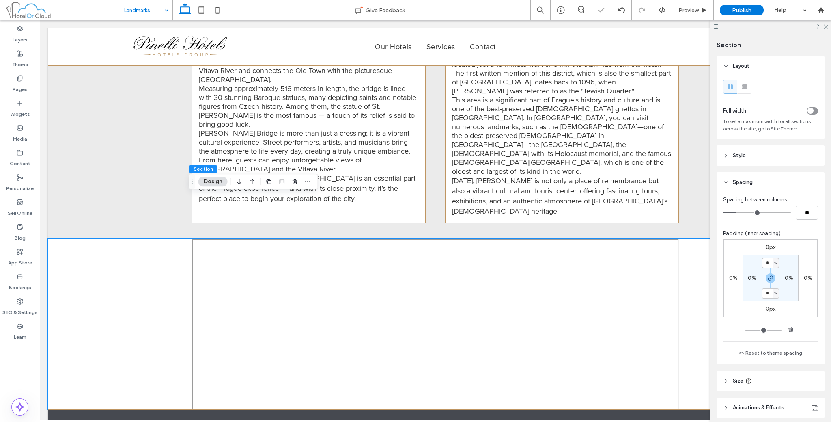
click at [810, 110] on icon "toggle" at bounding box center [811, 111] width 2 height 2
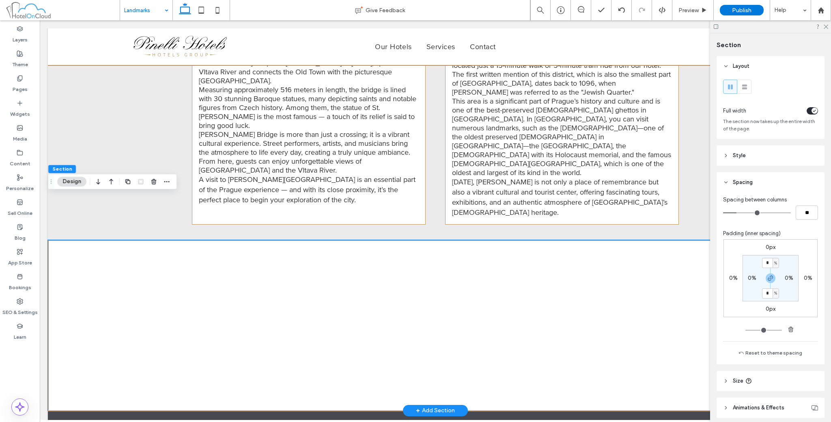
scroll to position [862, 0]
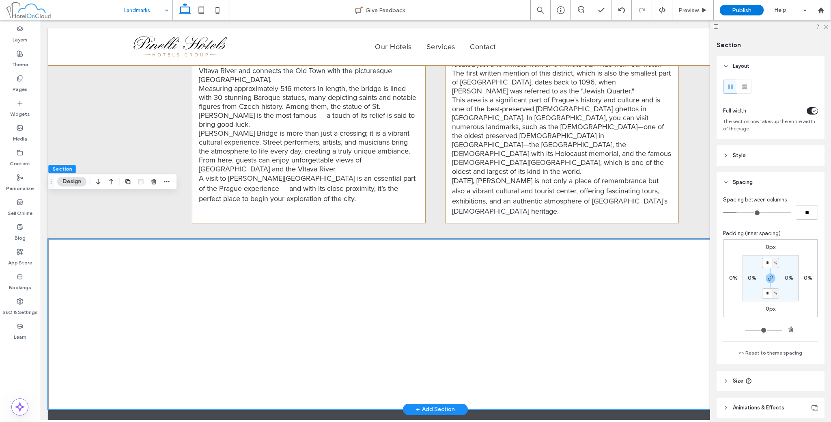
click at [251, 239] on div at bounding box center [435, 324] width 775 height 171
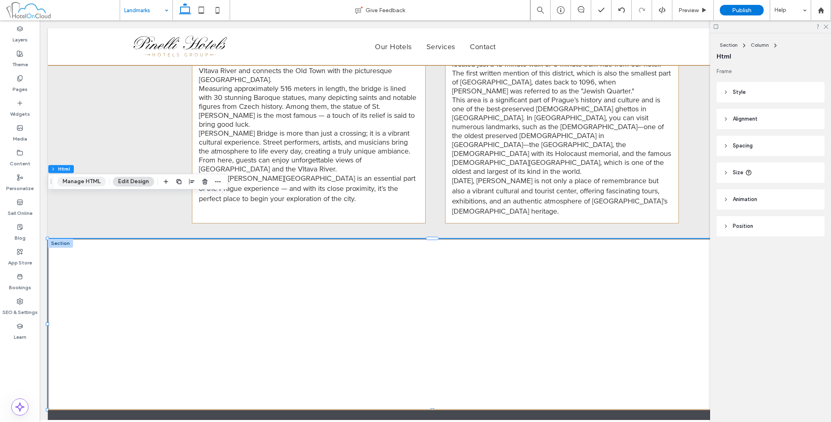
click at [91, 183] on button "Manage HTML" at bounding box center [81, 182] width 49 height 10
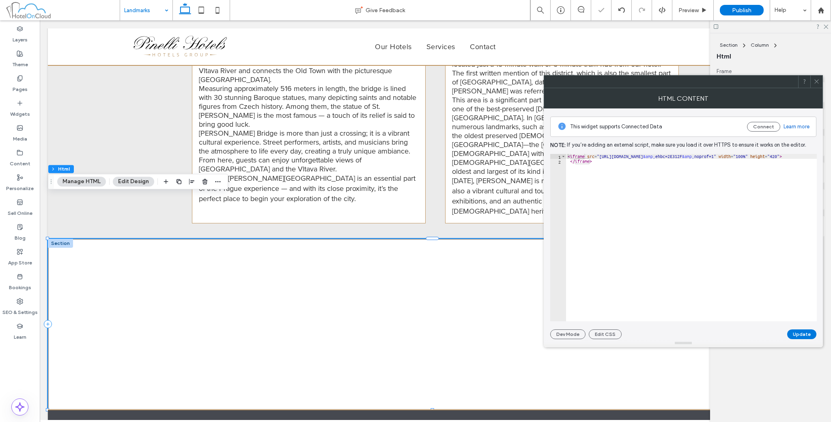
click at [667, 168] on div "< iframe src = "https://www.google.com/maps/d/embed?mid=1LQDywsEoF9NhCuNRqVcmfP…" at bounding box center [740, 242] width 349 height 177
paste textarea "Cursor at row 2"
click at [755, 159] on div "< iframe src = "https://www.google.com/maps/d/embed?mid=1LQDywsEoF9NhCuNRqVcmfP…" at bounding box center [653, 239] width 327 height 171
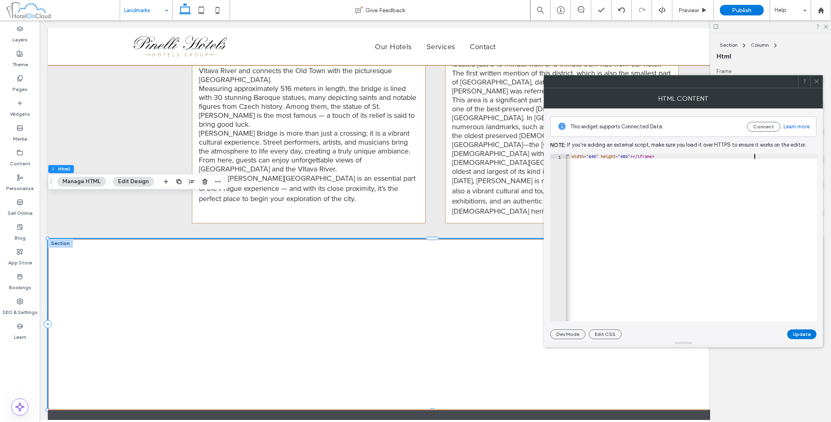
click at [753, 156] on div "< iframe src = "https://www.google.com/maps/d/embed?mid=1LQDywsEoF9NhCuNRqVcmfP…" at bounding box center [653, 239] width 327 height 171
click at [792, 155] on div "< iframe src = "https://www.google.com/maps/d/embed?mid=1LQDywsEoF9NhCuNRqVcmfP…" at bounding box center [660, 239] width 330 height 171
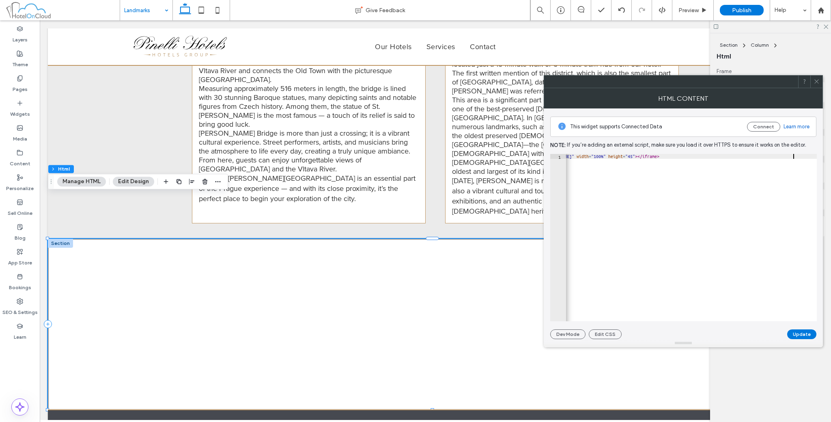
scroll to position [0, 25]
type textarea "**********"
click at [803, 330] on button "Update" at bounding box center [802, 334] width 29 height 10
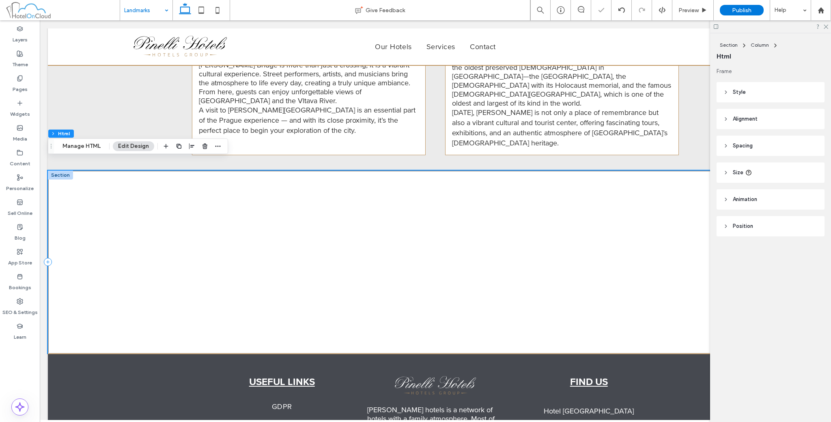
scroll to position [932, 0]
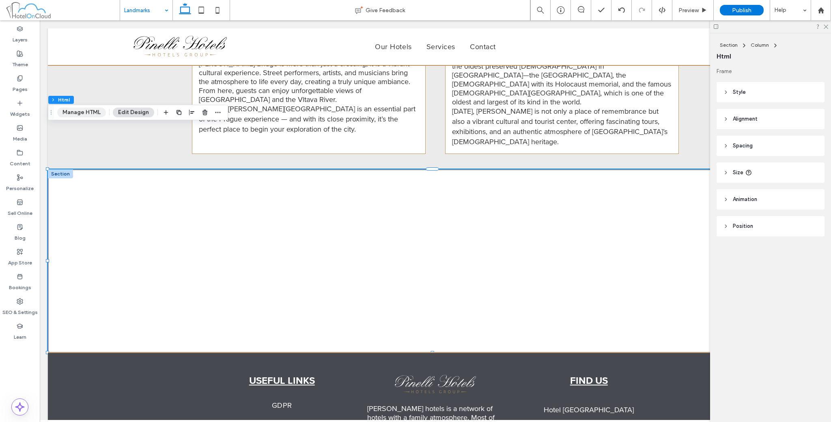
drag, startPoint x: 83, startPoint y: 117, endPoint x: 97, endPoint y: 113, distance: 14.6
click at [83, 117] on button "Manage HTML" at bounding box center [81, 113] width 49 height 10
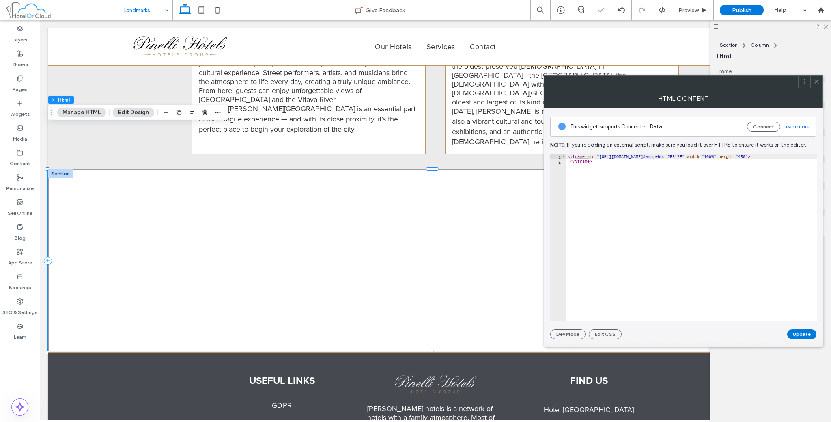
click at [625, 173] on div "< iframe src = "https://www.google.com/maps/d/embed?mid=1LQDywsEoF9NhCuNRqVcmfP…" at bounding box center [724, 242] width 317 height 177
paste textarea "Cursor at row 2"
type textarea "**********"
click at [790, 331] on button "Update" at bounding box center [802, 334] width 29 height 10
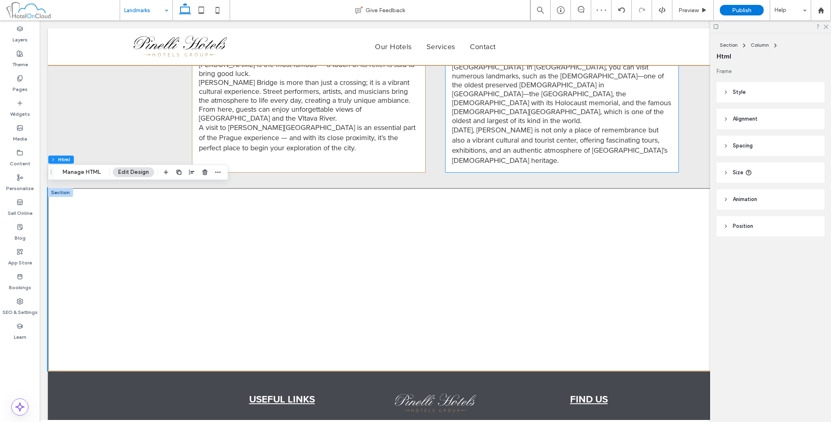
scroll to position [932, 0]
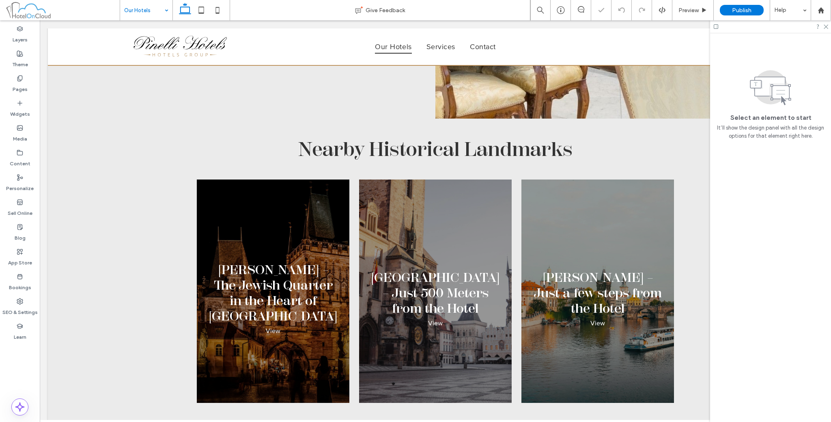
scroll to position [2407, 0]
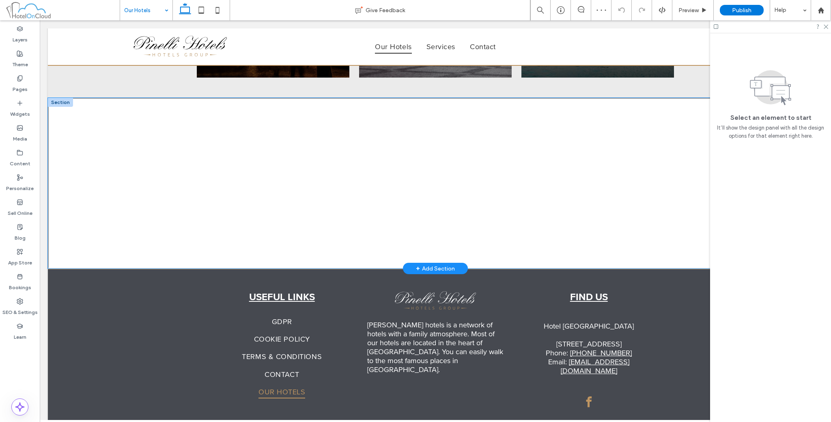
click at [302, 141] on div at bounding box center [435, 183] width 775 height 171
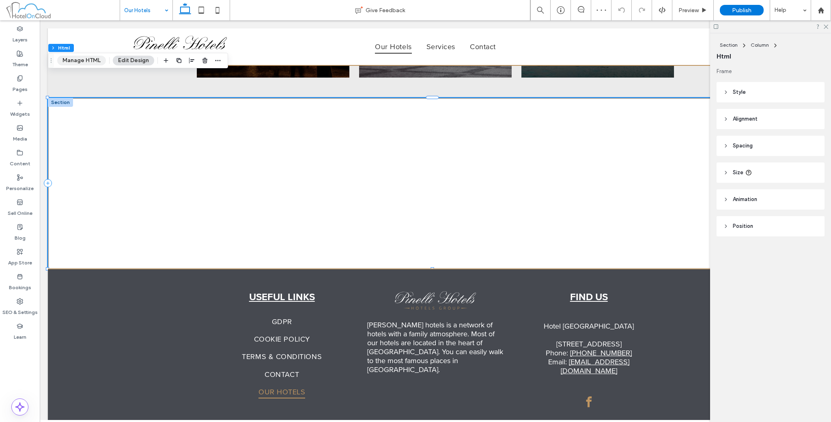
click at [93, 63] on button "Manage HTML" at bounding box center [81, 61] width 49 height 10
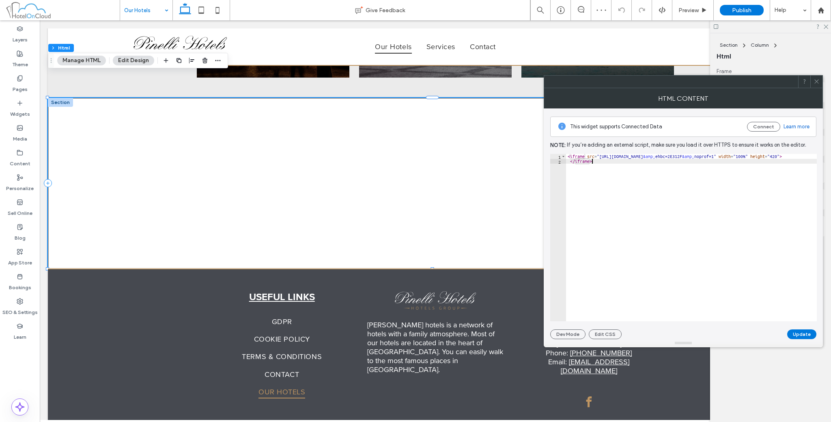
click at [623, 182] on div "< iframe src = "https://www.google.com/maps/d/embed?mid=1LQDywsEoF9NhCuNRqVcmfP…" at bounding box center [740, 242] width 349 height 177
paste textarea "Cursor at row 2"
type textarea "**********"
click at [797, 335] on button "Update" at bounding box center [802, 334] width 29 height 10
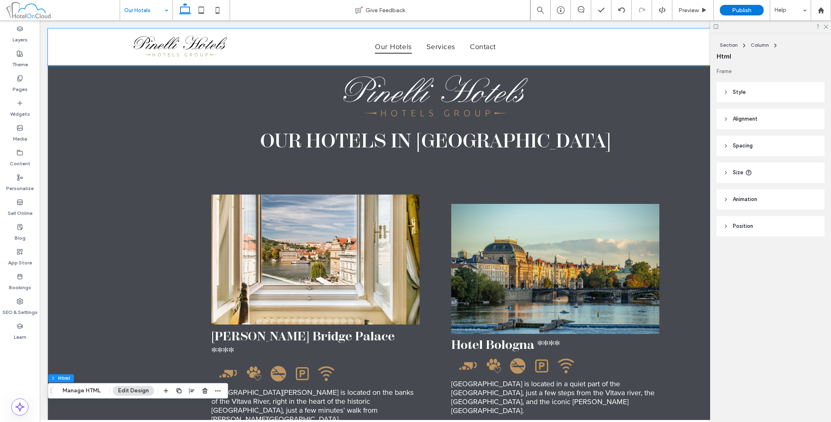
scroll to position [682, 0]
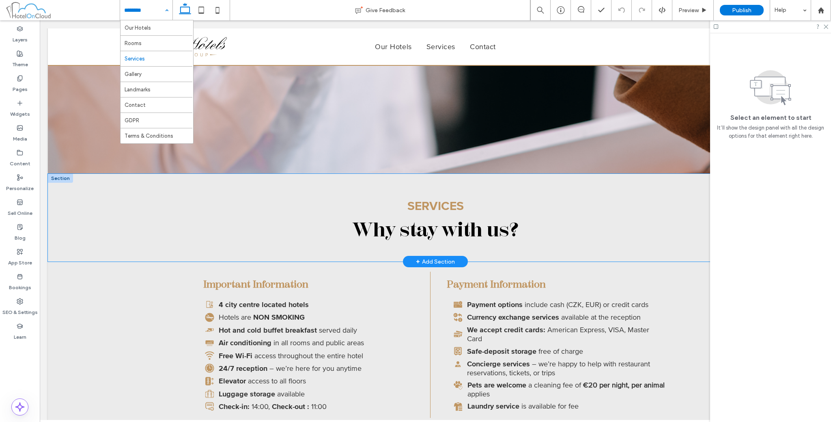
scroll to position [270, 0]
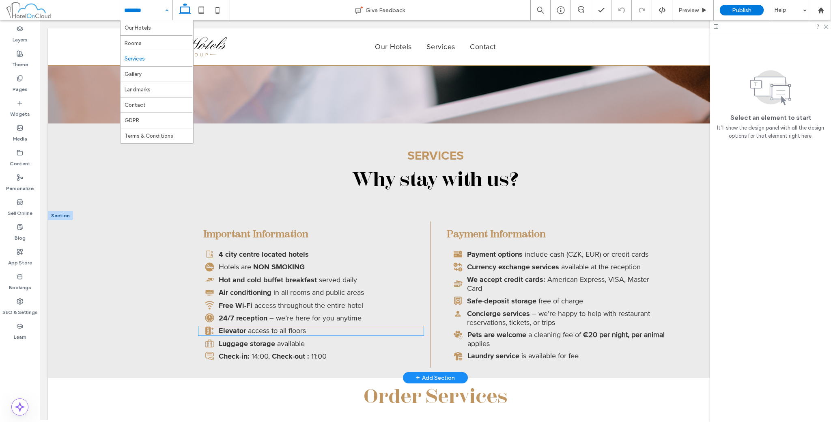
click at [246, 328] on span at bounding box center [247, 330] width 2 height 9
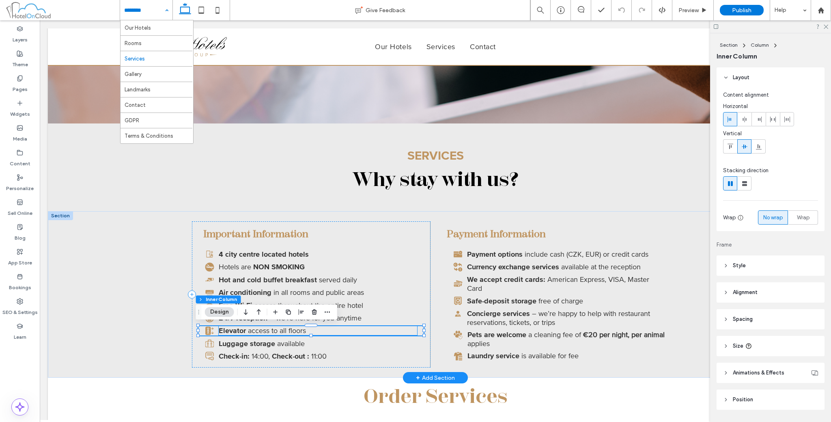
click at [248, 329] on span "access to all floors" at bounding box center [277, 330] width 58 height 9
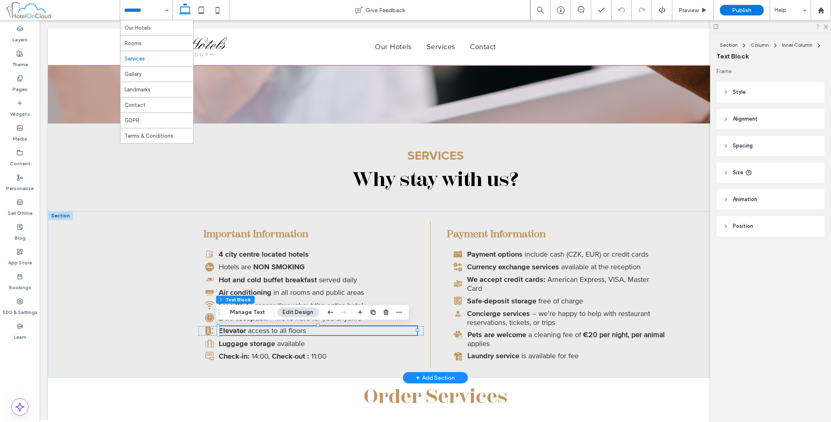
click at [248, 330] on span "access to all floors" at bounding box center [277, 330] width 58 height 9
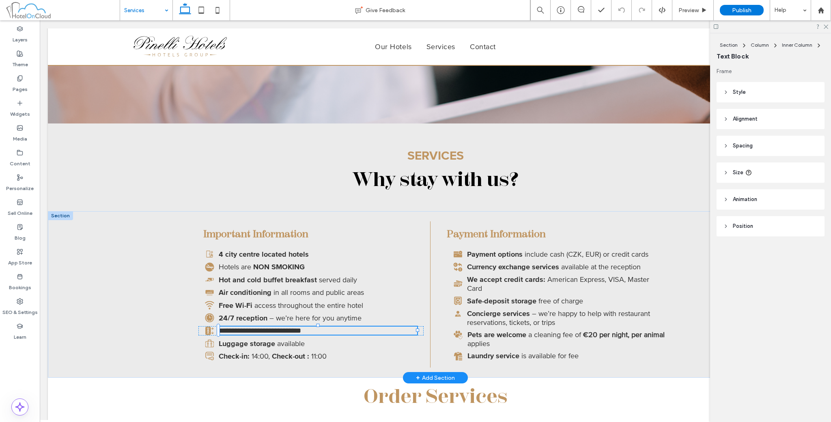
type input "**"
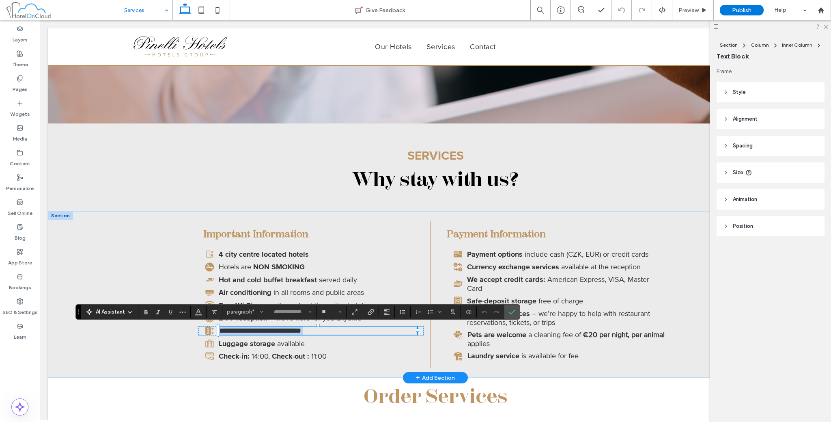
click at [246, 330] on span "**********" at bounding box center [272, 330] width 57 height 7
type input "**********"
click at [506, 311] on label "Confirm" at bounding box center [512, 311] width 12 height 15
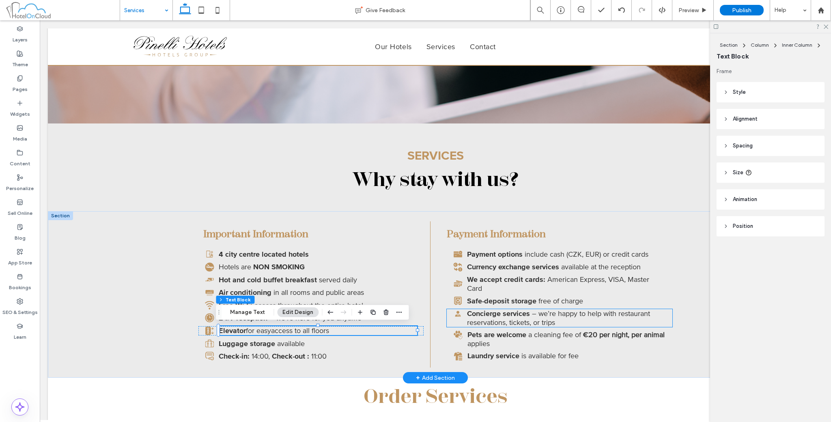
click at [601, 312] on p "Concierge services – we’re happy to help with restaurant reservations, tickets,…" at bounding box center [566, 318] width 199 height 18
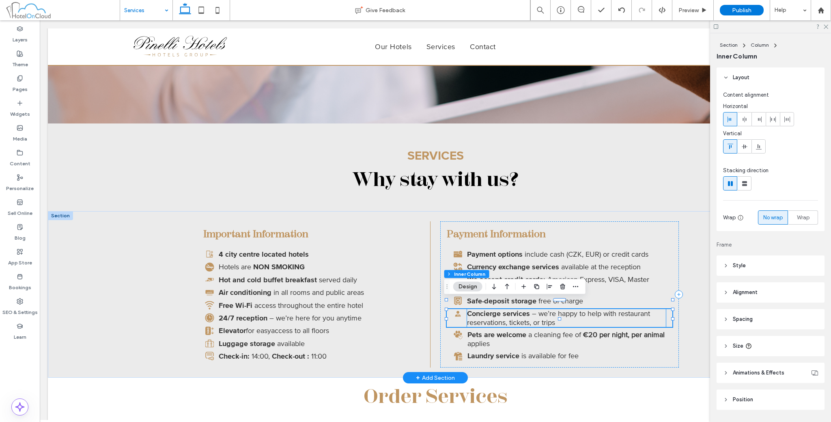
click at [537, 312] on span "– we’re happy to help with restaurant reservations, tickets, or trips" at bounding box center [558, 318] width 183 height 18
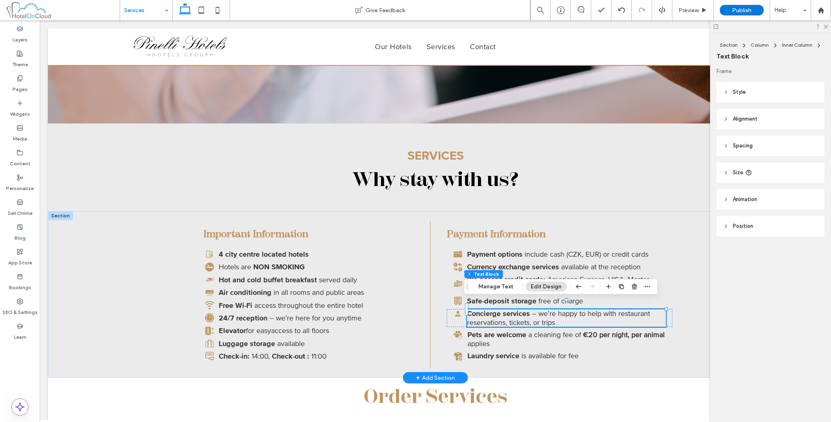
click at [538, 312] on span "– we’re happy to help with restaurant reservations, tickets, or trips" at bounding box center [558, 318] width 183 height 18
type input "**"
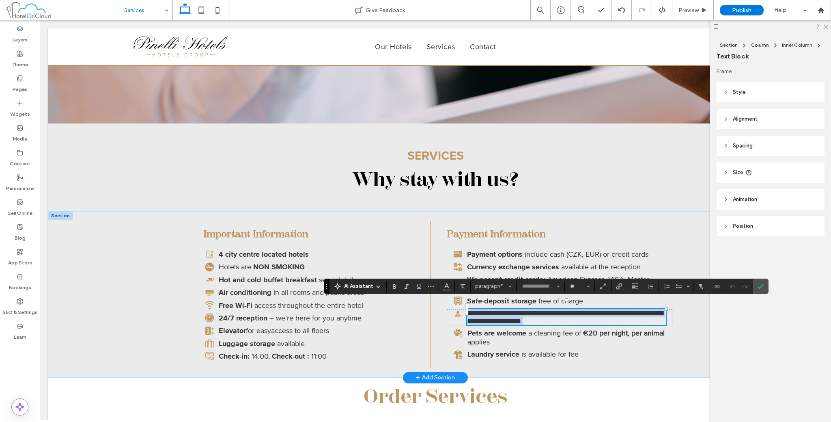
click at [541, 313] on span "**********" at bounding box center [565, 316] width 196 height 15
type input "**********"
click at [758, 285] on icon "Confirm" at bounding box center [761, 286] width 6 height 6
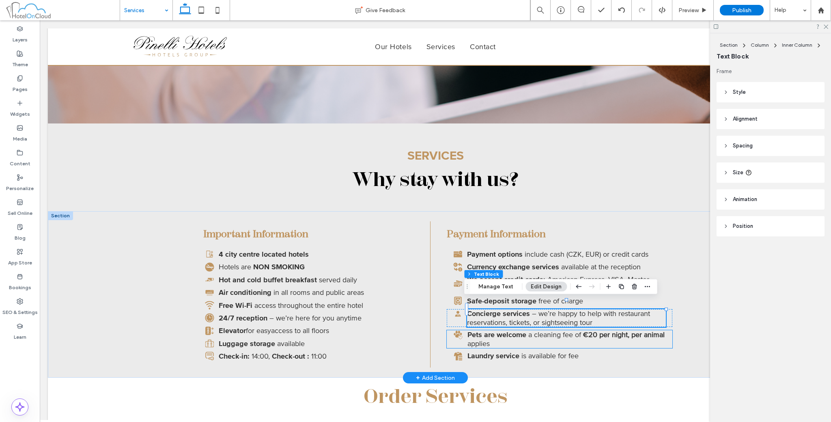
click at [538, 330] on span "a cleaning fee of" at bounding box center [555, 334] width 53 height 9
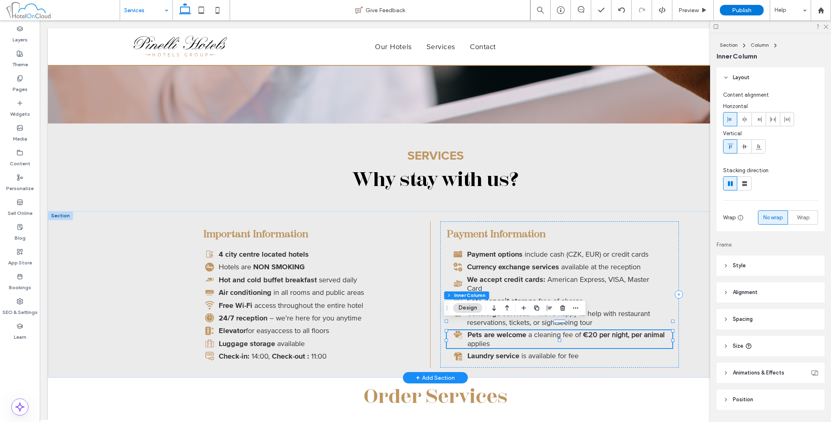
click at [531, 330] on span "a cleaning fee of" at bounding box center [555, 334] width 53 height 9
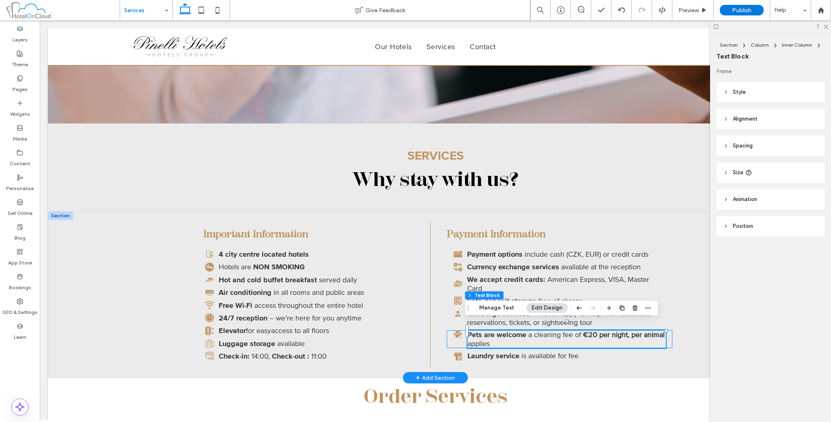
click at [529, 330] on span "a cleaning fee of" at bounding box center [555, 334] width 53 height 9
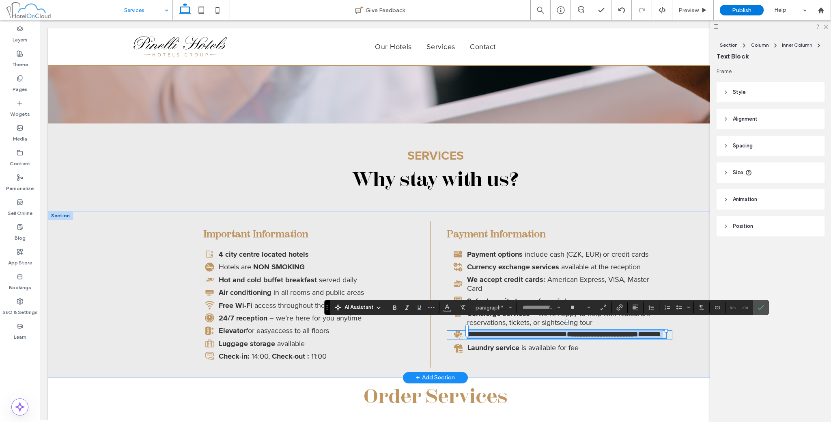
click at [526, 330] on span "**********" at bounding box center [540, 333] width 54 height 7
type input "**********"
drag, startPoint x: 526, startPoint y: 326, endPoint x: 542, endPoint y: 332, distance: 17.1
click at [542, 332] on p "**********" at bounding box center [567, 334] width 199 height 8
click at [536, 330] on span "**********" at bounding box center [554, 333] width 82 height 7
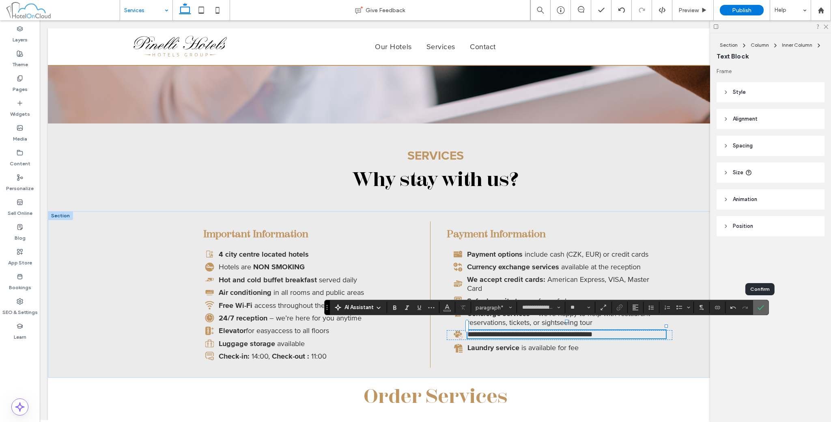
click at [758, 308] on icon "Confirm" at bounding box center [761, 307] width 6 height 6
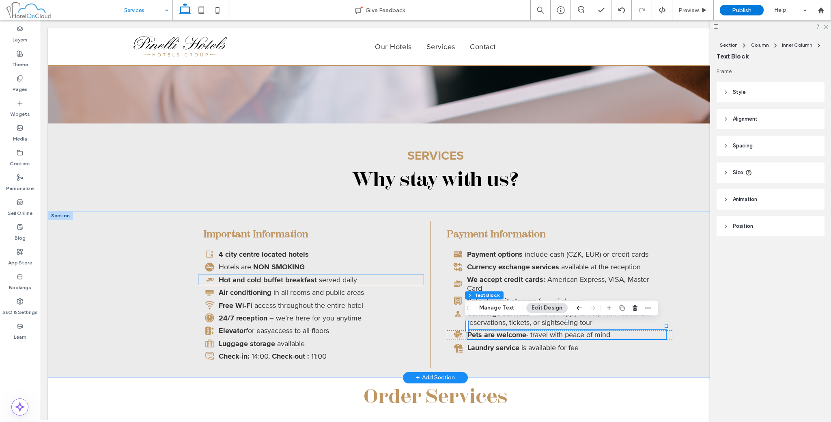
click at [283, 278] on span "Hot and cold buffet breakfast" at bounding box center [268, 279] width 98 height 9
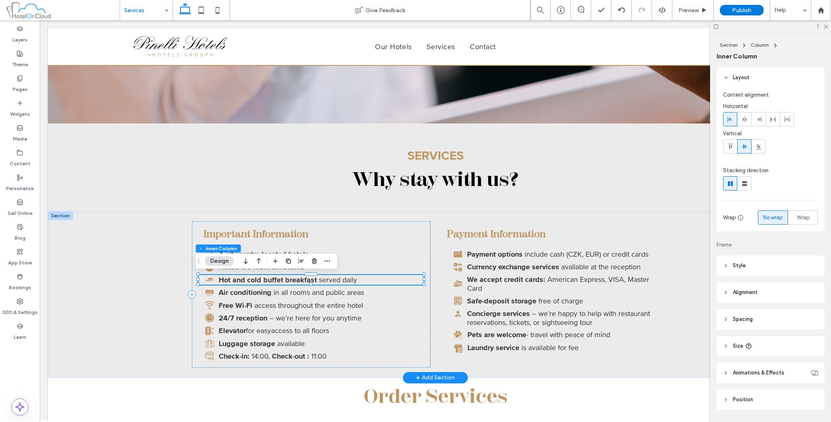
click at [283, 278] on span "Hot and cold buffet breakfast" at bounding box center [268, 279] width 98 height 9
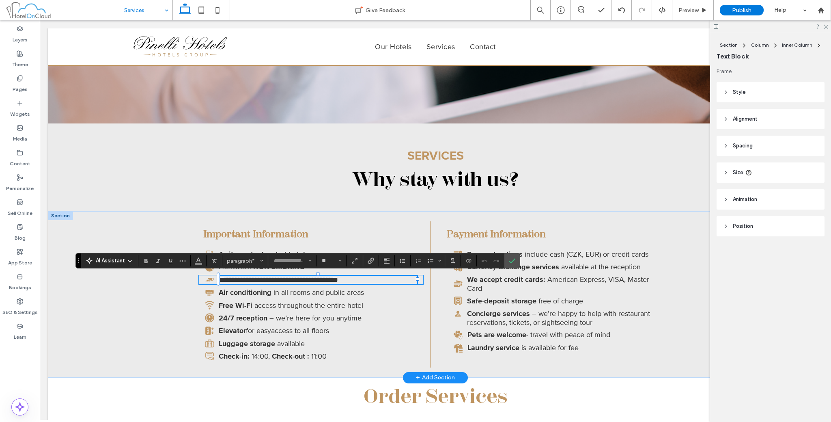
type input "**********"
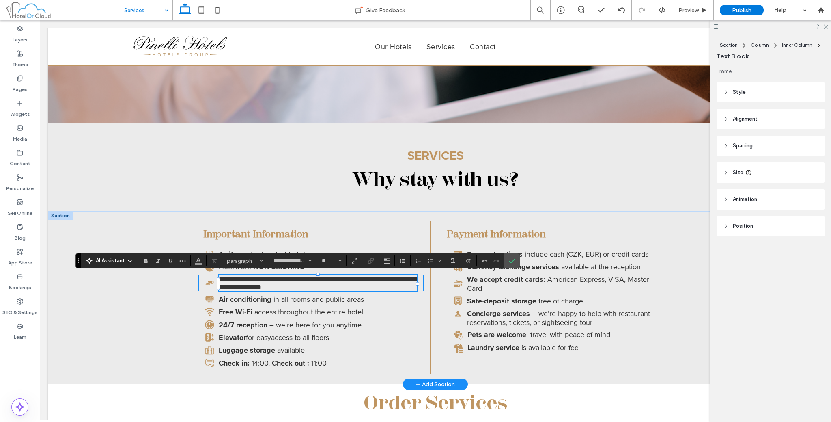
type input "**"
drag, startPoint x: 267, startPoint y: 280, endPoint x: 218, endPoint y: 282, distance: 49.2
click at [219, 282] on span "**********" at bounding box center [318, 282] width 199 height 15
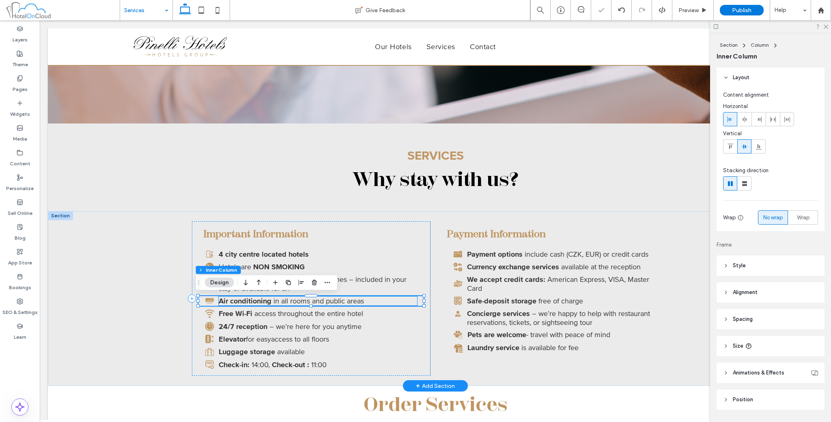
scroll to position [15, 0]
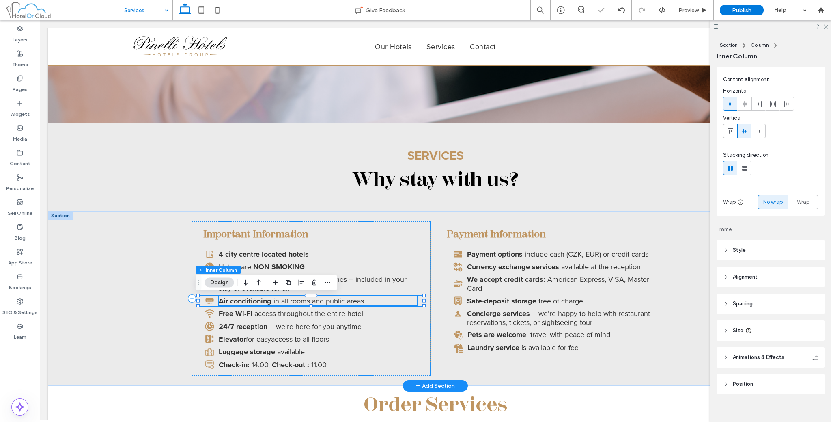
click at [250, 298] on span "Air conditioning" at bounding box center [245, 300] width 53 height 9
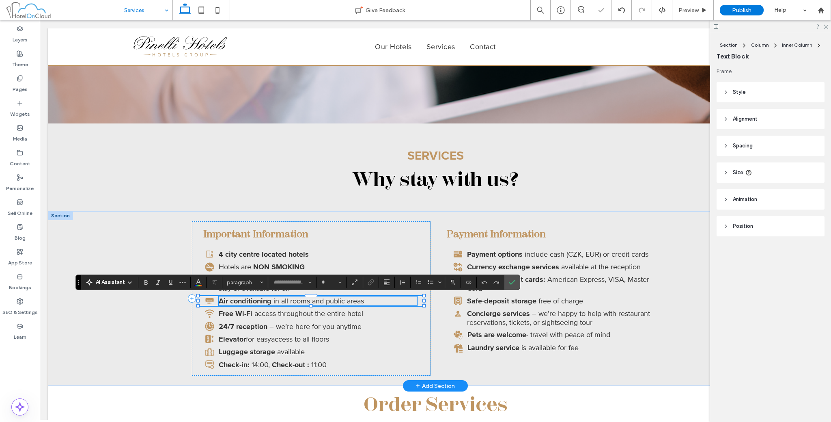
type input "**"
click at [250, 298] on span "**********" at bounding box center [241, 300] width 45 height 7
type input "**********"
click at [250, 298] on span "**********" at bounding box center [241, 300] width 45 height 7
type input "**********"
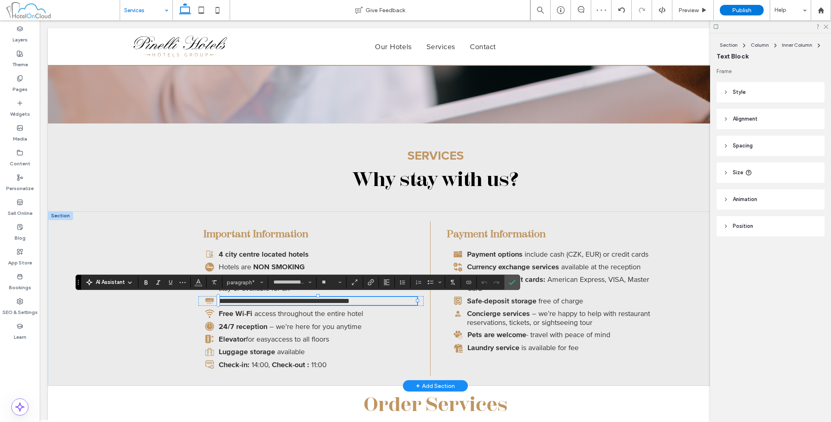
click at [223, 303] on span "**********" at bounding box center [241, 300] width 45 height 7
click at [309, 282] on use "Font & Font weight" at bounding box center [310, 282] width 3 height 2
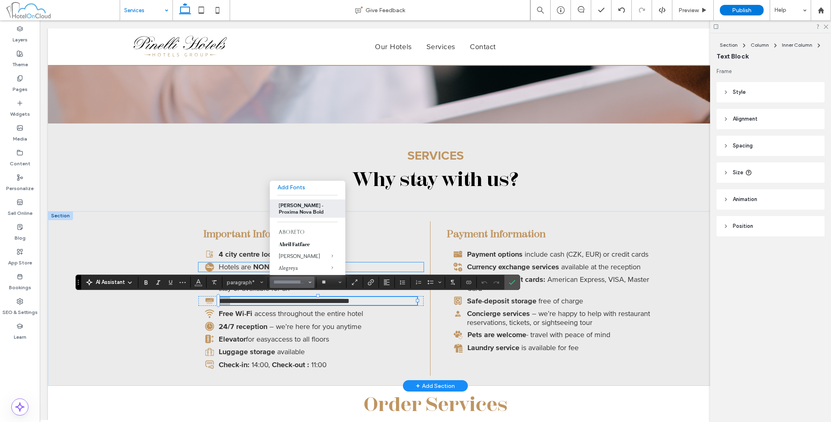
click at [240, 266] on span "Hotels are" at bounding box center [235, 266] width 32 height 9
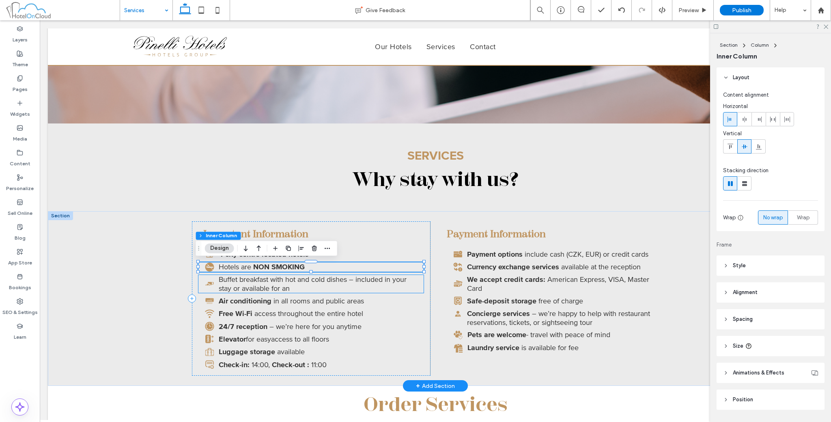
click at [227, 284] on span "Buffet breakfast with hot and cold dishes – included in your stay or available …" at bounding box center [313, 284] width 188 height 18
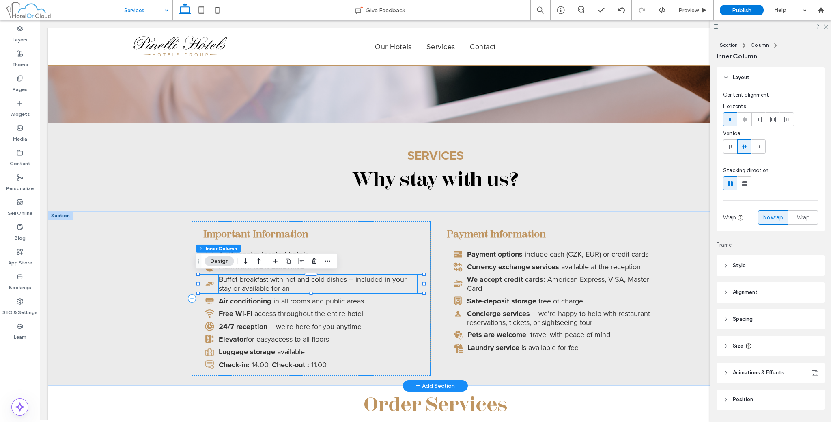
click at [219, 279] on span "Buffet breakfast with hot and cold dishes – included in your stay or available …" at bounding box center [313, 284] width 188 height 18
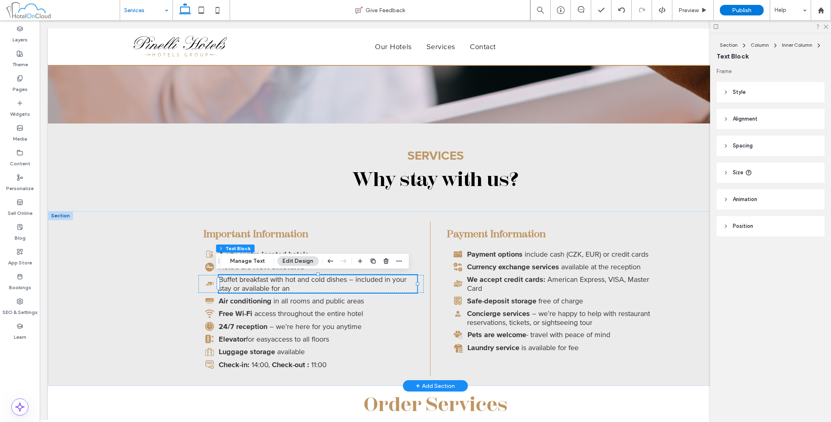
click at [219, 280] on span "Buffet breakfast with hot and cold dishes – included in your stay or available …" at bounding box center [313, 284] width 188 height 18
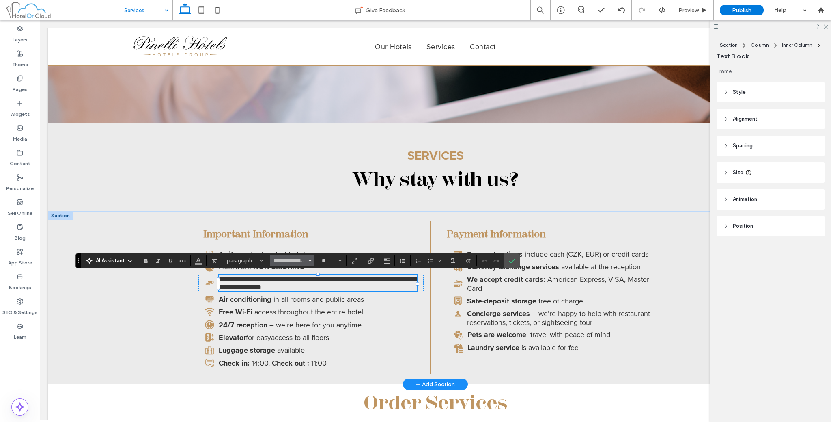
click at [309, 259] on icon "Font & Font weight" at bounding box center [310, 260] width 3 height 3
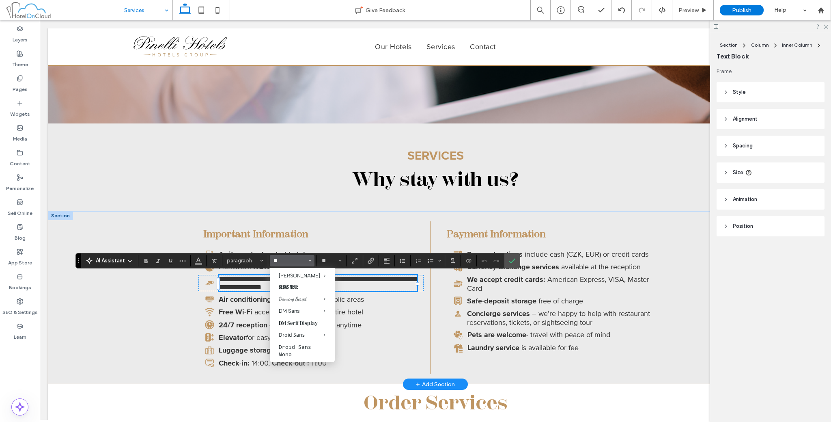
scroll to position [16, 0]
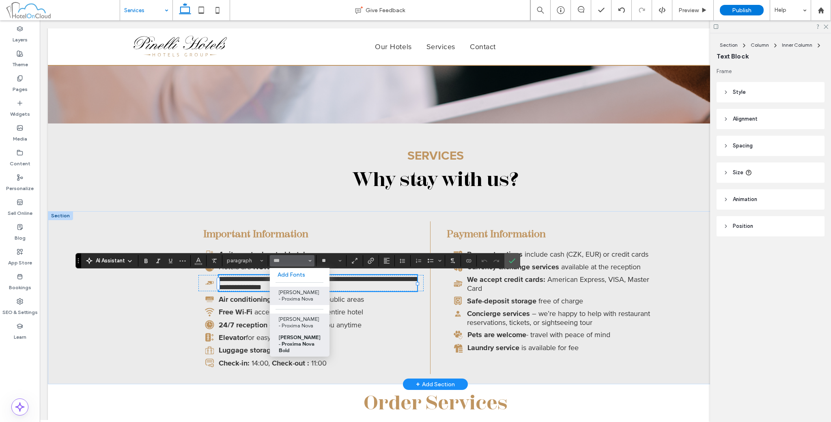
click at [302, 334] on label "[PERSON_NAME] - Proxima Nova Bold" at bounding box center [300, 344] width 60 height 25
type input "**********"
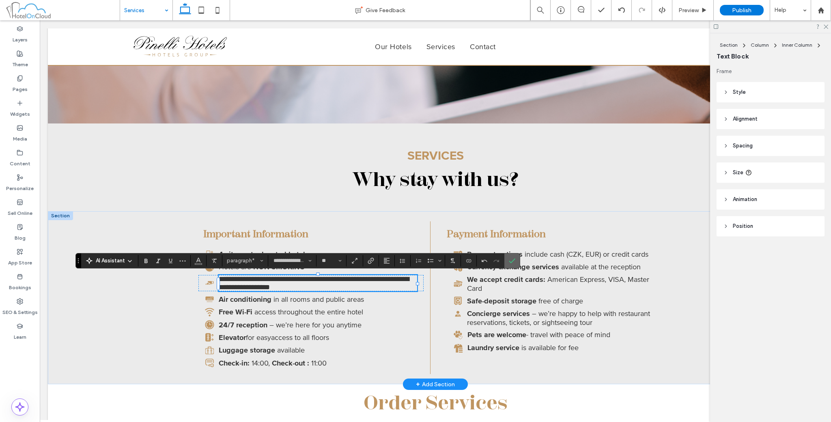
click at [515, 262] on label "Confirm" at bounding box center [512, 260] width 12 height 15
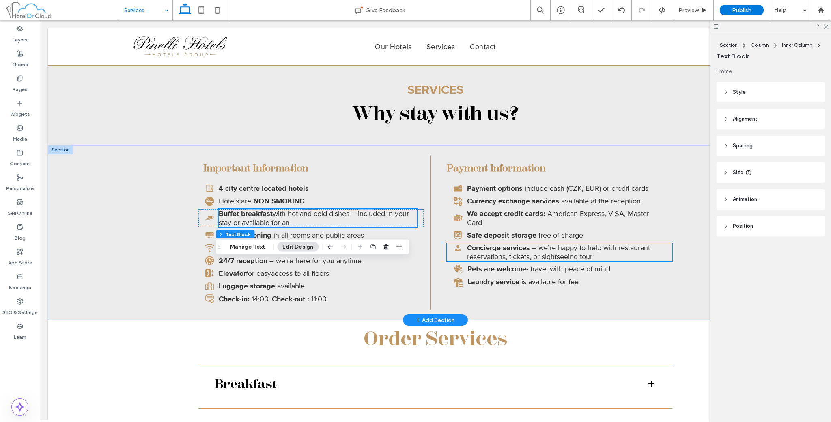
scroll to position [338, 0]
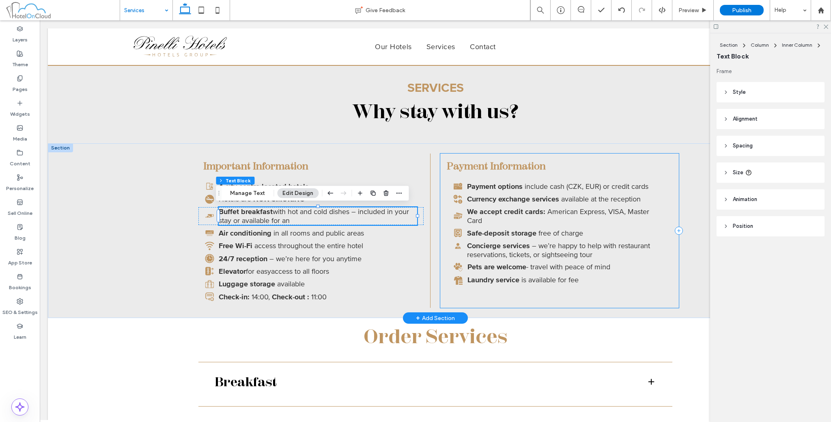
click at [521, 285] on div "Payment Information Payment options include cash (CZK, EUR) or credit cards Cur…" at bounding box center [559, 230] width 239 height 154
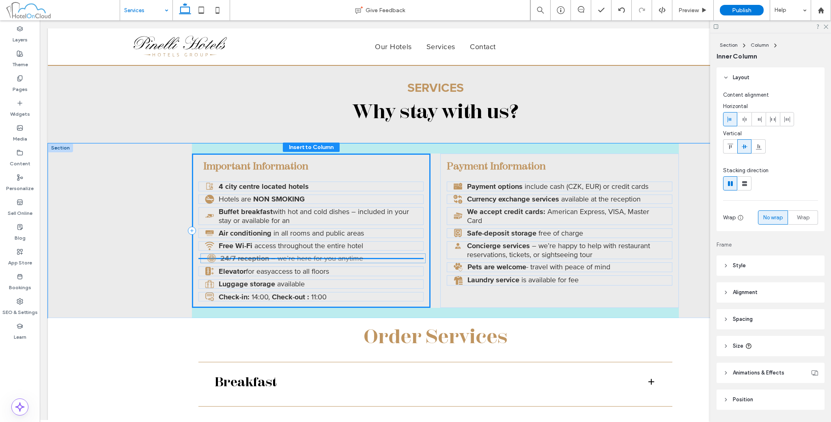
scroll to position [23, 0]
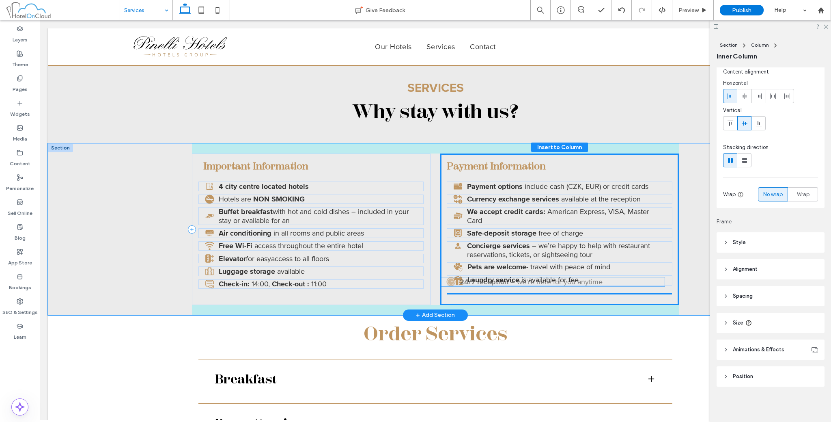
drag, startPoint x: 249, startPoint y: 258, endPoint x: 493, endPoint y: 281, distance: 245.5
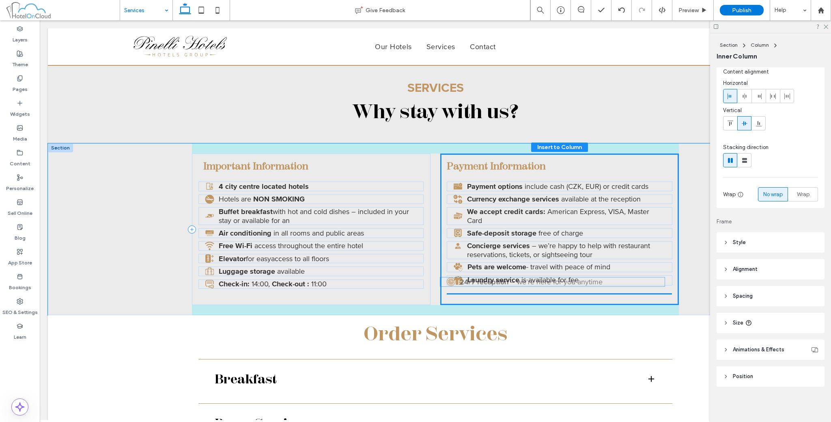
type input "****"
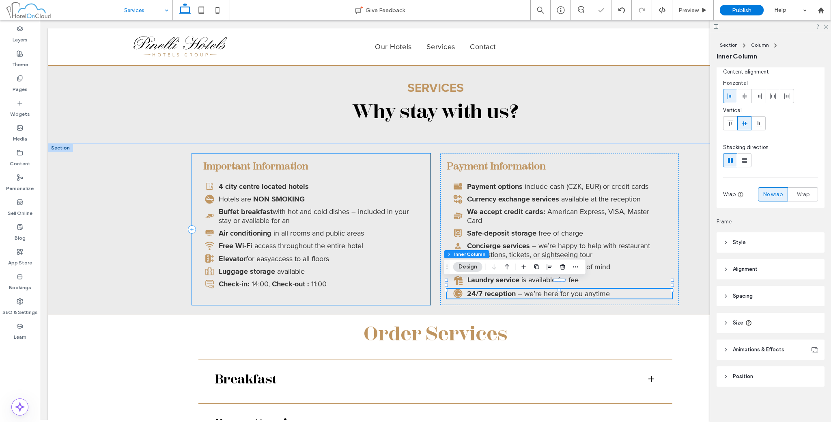
click at [369, 289] on div "Important Information 4 city centre located hotels Hotels are NON SMOKING Buffe…" at bounding box center [311, 228] width 239 height 151
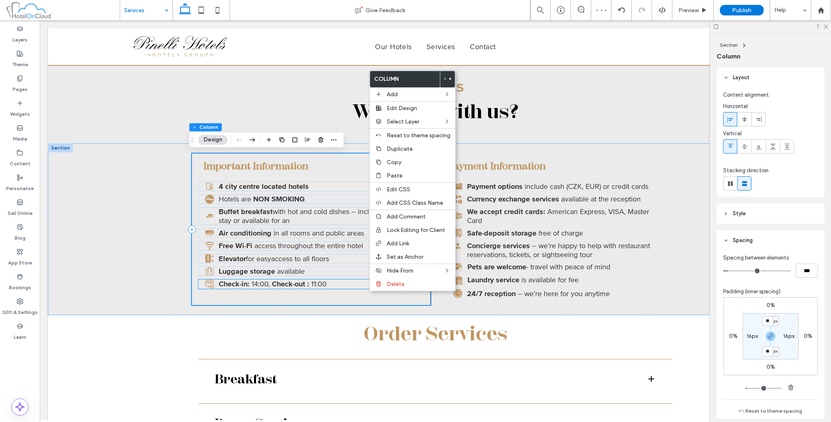
click at [335, 283] on p "Check-in: 14:00, Check-out : 11:00" at bounding box center [318, 283] width 199 height 9
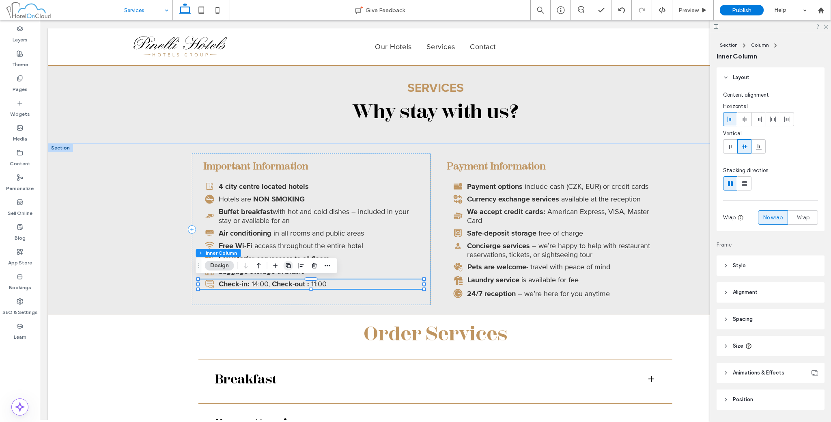
click at [292, 263] on span "button" at bounding box center [289, 266] width 10 height 10
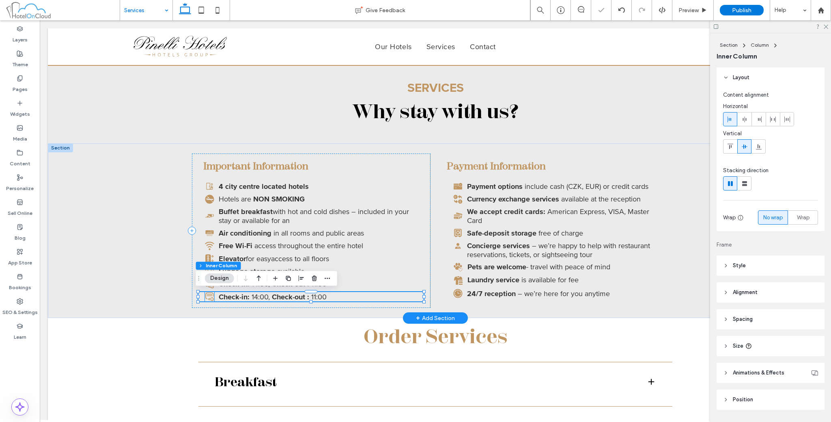
click at [208, 297] on icon at bounding box center [209, 296] width 9 height 9
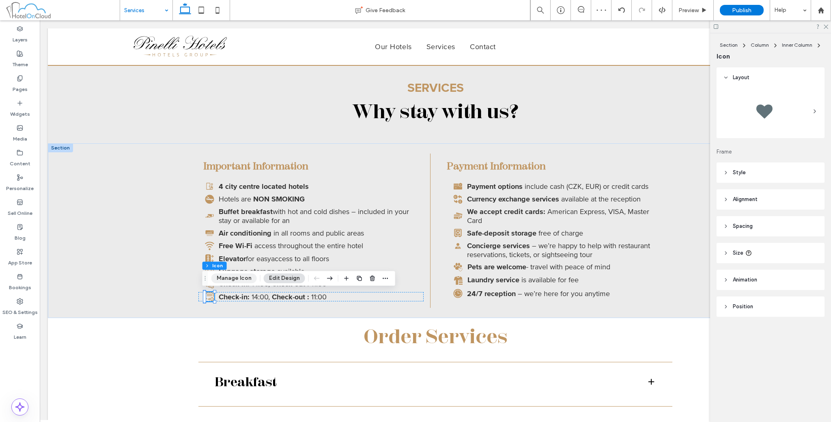
click at [224, 281] on button "Manage Icon" at bounding box center [234, 278] width 45 height 10
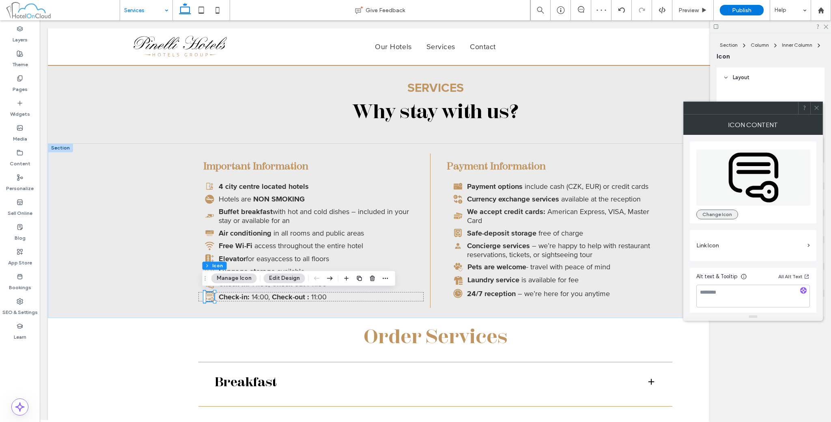
click at [713, 216] on button "Change Icon" at bounding box center [718, 214] width 42 height 10
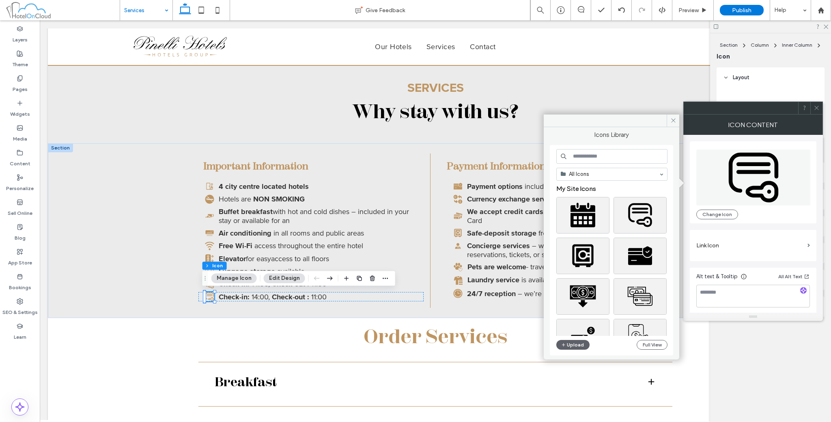
click at [611, 161] on input at bounding box center [612, 156] width 111 height 15
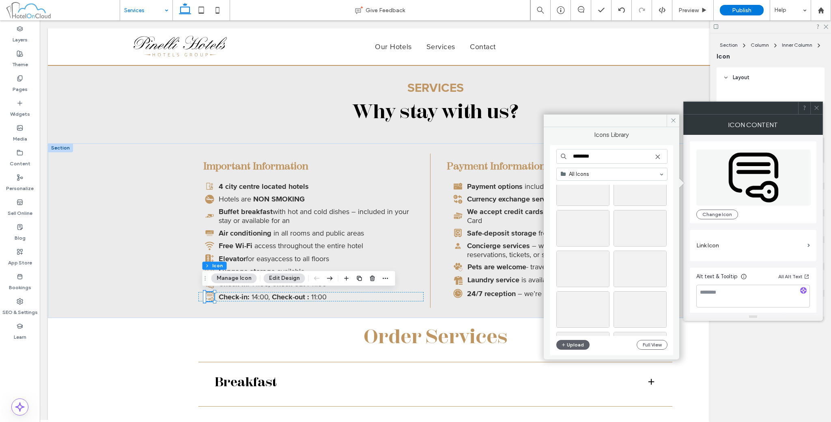
scroll to position [270, 0]
click at [602, 157] on input "********" at bounding box center [612, 156] width 111 height 15
type input "********"
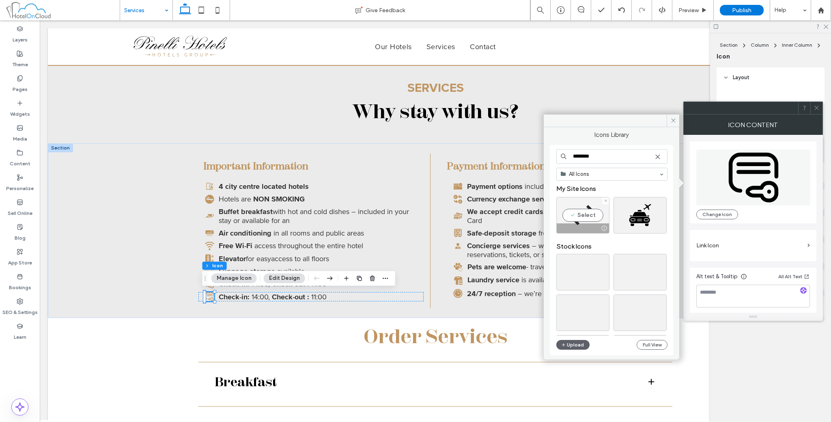
click at [591, 216] on div "Select" at bounding box center [583, 215] width 53 height 37
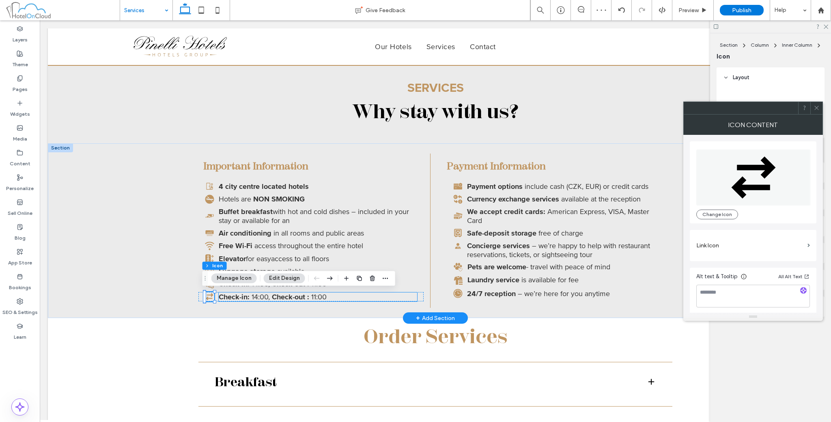
click at [250, 299] on span at bounding box center [251, 296] width 2 height 9
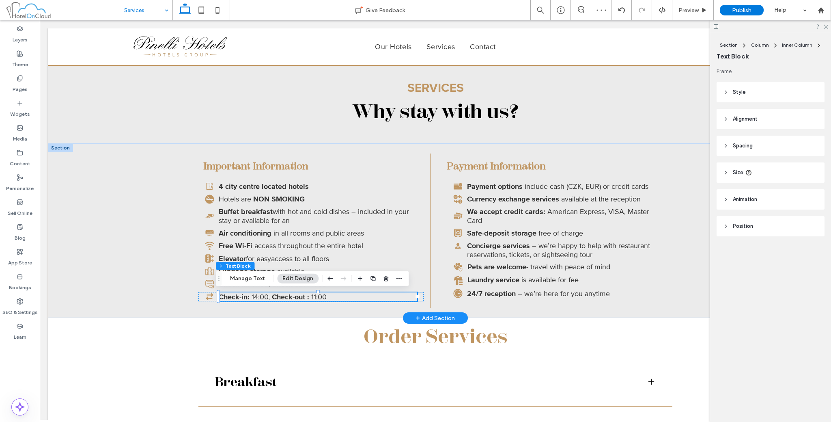
click at [250, 299] on span at bounding box center [251, 296] width 2 height 9
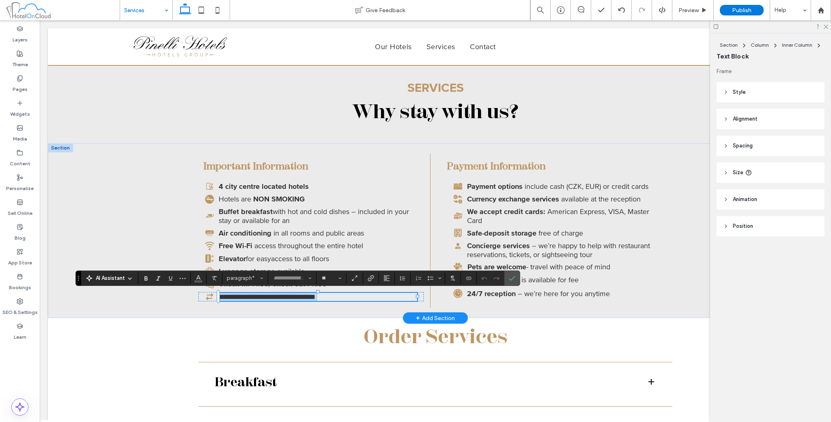
click at [258, 294] on span "******" at bounding box center [255, 296] width 17 height 7
click at [247, 296] on span at bounding box center [245, 296] width 3 height 7
type input "**********"
drag, startPoint x: 248, startPoint y: 296, endPoint x: 328, endPoint y: 296, distance: 80.4
click at [328, 296] on p "**********" at bounding box center [318, 297] width 199 height 8
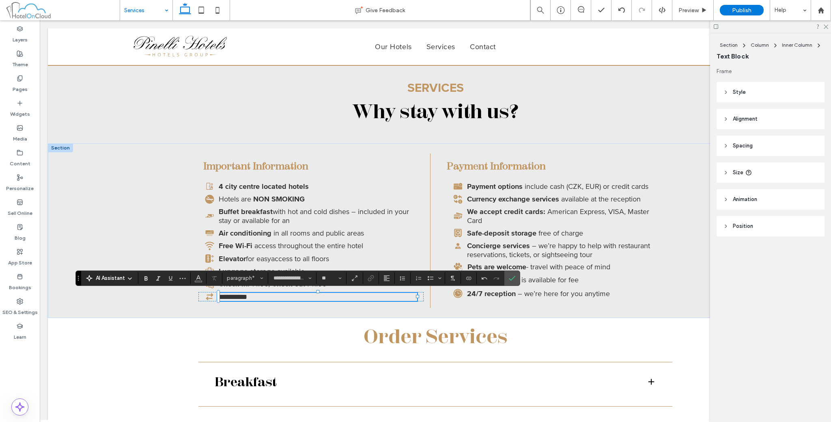
type input "**********"
click at [292, 280] on input "**********" at bounding box center [290, 278] width 35 height 6
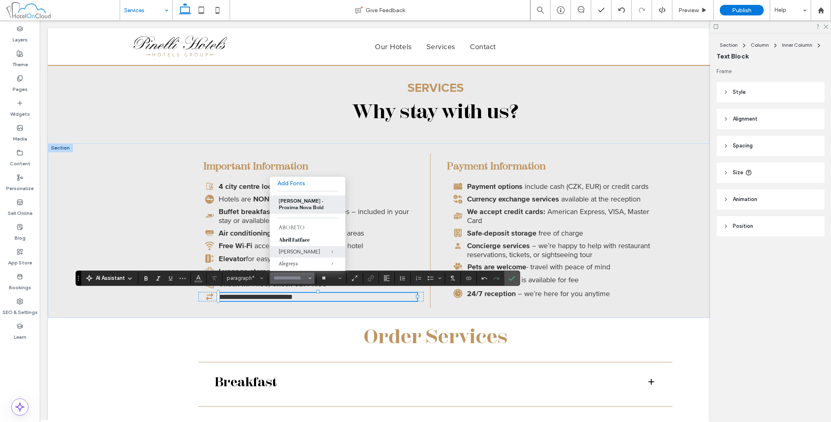
type input "*"
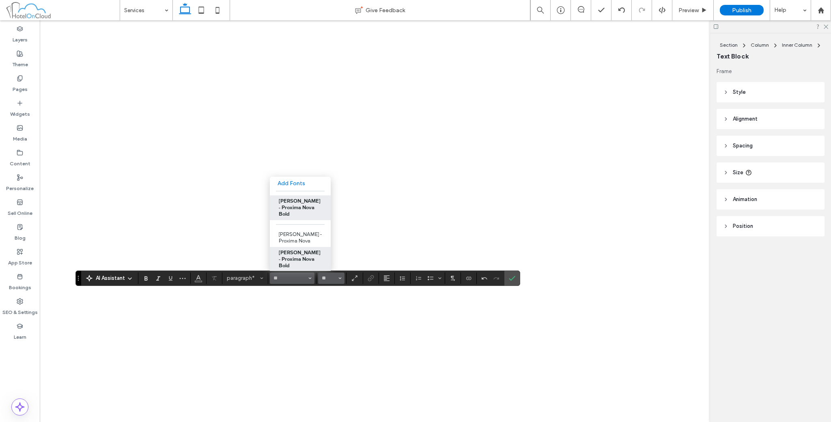
click at [289, 229] on label "[PERSON_NAME] - Proxima Nova" at bounding box center [300, 238] width 61 height 18
type input "**********"
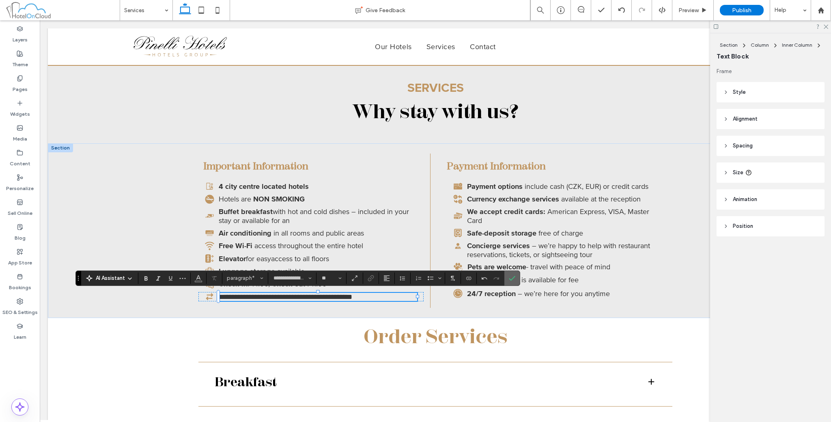
click at [514, 274] on span "Confirm" at bounding box center [512, 278] width 6 height 14
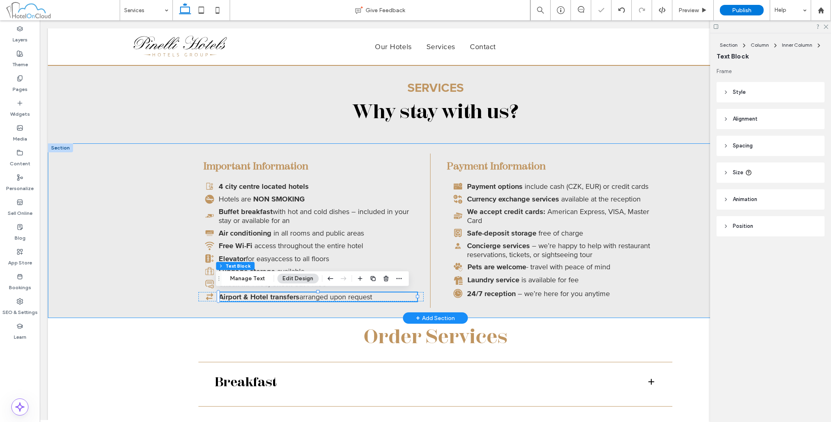
click at [162, 283] on div "Important Information 4 city centre located hotels Hotels are NON SMOKING Buffe…" at bounding box center [435, 230] width 775 height 175
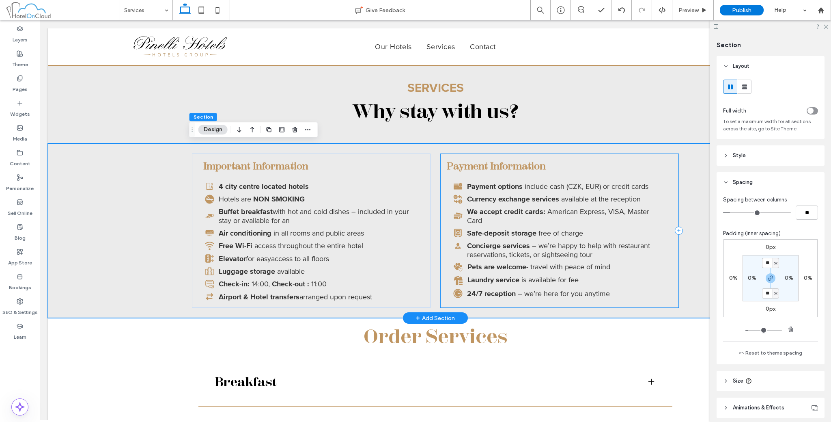
click at [576, 289] on div "Payment Information Payment options include cash (CZK, EUR) or credit cards Cur…" at bounding box center [559, 230] width 239 height 154
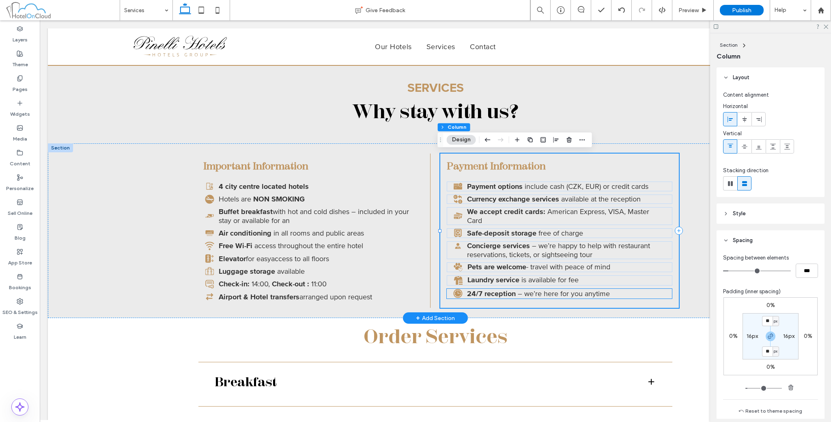
click at [570, 289] on span "– we’re here for you anytime" at bounding box center [564, 293] width 92 height 9
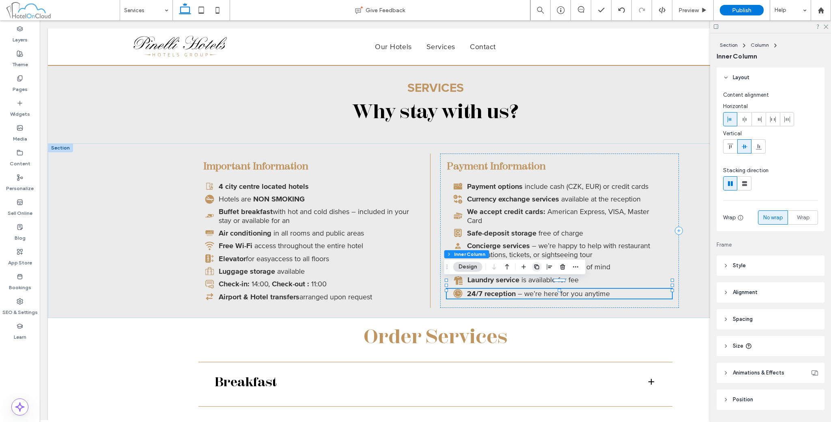
click at [534, 268] on icon "button" at bounding box center [537, 266] width 6 height 6
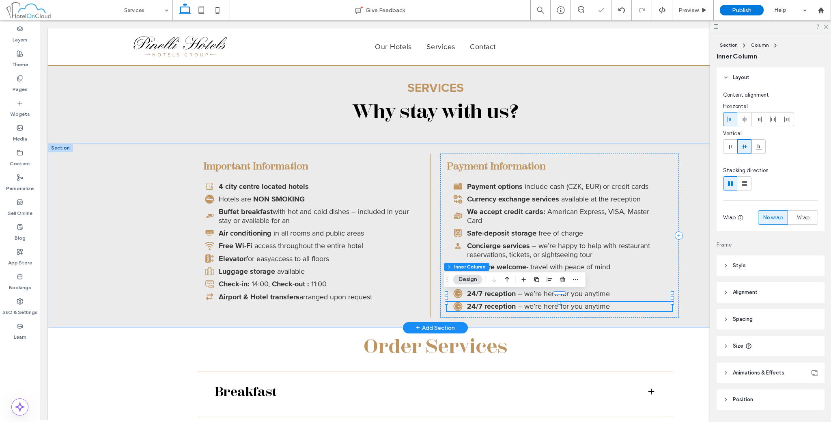
click at [506, 302] on span "24/7 reception" at bounding box center [491, 306] width 49 height 9
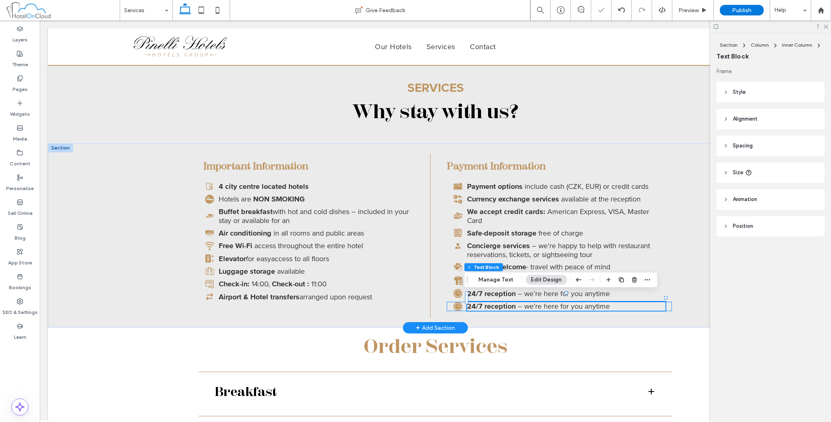
click at [506, 302] on span "24/7 reception" at bounding box center [491, 306] width 49 height 9
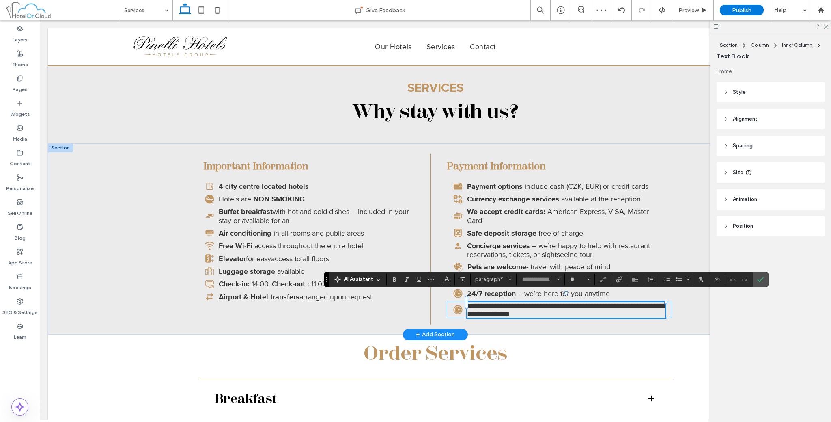
type input "**********"
type input "**"
drag, startPoint x: 505, startPoint y: 298, endPoint x: 465, endPoint y: 294, distance: 40.0
click at [467, 302] on span "**********" at bounding box center [566, 309] width 199 height 15
click at [524, 278] on input "**********" at bounding box center [538, 279] width 35 height 6
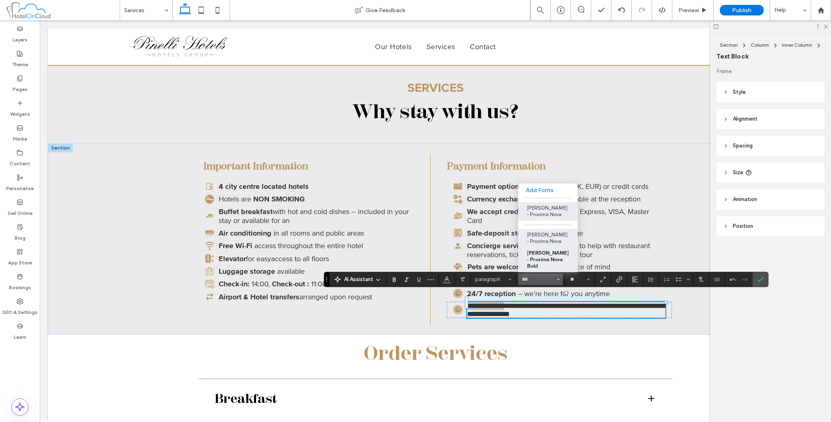
click at [534, 263] on label "[PERSON_NAME] - Proxima Nova Bold" at bounding box center [548, 259] width 60 height 25
type input "**********"
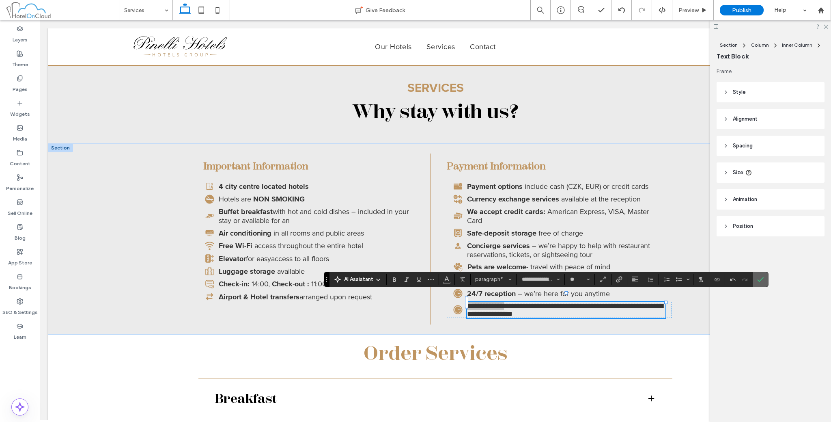
drag, startPoint x: 755, startPoint y: 281, endPoint x: 632, endPoint y: 280, distance: 123.0
click at [755, 281] on label "Confirm" at bounding box center [761, 279] width 12 height 15
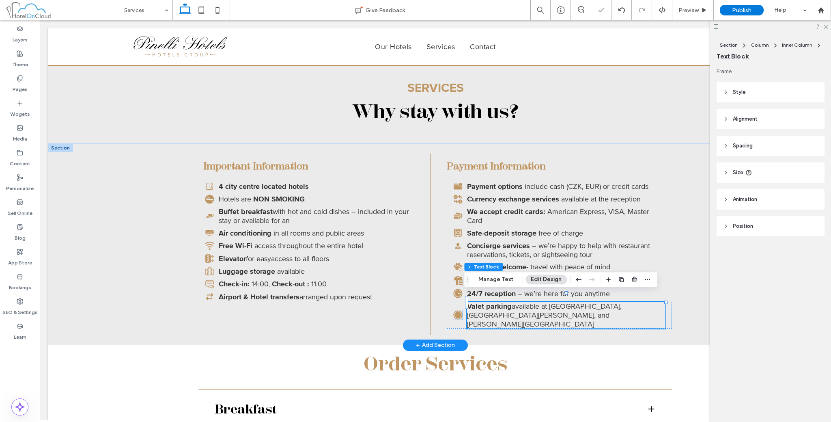
click at [460, 310] on icon at bounding box center [457, 314] width 9 height 9
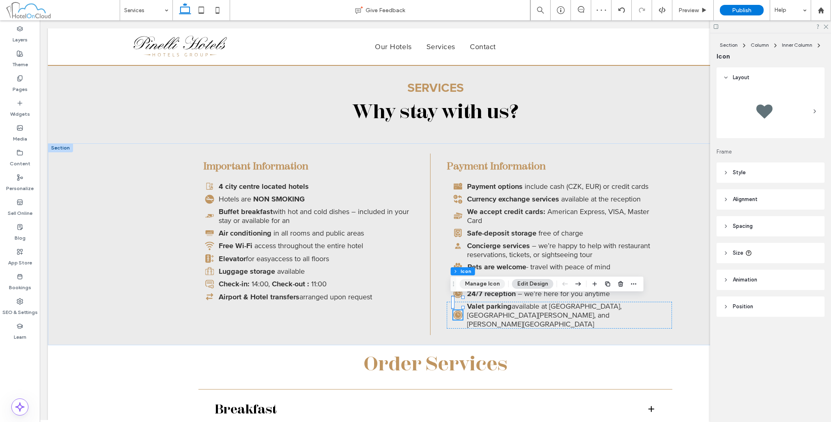
click at [471, 287] on button "Manage Icon" at bounding box center [482, 284] width 45 height 10
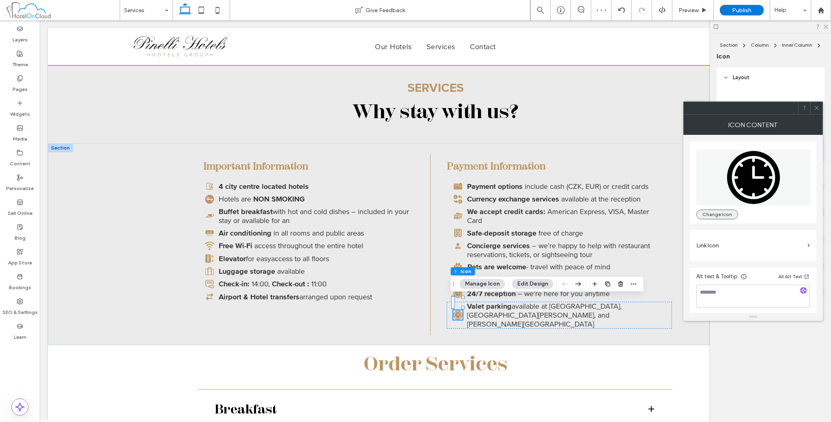
click at [715, 214] on button "Change Icon" at bounding box center [718, 214] width 42 height 10
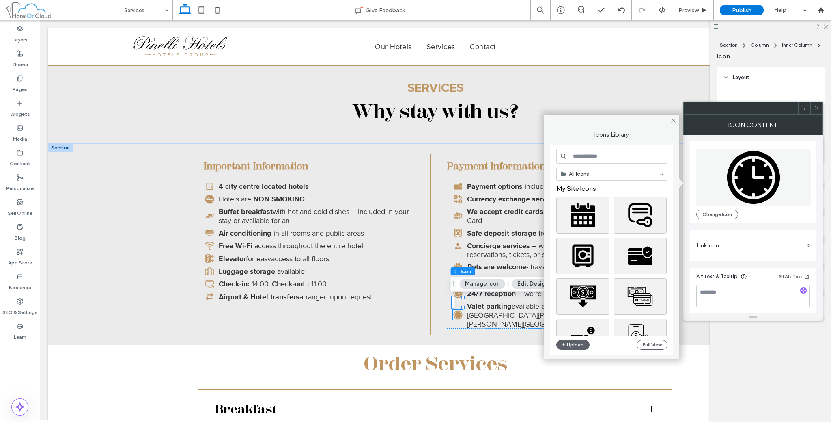
click at [583, 152] on input at bounding box center [612, 156] width 111 height 15
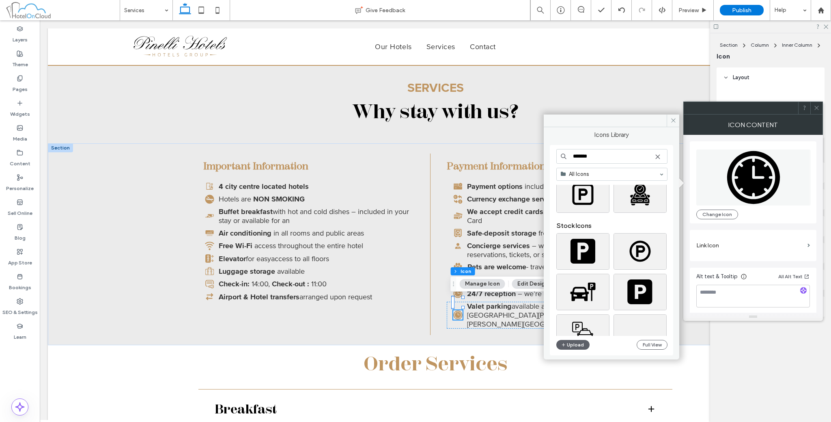
scroll to position [20, 0]
type input "*******"
click at [590, 194] on div "Select" at bounding box center [583, 195] width 53 height 37
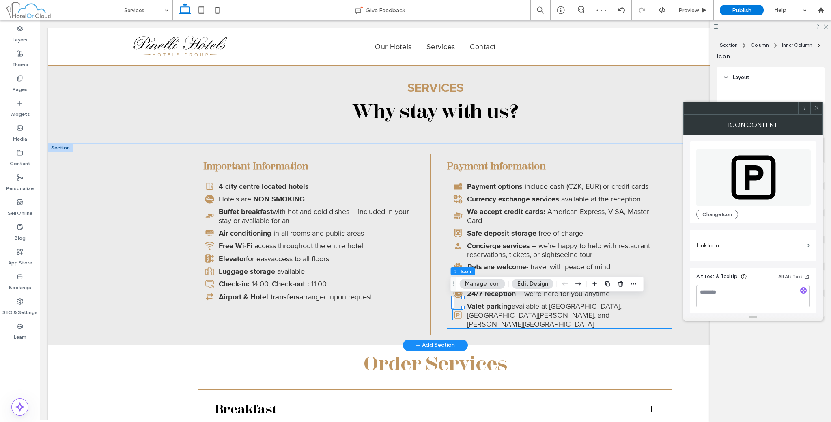
click at [448, 306] on div "Valet parking available at [GEOGRAPHIC_DATA], [GEOGRAPHIC_DATA][PERSON_NAME], a…" at bounding box center [559, 315] width 225 height 27
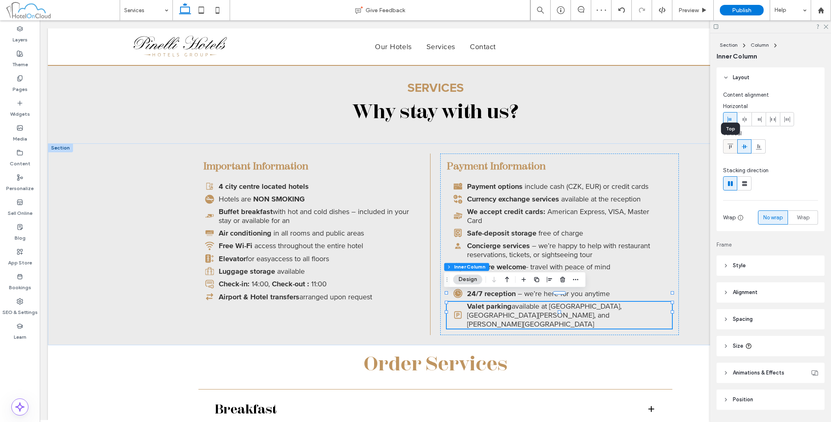
click at [732, 146] on use at bounding box center [731, 146] width 6 height 5
click at [219, 212] on span "Buffet breakfast" at bounding box center [246, 211] width 54 height 9
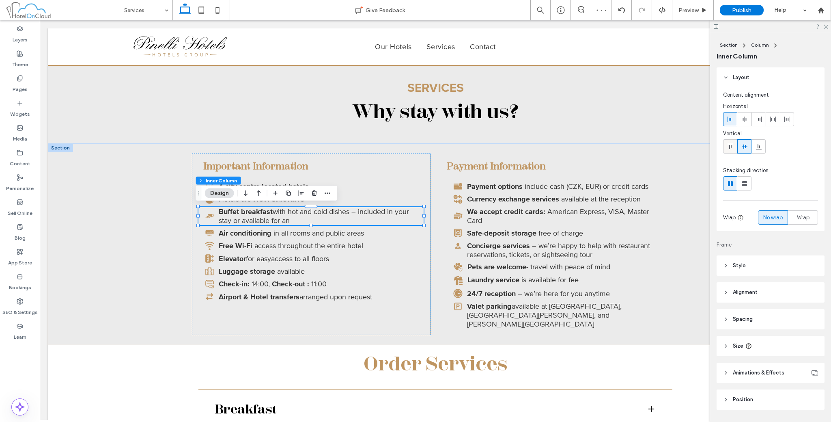
click at [733, 145] on icon at bounding box center [731, 146] width 6 height 6
click at [434, 302] on div "Important Information 4 city centre located hotels Hotels are NON SMOKING Buffe…" at bounding box center [435, 243] width 487 height 201
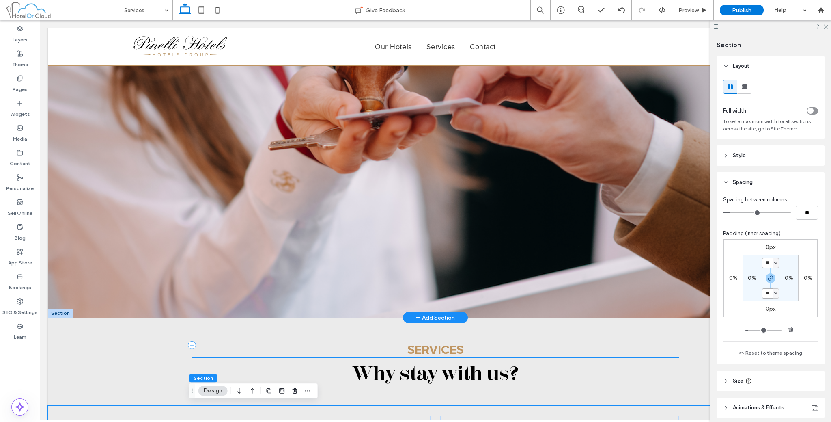
scroll to position [67, 0]
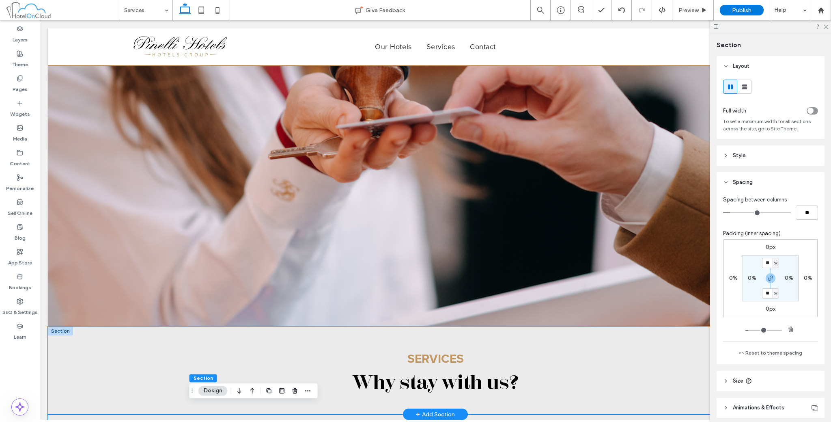
click at [343, 337] on div "SERVICES Why stay with us?" at bounding box center [435, 370] width 487 height 88
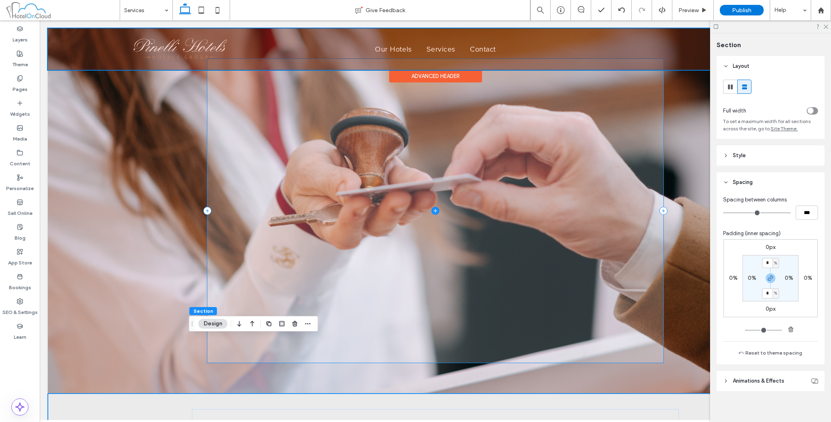
scroll to position [0, 0]
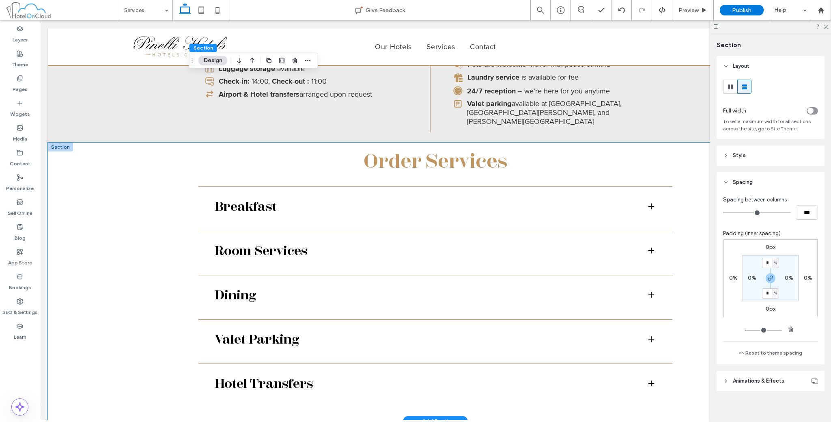
scroll to position [749, 0]
